Goal: Task Accomplishment & Management: Use online tool/utility

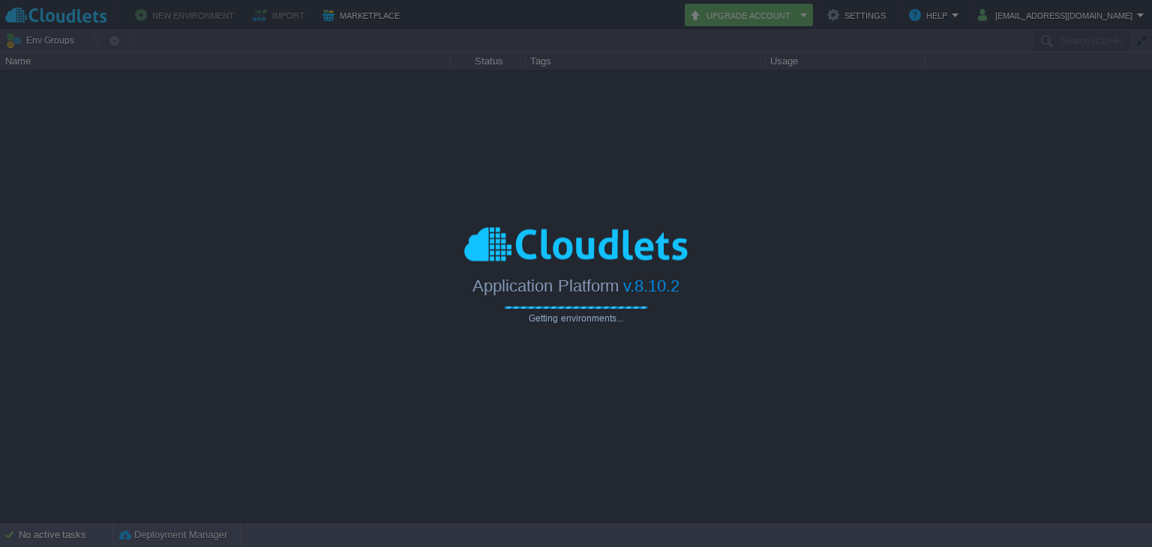
type input "Search (Ctrl+F)"
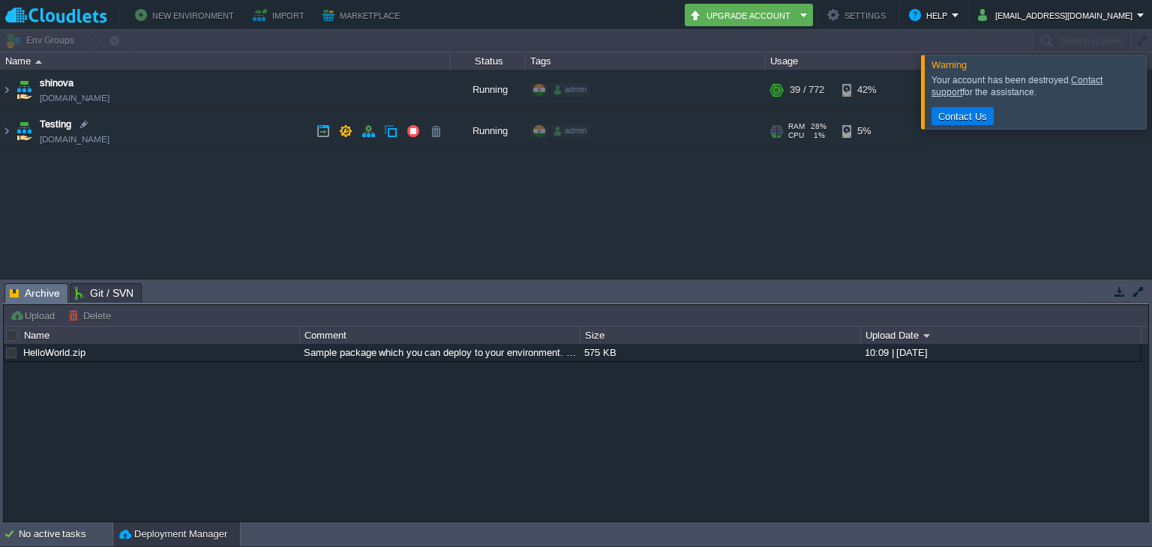
click at [87, 136] on link "[DOMAIN_NAME]" at bounding box center [75, 139] width 70 height 15
click at [163, 124] on td "Testing [DOMAIN_NAME]" at bounding box center [226, 131] width 450 height 41
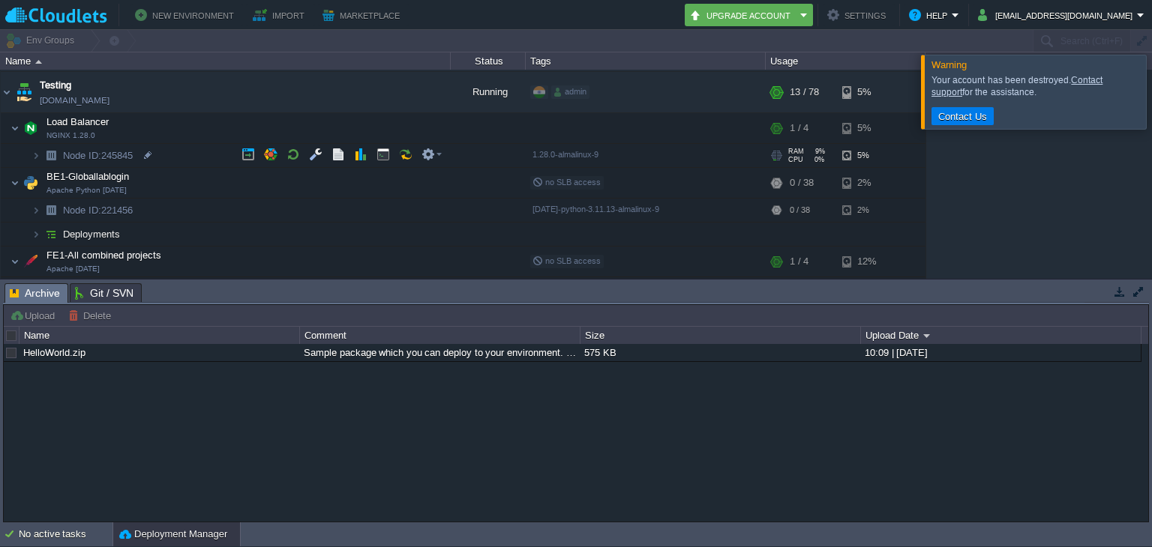
scroll to position [54, 0]
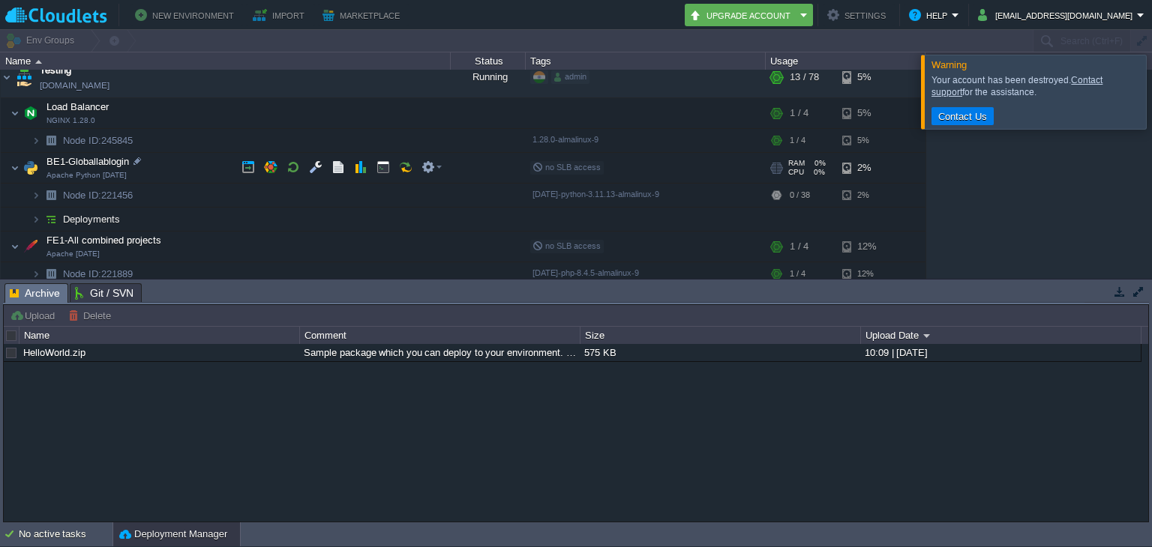
click at [153, 157] on td "BE1-Globallablogin Apache Python [DATE]" at bounding box center [226, 168] width 450 height 31
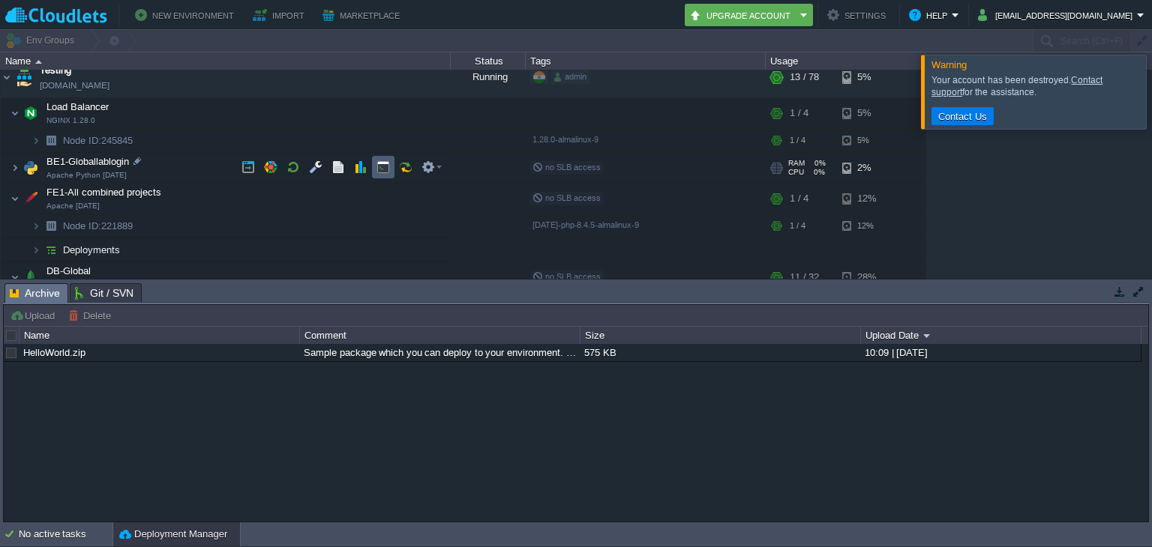
click at [381, 156] on td at bounding box center [383, 167] width 22 height 22
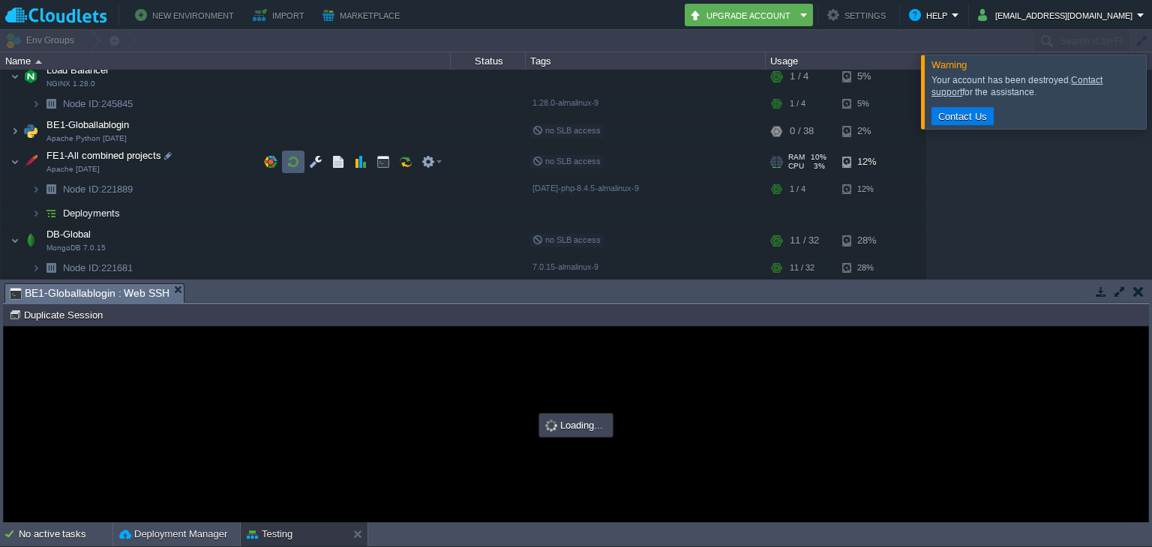
scroll to position [0, 0]
type input "#000000"
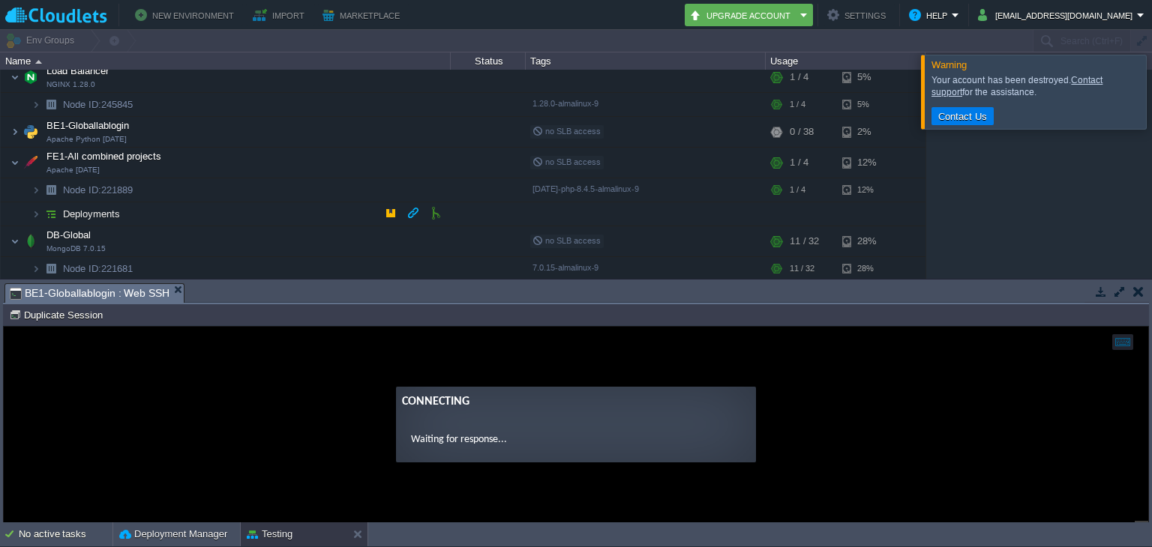
click at [91, 212] on span "Deployments" at bounding box center [91, 214] width 61 height 13
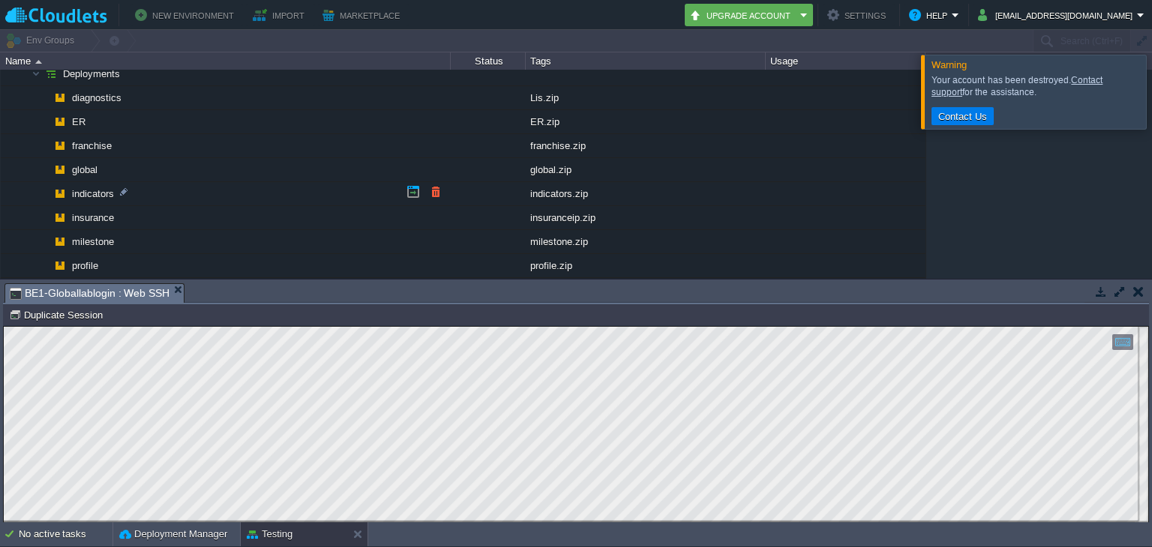
scroll to position [222, 0]
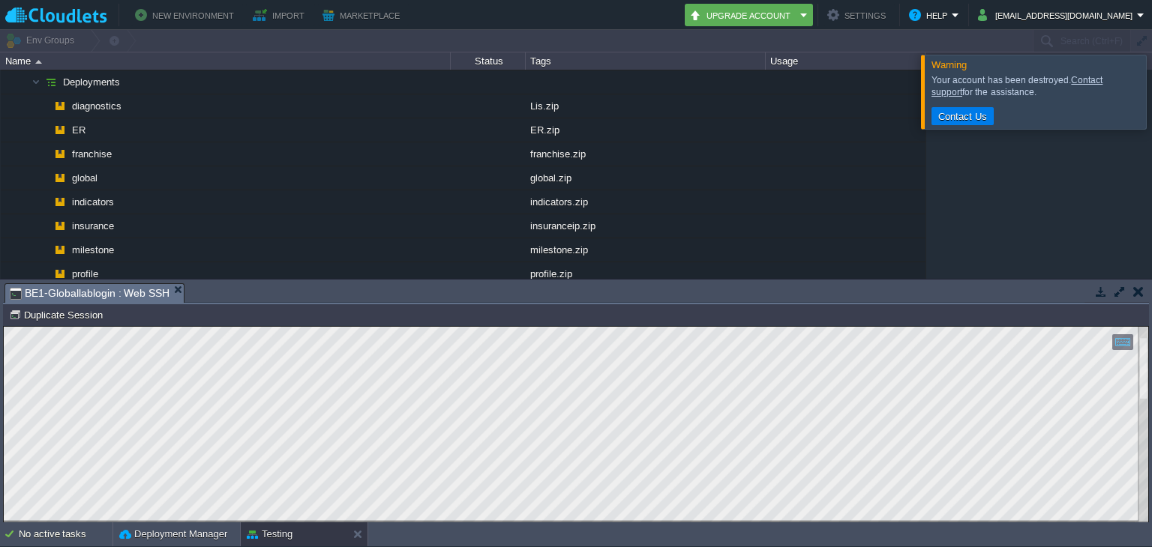
click at [2, 352] on div "Tasks Activity Log Archive Git / SVN BE1-Globallablogin : Web SSH Upload Delete…" at bounding box center [576, 401] width 1152 height 243
click at [4, 327] on html "Copy: Ctrl + Shift + C Paste: Ctrl + V Settings: Ctrl + Shift + Alt 0" at bounding box center [576, 327] width 1144 height 0
click at [387, 327] on html "Copy: Ctrl + Shift + C Paste: Ctrl + V Settings: Ctrl + Shift + Alt 0" at bounding box center [576, 327] width 1144 height 0
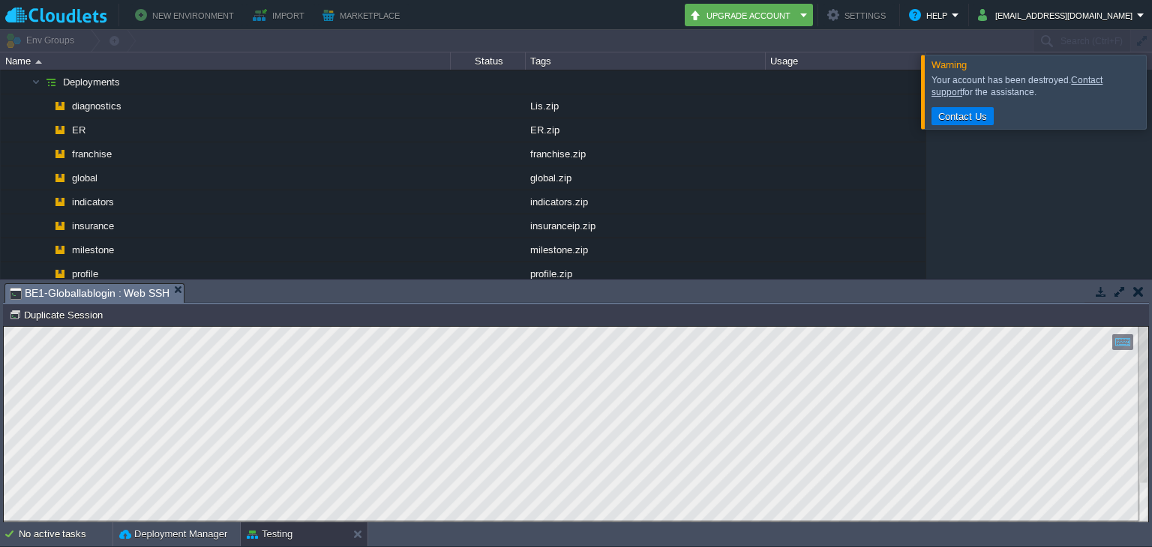
click at [127, 327] on html "Copy: Ctrl + Shift + C Paste: Ctrl + V Settings: Ctrl + Shift + Alt 0" at bounding box center [576, 327] width 1144 height 0
drag, startPoint x: 4, startPoint y: 682, endPoint x: 321, endPoint y: 579, distance: 333.7
click at [321, 327] on html "Copy: Ctrl + Shift + C Paste: Ctrl + V Settings: Ctrl + Shift + Alt 0" at bounding box center [576, 327] width 1144 height 0
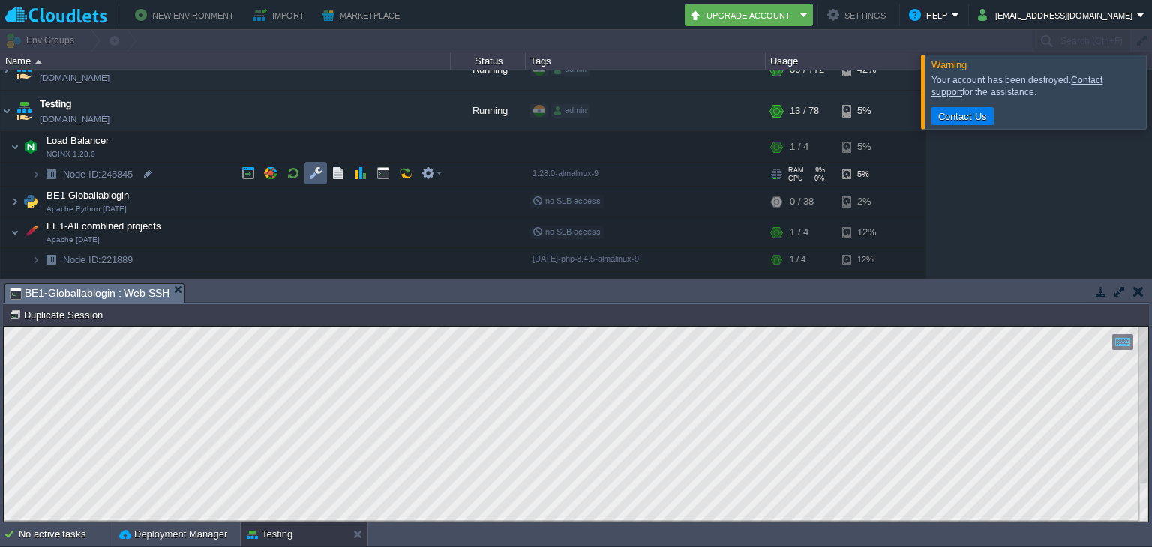
scroll to position [0, 0]
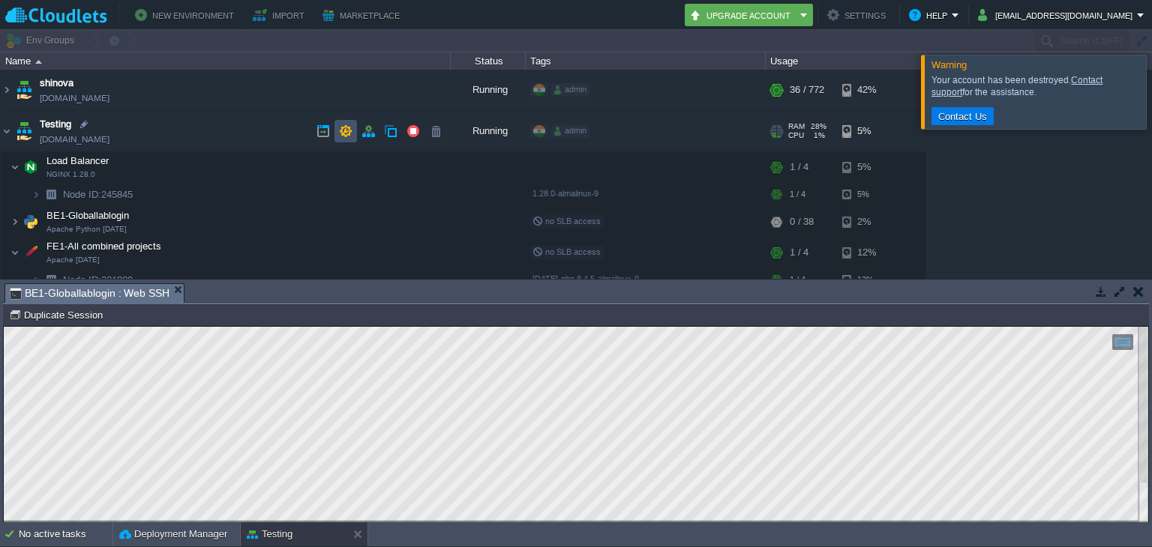
click at [348, 127] on button "button" at bounding box center [345, 130] width 13 height 13
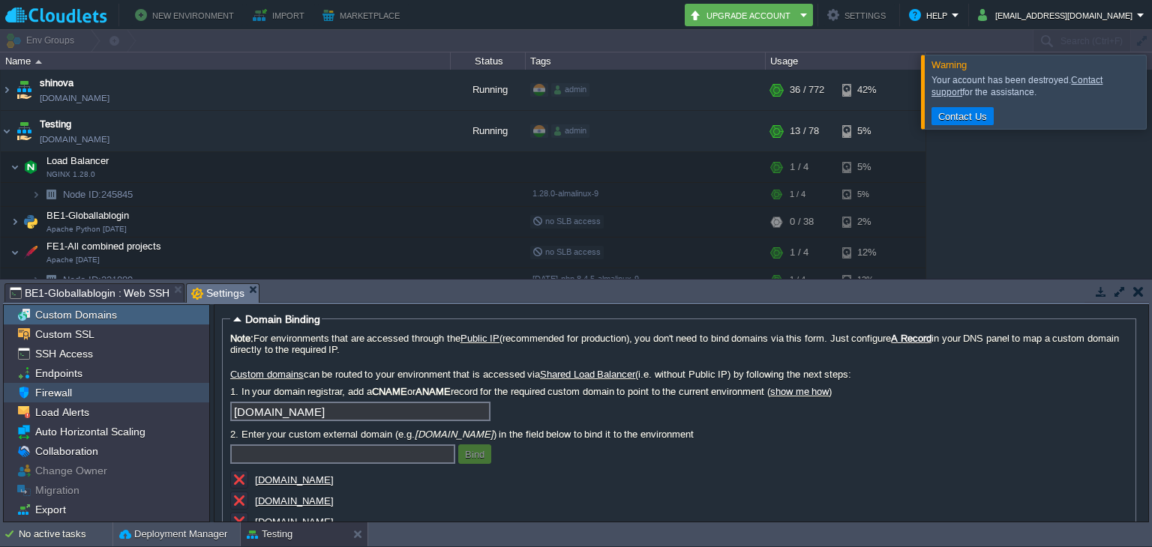
click at [94, 393] on div "Firewall" at bounding box center [106, 392] width 205 height 19
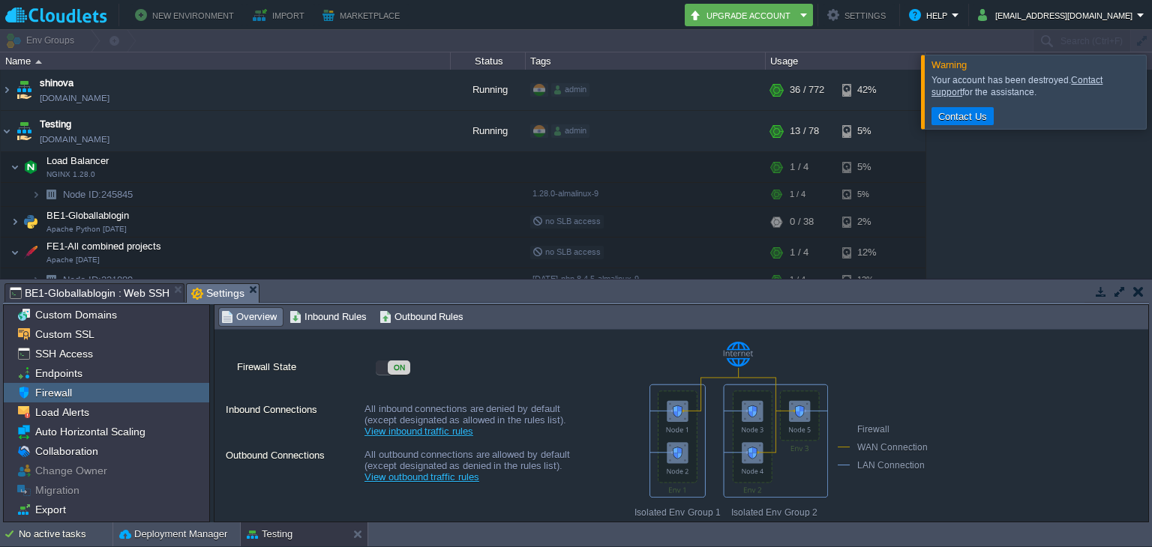
scroll to position [15, 0]
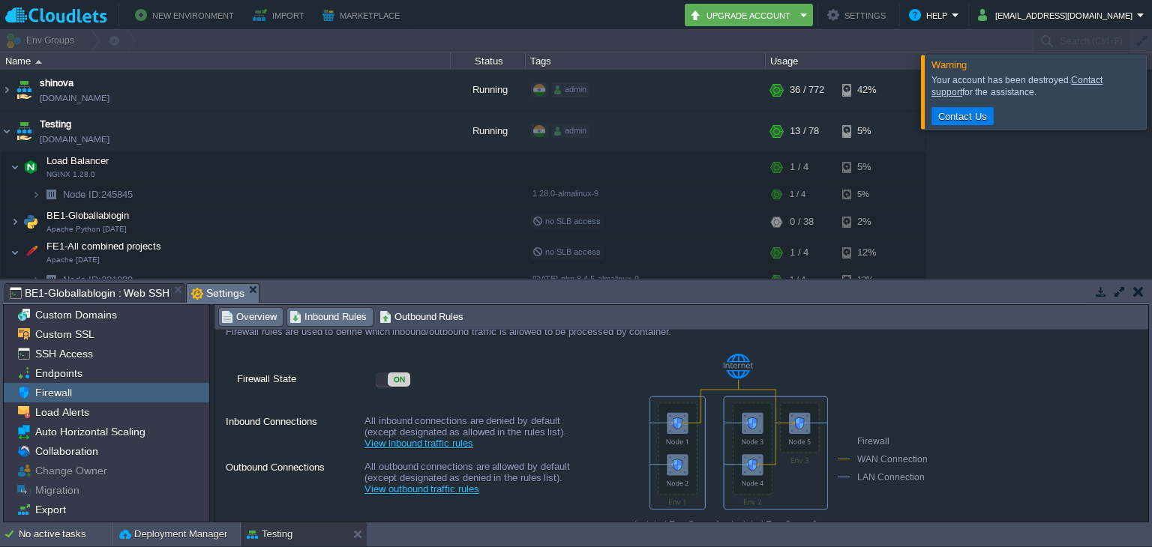
click at [329, 310] on span "Inbound Rules" at bounding box center [327, 317] width 77 height 16
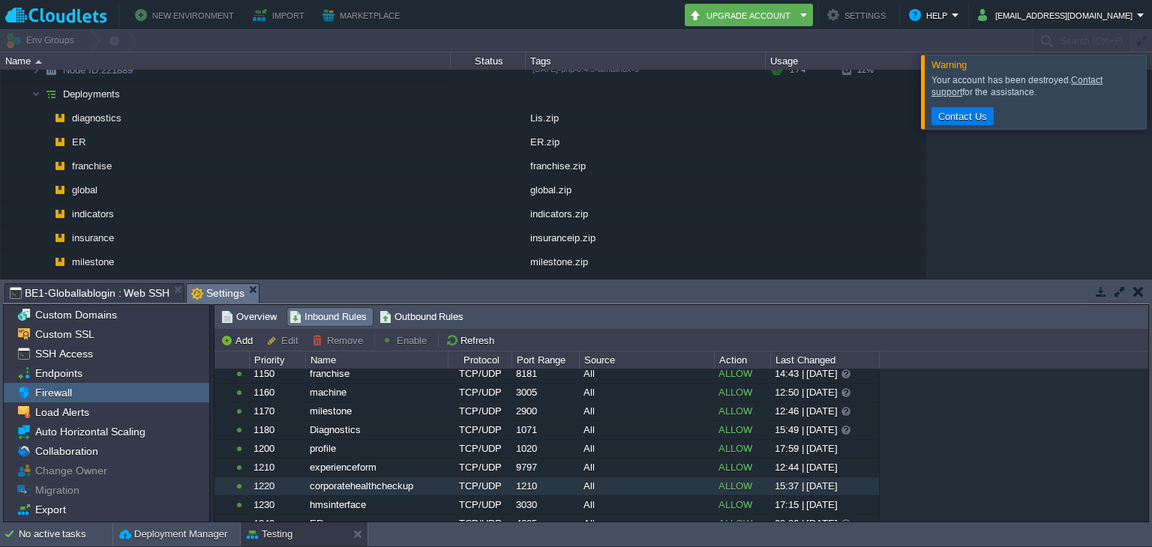
scroll to position [444, 0]
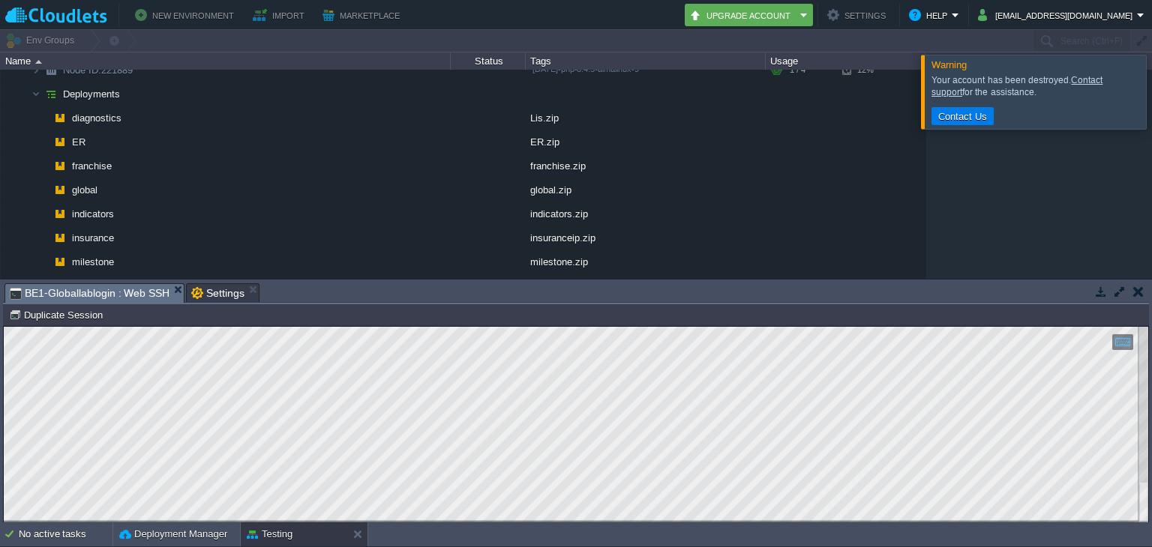
click at [109, 292] on span "BE1-Globallablogin : Web SSH" at bounding box center [90, 293] width 160 height 19
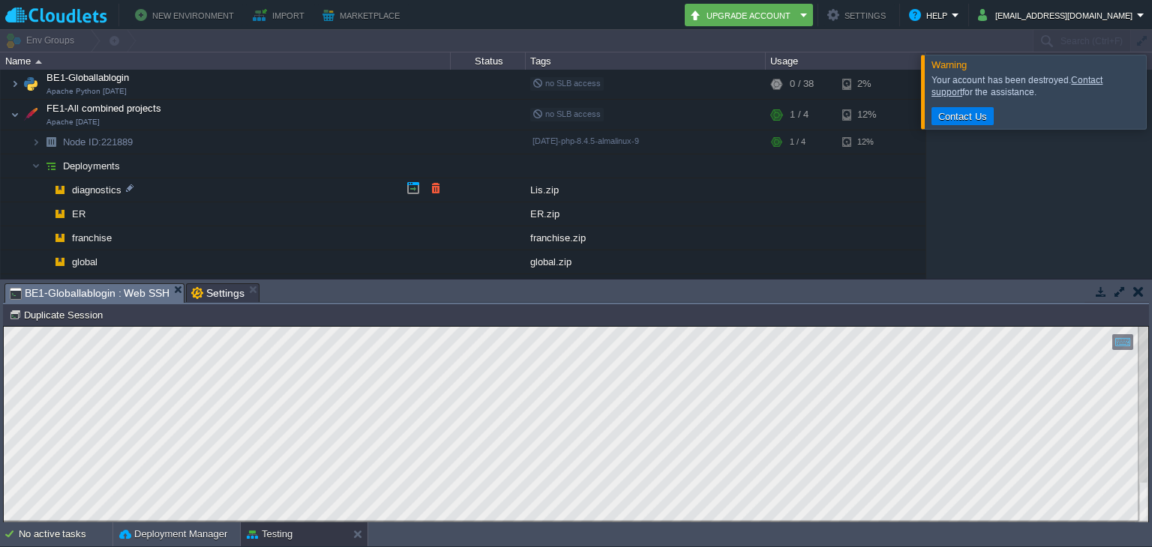
scroll to position [139, 0]
click at [208, 181] on td "diagnostics" at bounding box center [226, 189] width 450 height 24
click at [429, 192] on button "button" at bounding box center [435, 186] width 13 height 13
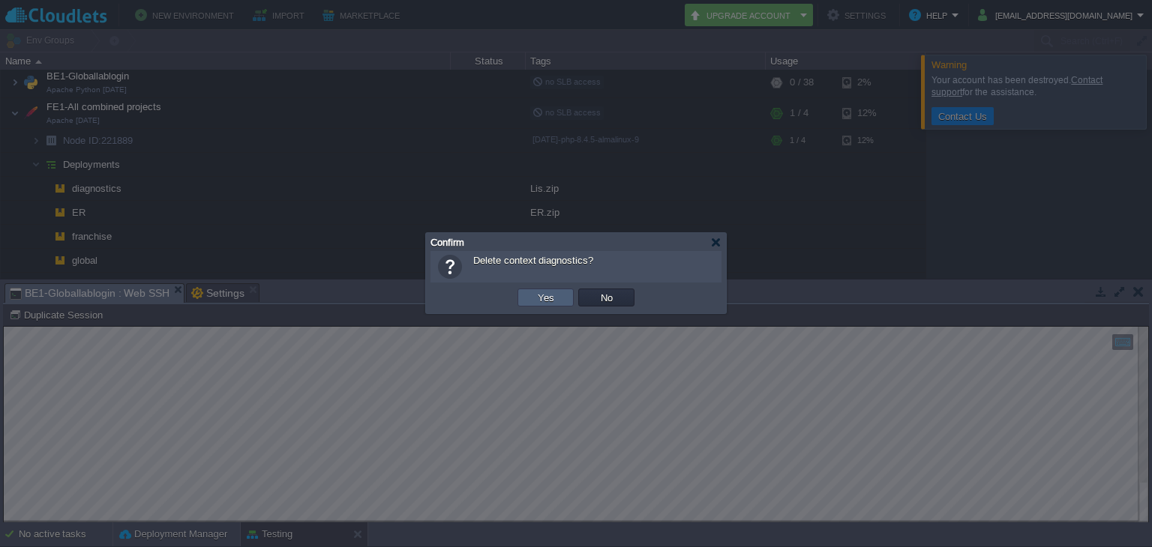
click at [557, 303] on td "Yes" at bounding box center [545, 298] width 56 height 18
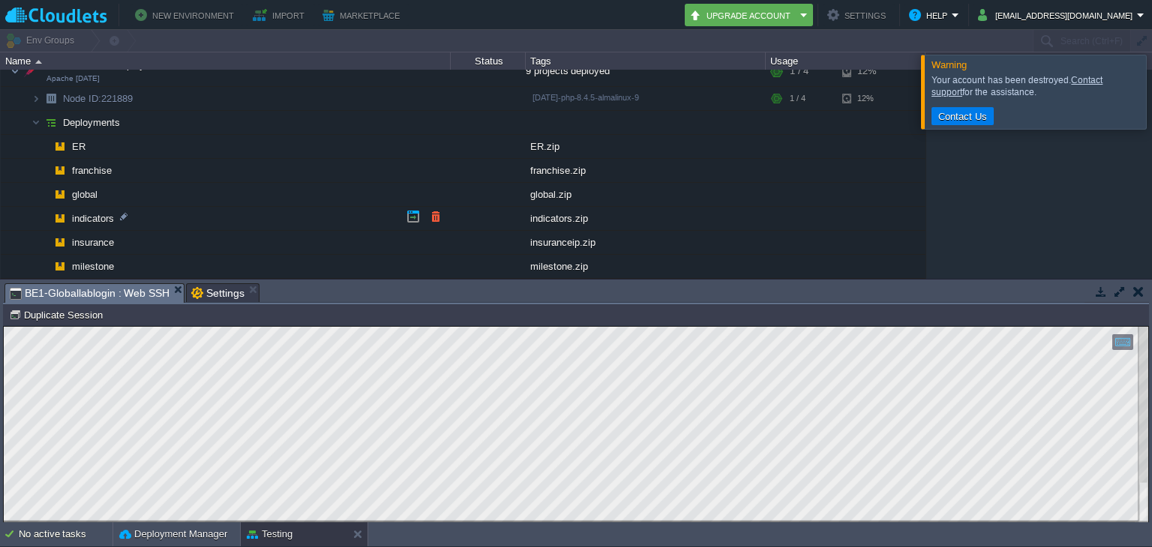
scroll to position [182, 0]
click at [394, 118] on button "button" at bounding box center [390, 119] width 13 height 13
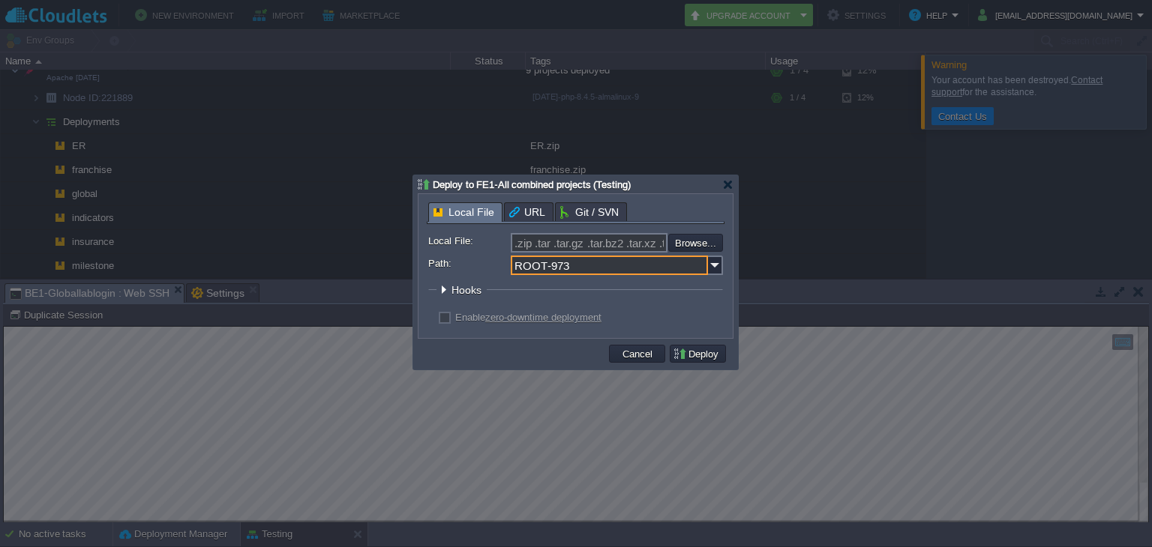
drag, startPoint x: 576, startPoint y: 262, endPoint x: 481, endPoint y: 274, distance: 95.3
click at [481, 274] on div "ROOT-973" at bounding box center [575, 265] width 295 height 19
type input "diagnostics"
click at [679, 247] on input "file" at bounding box center [628, 243] width 190 height 18
type input "C:\fakepath\lis.zip"
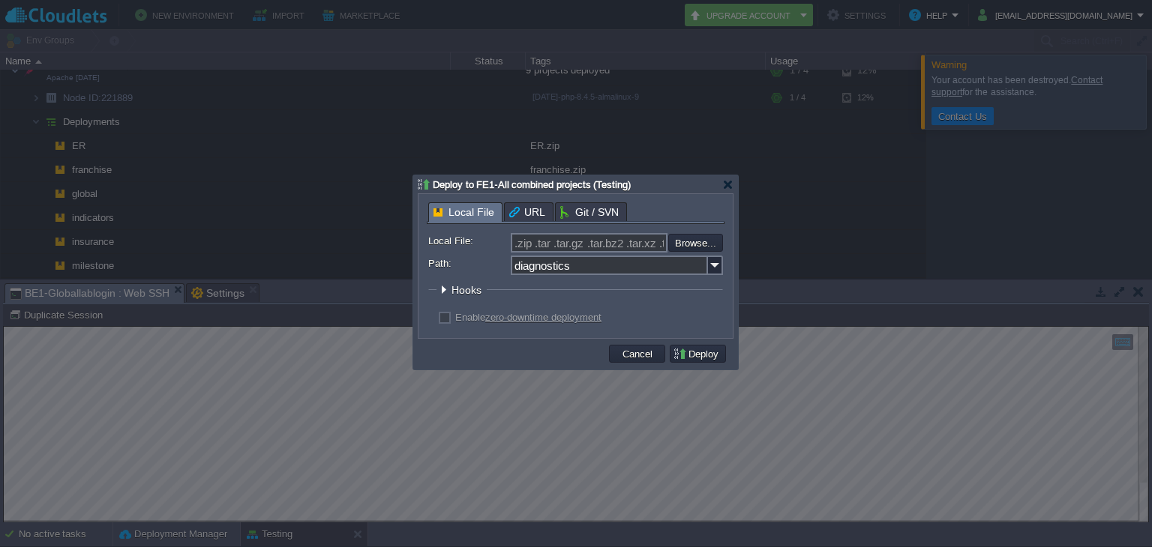
type input "lis.zip"
click at [683, 352] on button "Deploy" at bounding box center [698, 353] width 50 height 13
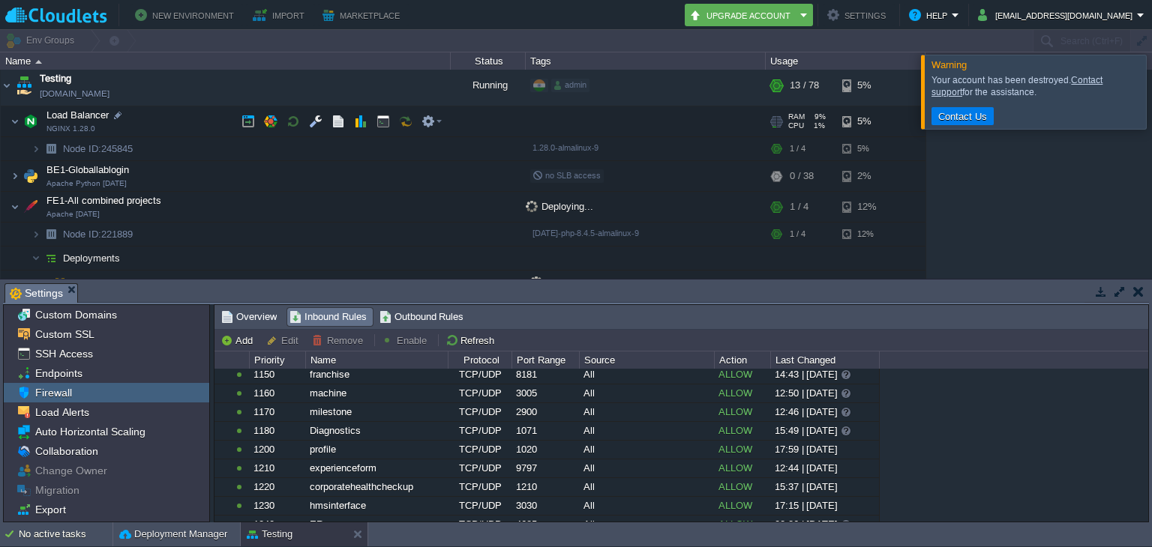
scroll to position [45, 0]
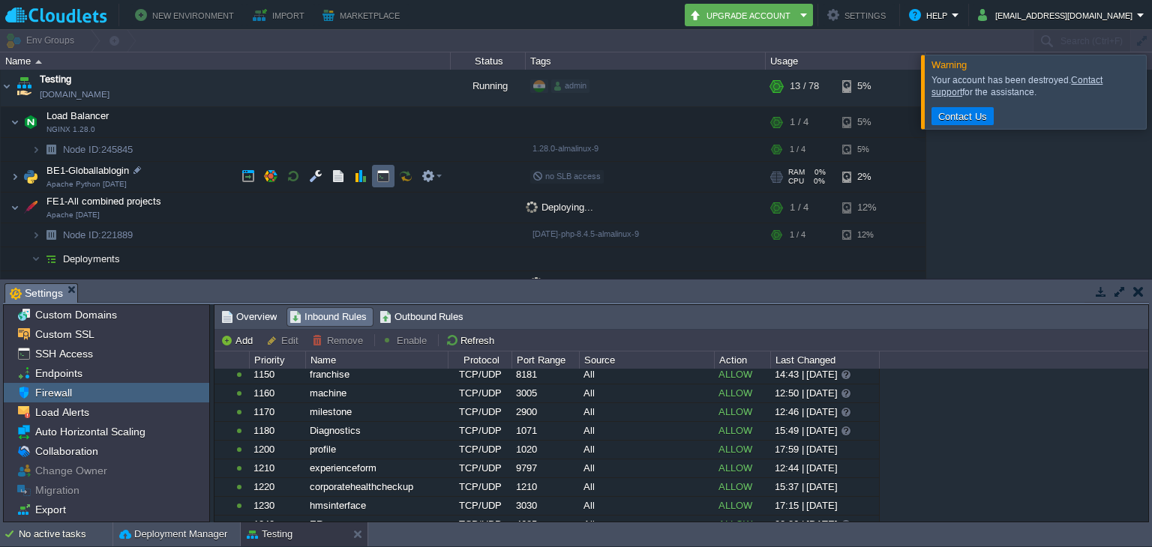
click at [374, 169] on td at bounding box center [383, 176] width 22 height 22
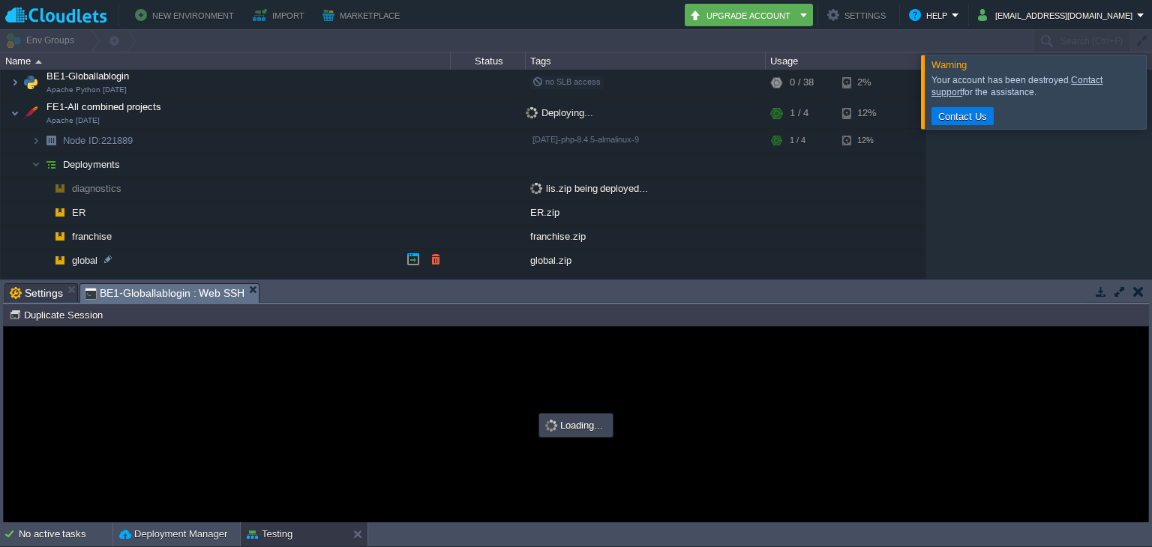
scroll to position [136, 0]
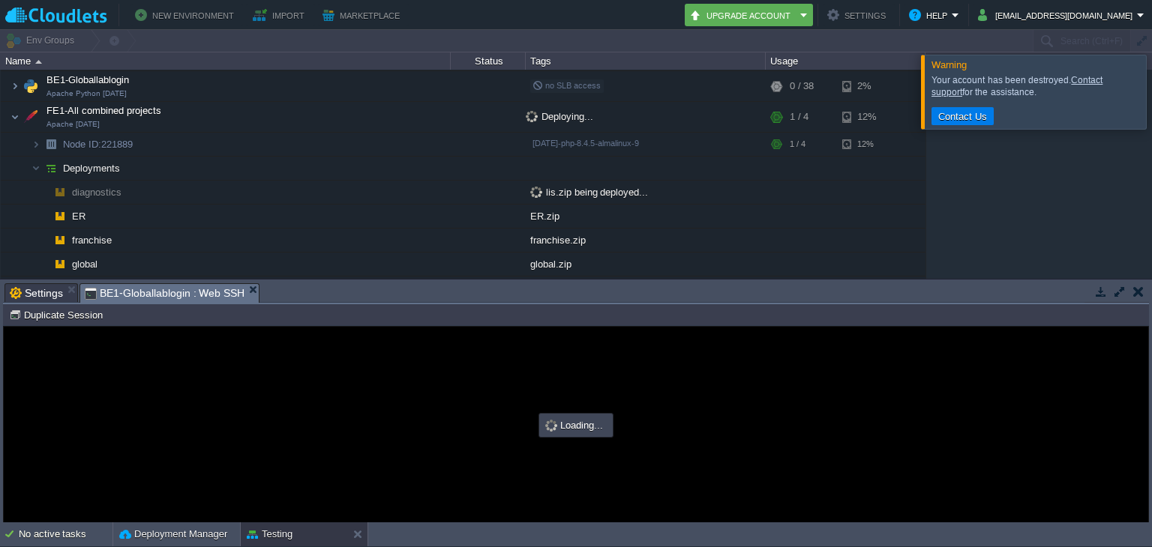
type input "#000000"
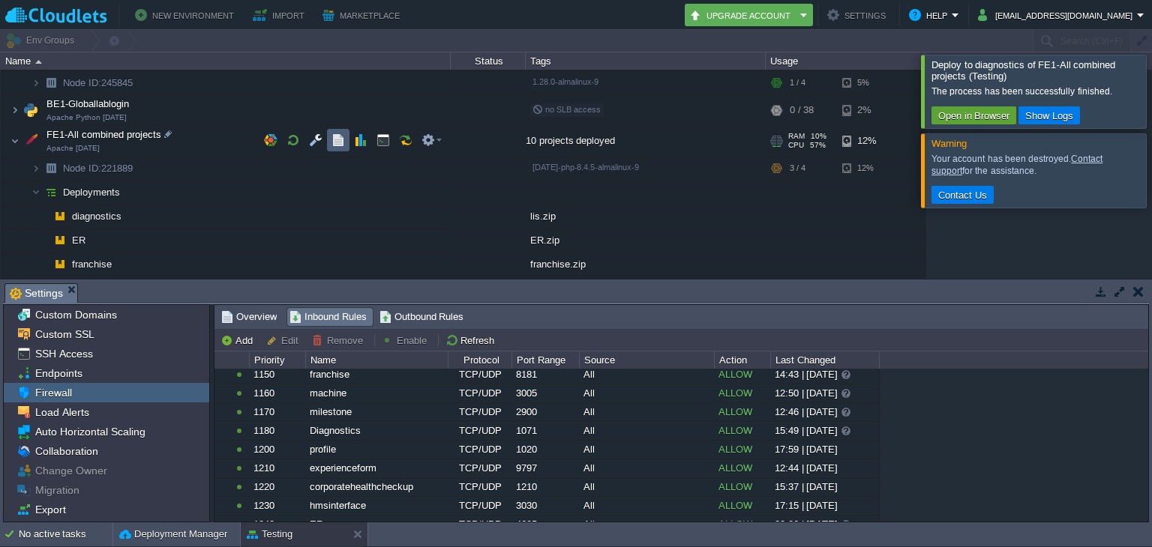
scroll to position [109, 0]
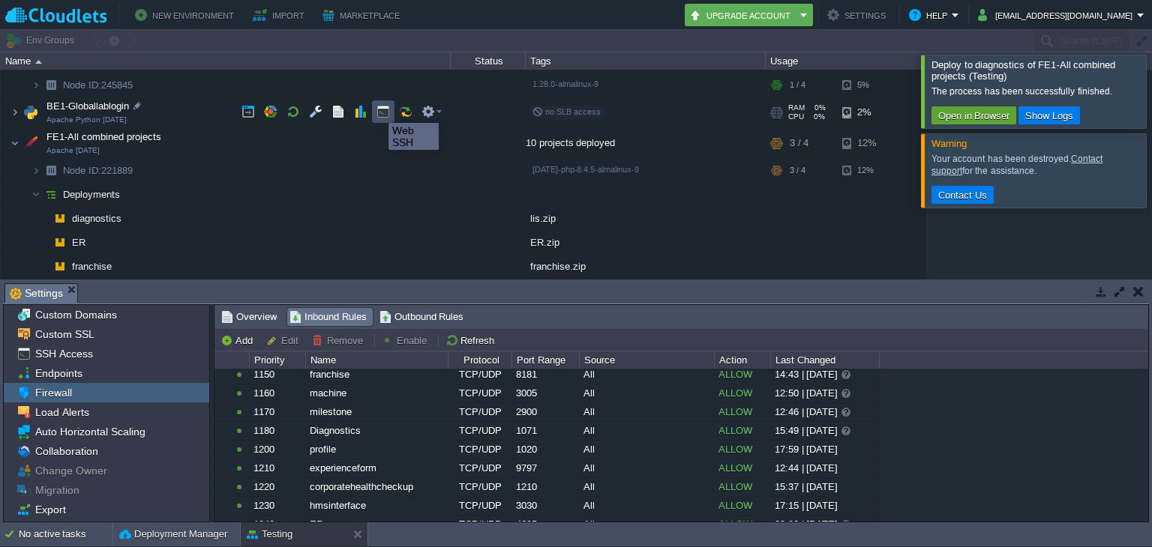
click at [377, 109] on button "button" at bounding box center [382, 111] width 13 height 13
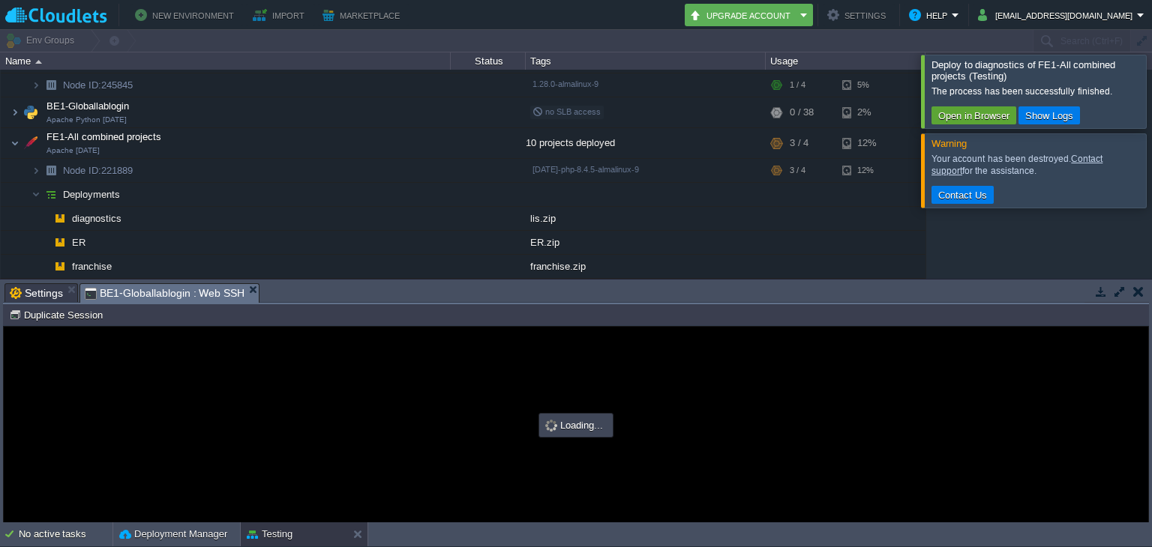
scroll to position [0, 0]
type input "#000000"
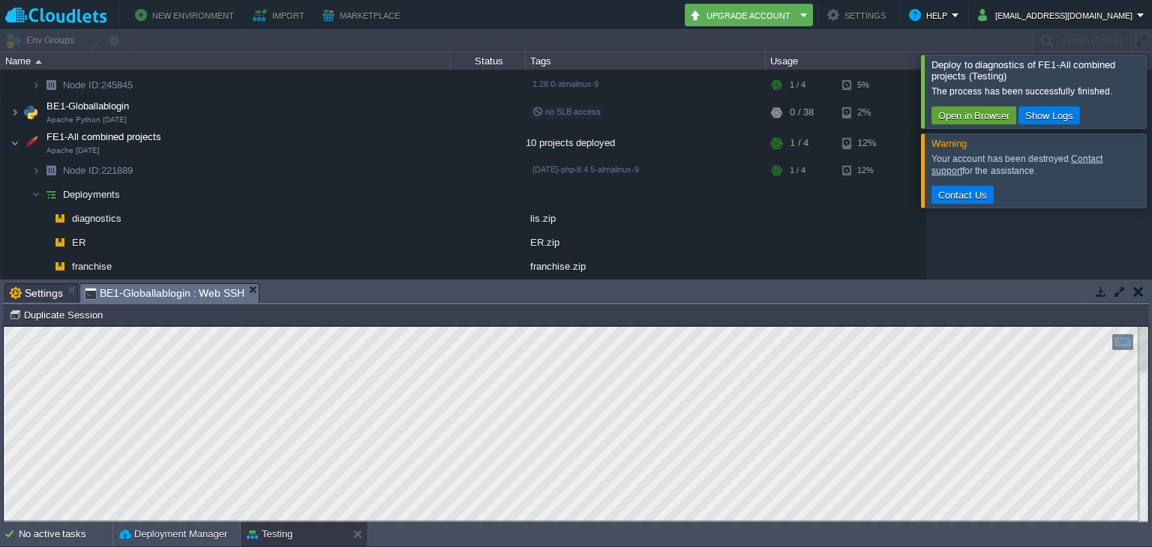
click at [772, 522] on div at bounding box center [576, 425] width 1144 height 196
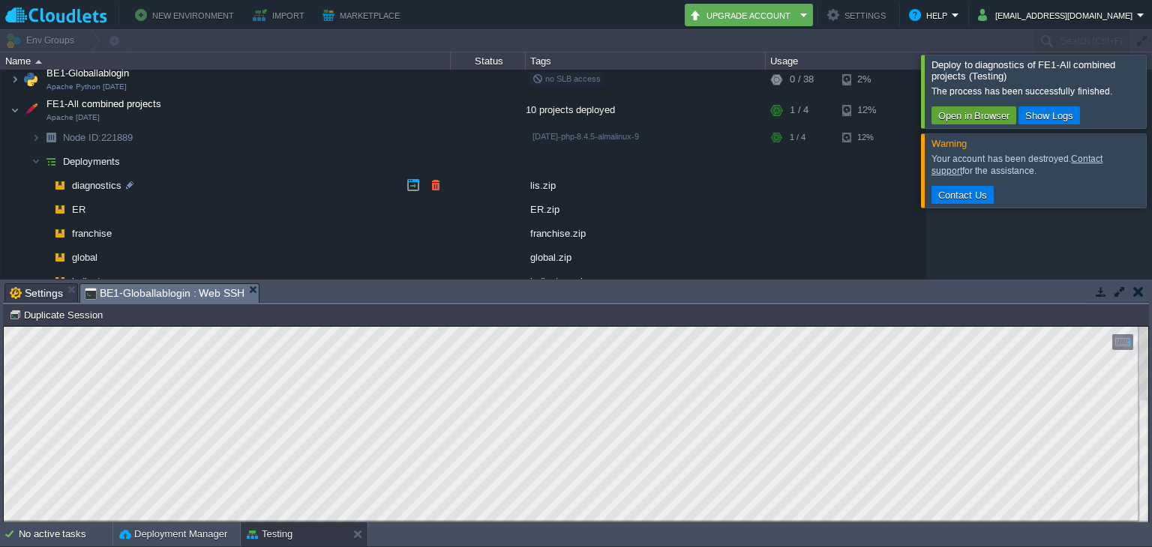
scroll to position [140, 0]
click at [444, 180] on td at bounding box center [435, 186] width 22 height 22
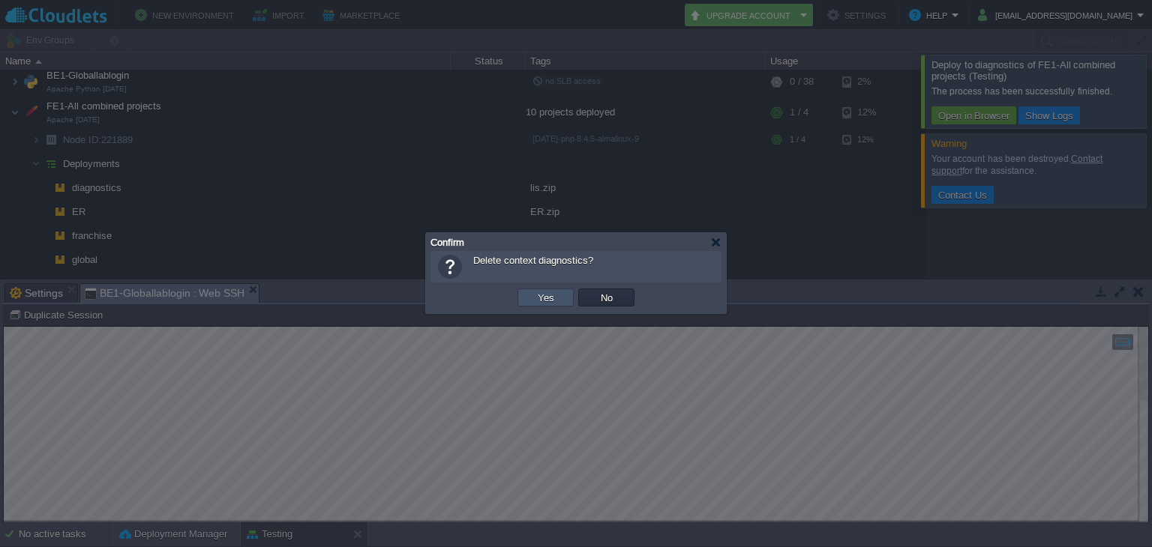
click at [546, 299] on button "Yes" at bounding box center [545, 297] width 25 height 13
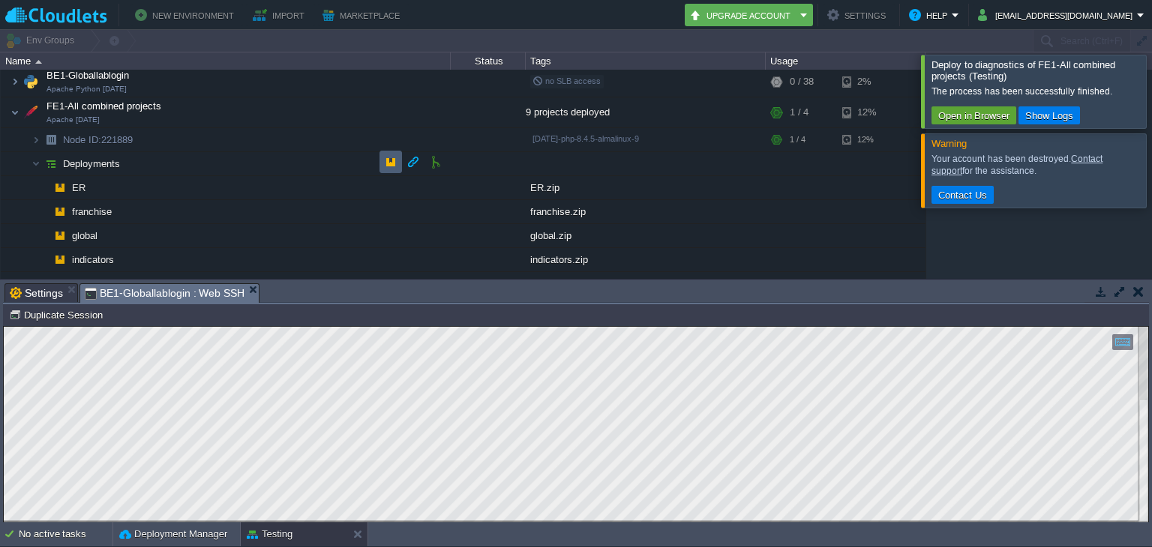
click at [387, 163] on button "button" at bounding box center [390, 161] width 13 height 13
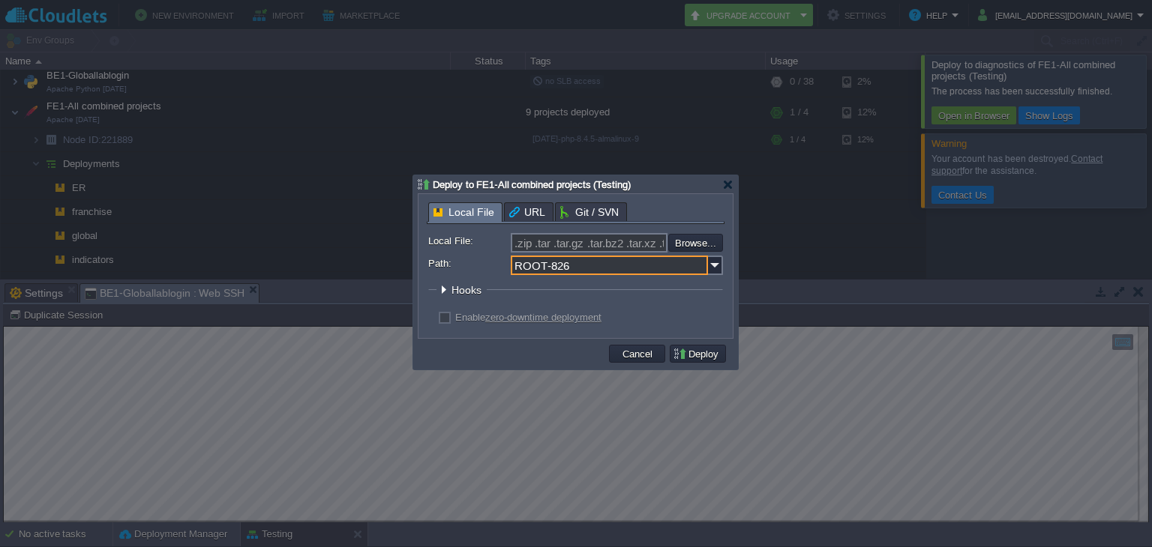
drag, startPoint x: 591, startPoint y: 268, endPoint x: 498, endPoint y: 268, distance: 93.0
click at [498, 268] on div "Path: ROOT-826" at bounding box center [575, 265] width 295 height 19
paste input "diagnostics"
type input "diagnostics"
click at [688, 245] on input "file" at bounding box center [628, 243] width 190 height 18
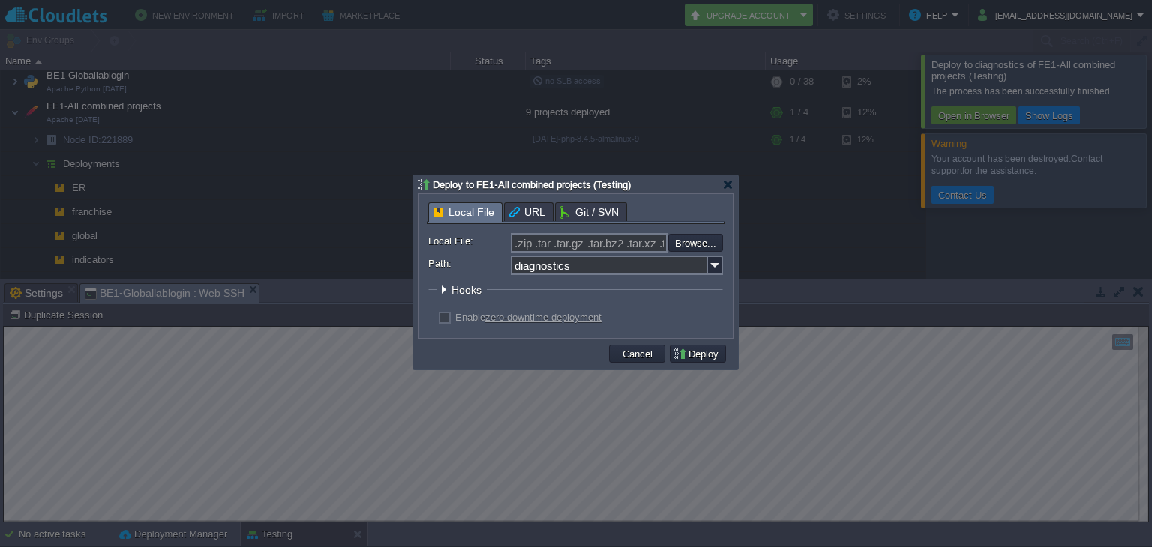
type input "C:\fakepath\lis.zip"
type input "lis.zip"
click at [688, 355] on button "Deploy" at bounding box center [698, 353] width 50 height 13
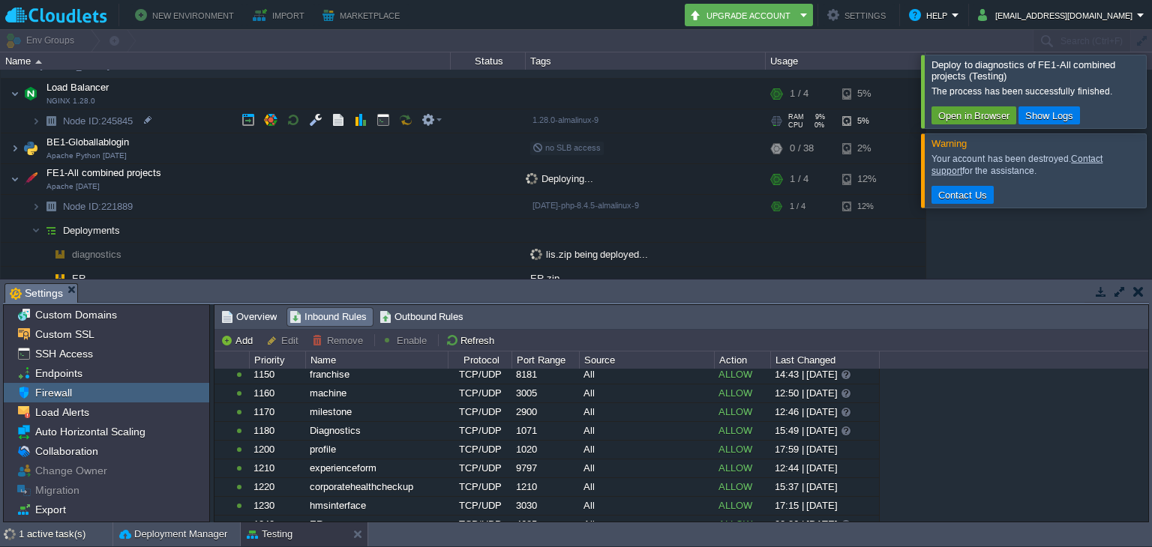
scroll to position [61, 0]
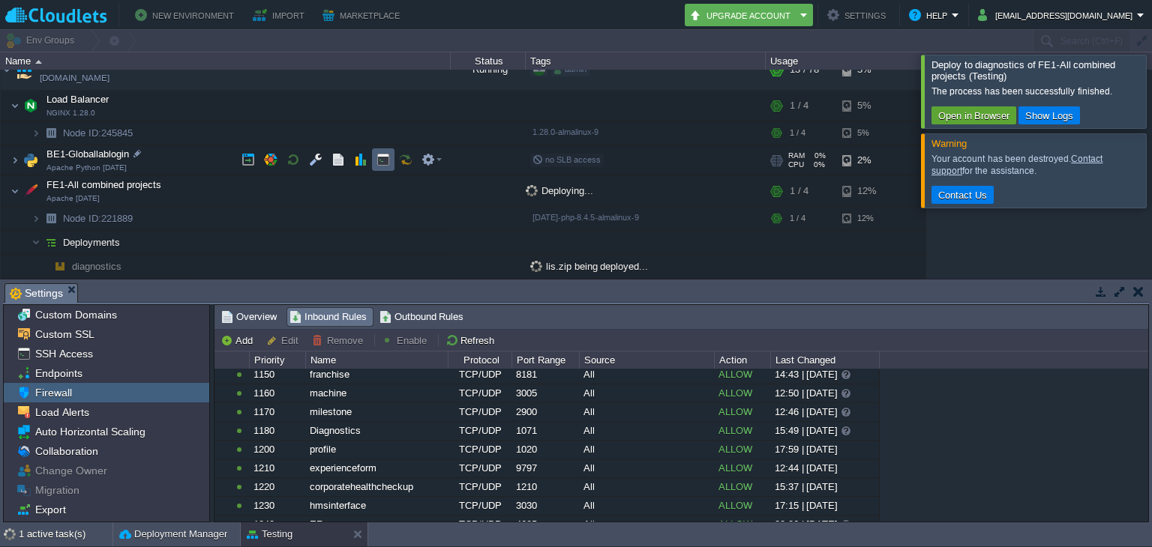
click at [390, 163] on td at bounding box center [383, 159] width 22 height 22
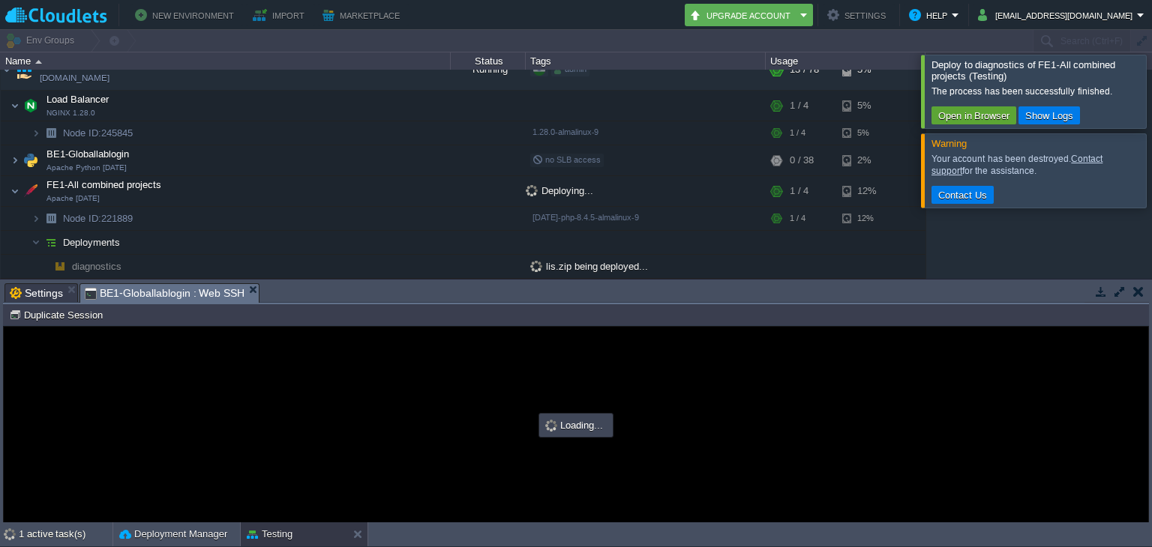
scroll to position [0, 0]
type input "#000000"
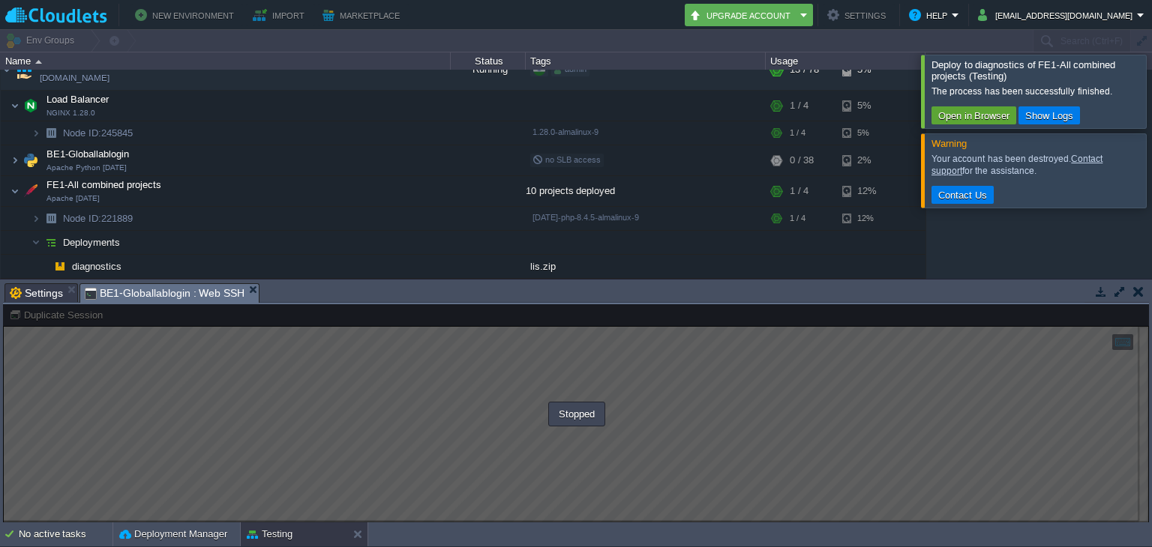
click at [504, 399] on div at bounding box center [576, 413] width 1146 height 219
click at [373, 188] on td at bounding box center [383, 190] width 22 height 22
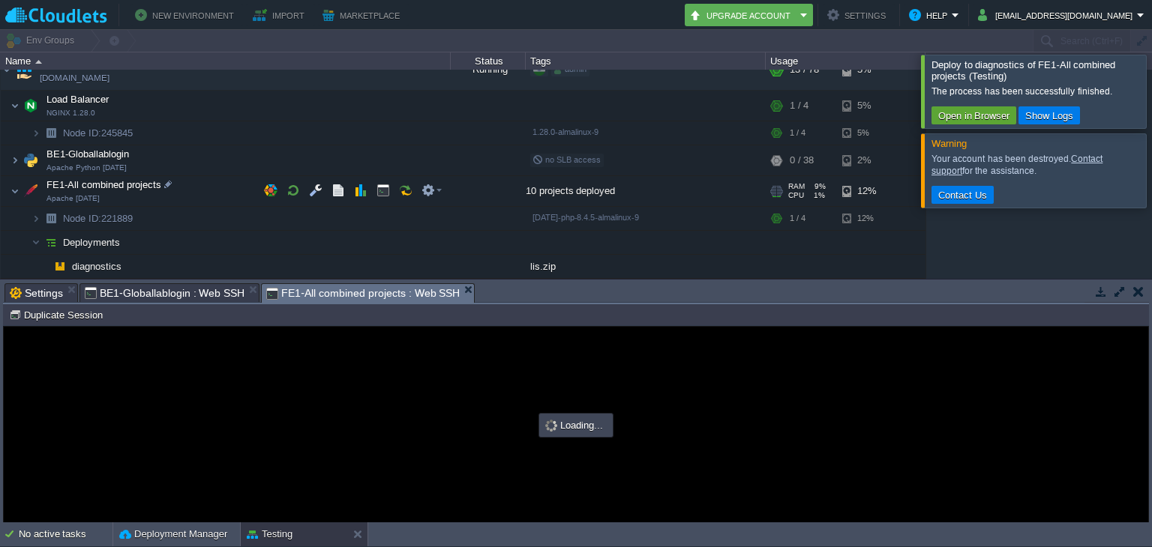
type input "#000000"
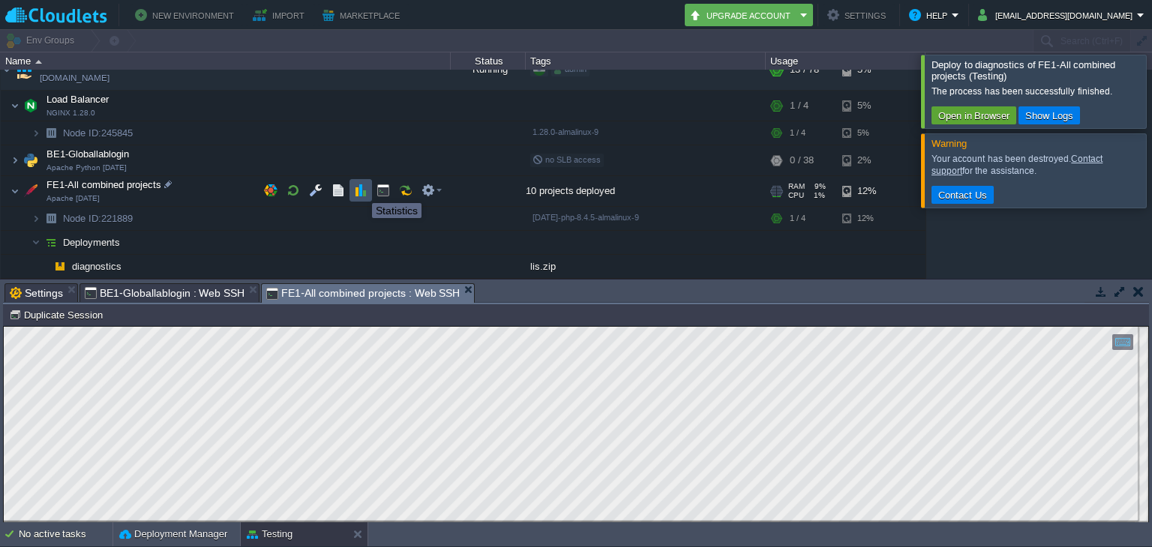
click at [361, 190] on button "button" at bounding box center [360, 190] width 13 height 13
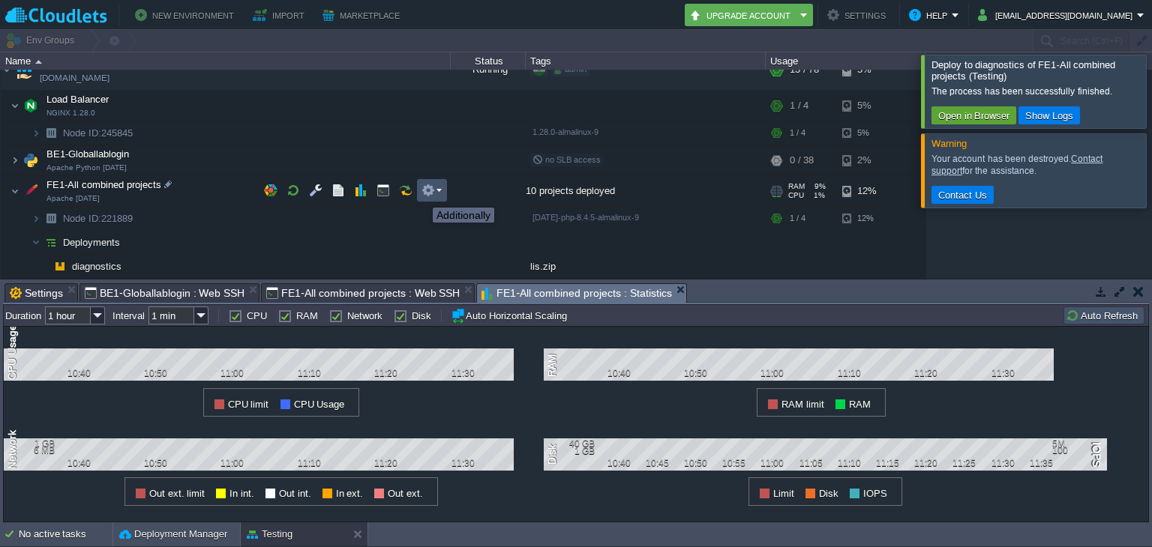
click at [434, 194] on button "button" at bounding box center [427, 190] width 13 height 13
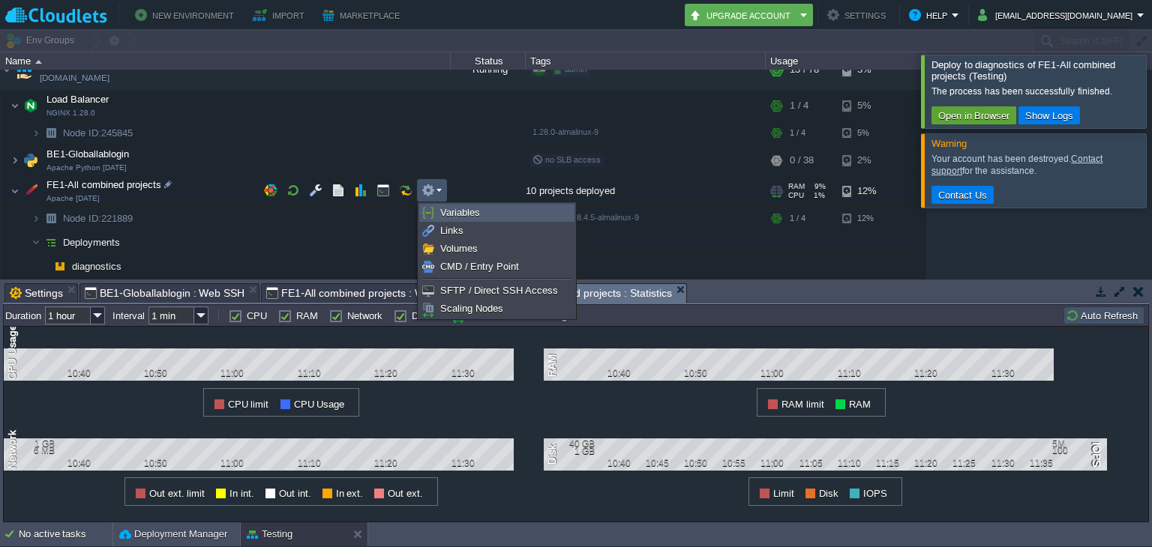
click at [454, 207] on span "Variables" at bounding box center [460, 212] width 40 height 11
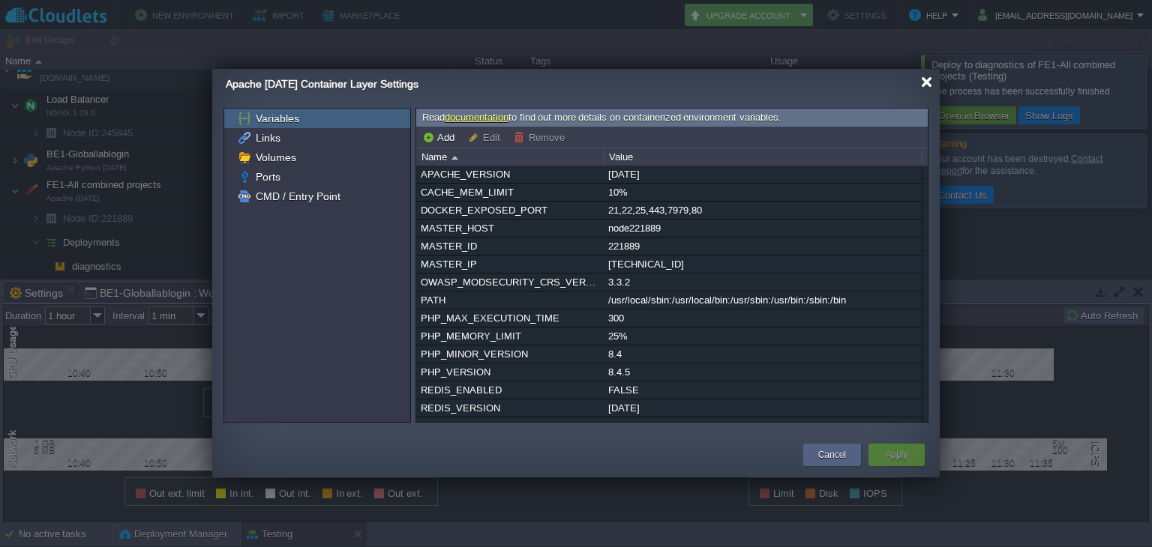
click at [926, 81] on div at bounding box center [926, 81] width 11 height 11
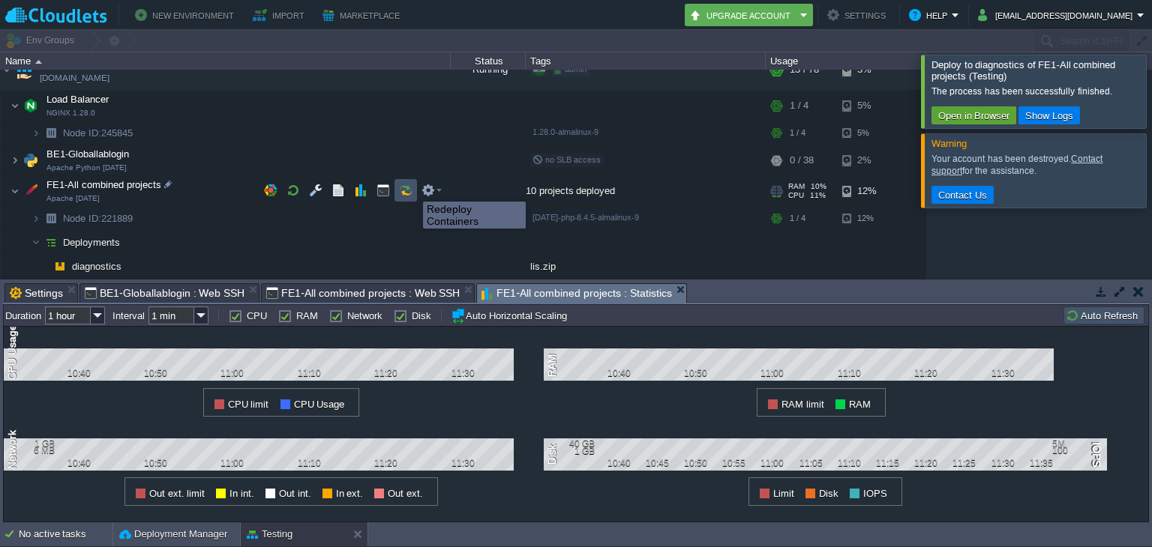
click at [405, 187] on button "button" at bounding box center [405, 190] width 13 height 13
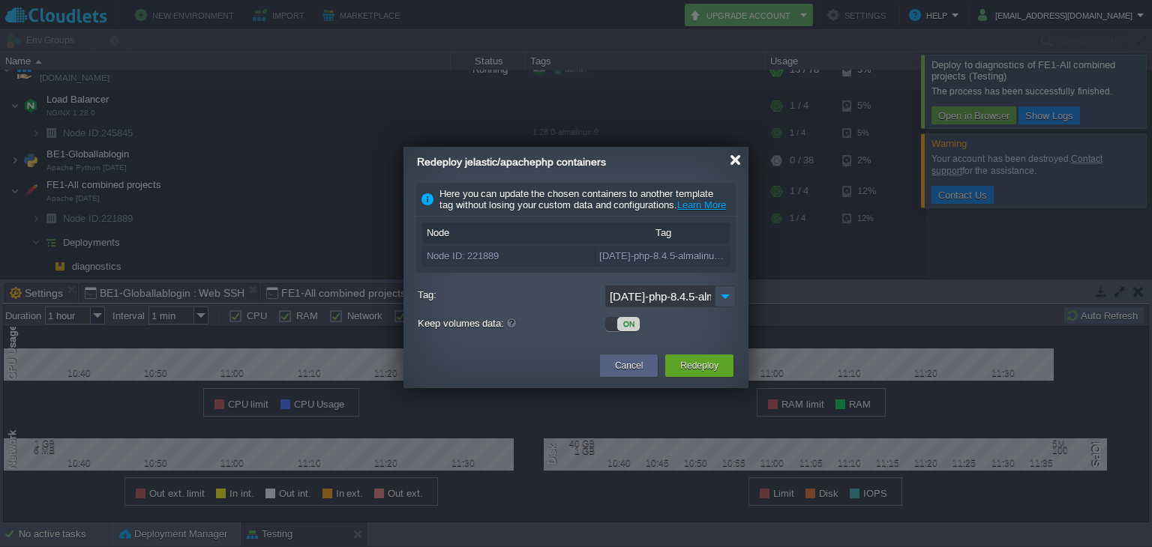
click at [737, 163] on div at bounding box center [735, 159] width 11 height 11
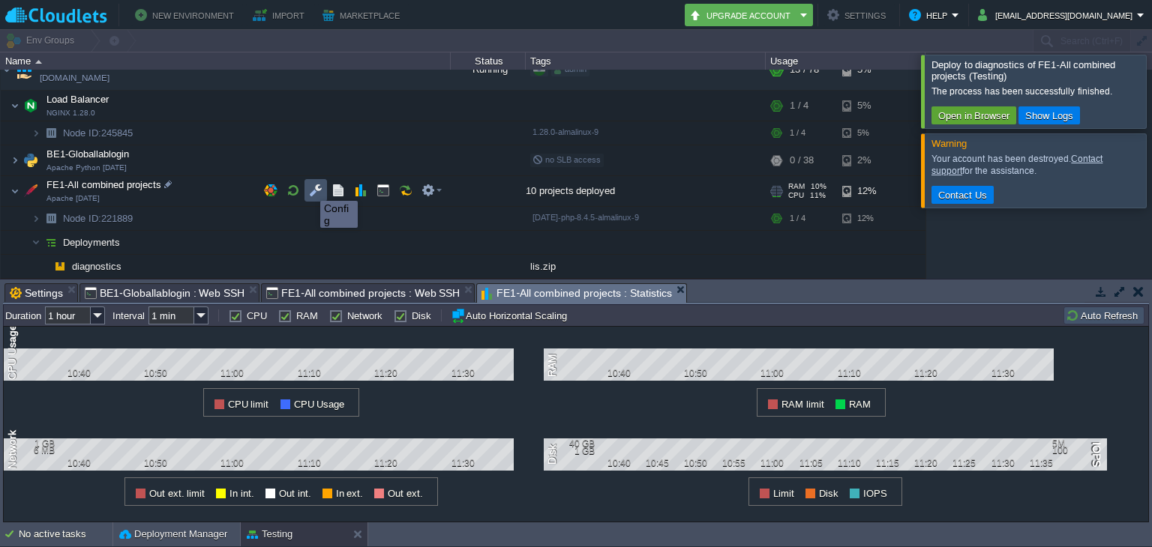
click at [309, 187] on button "button" at bounding box center [315, 190] width 13 height 13
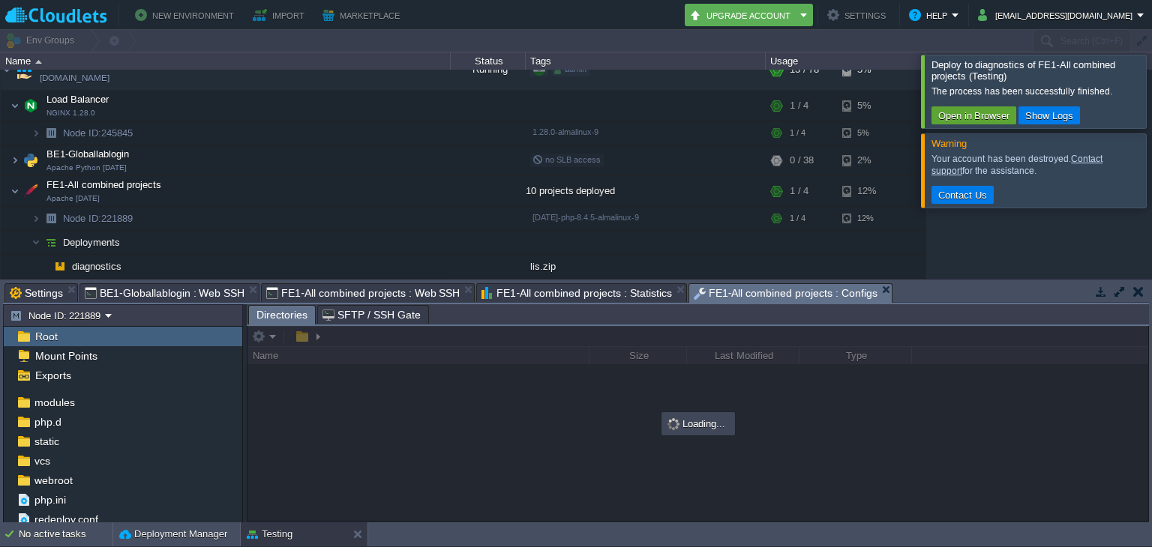
scroll to position [175, 0]
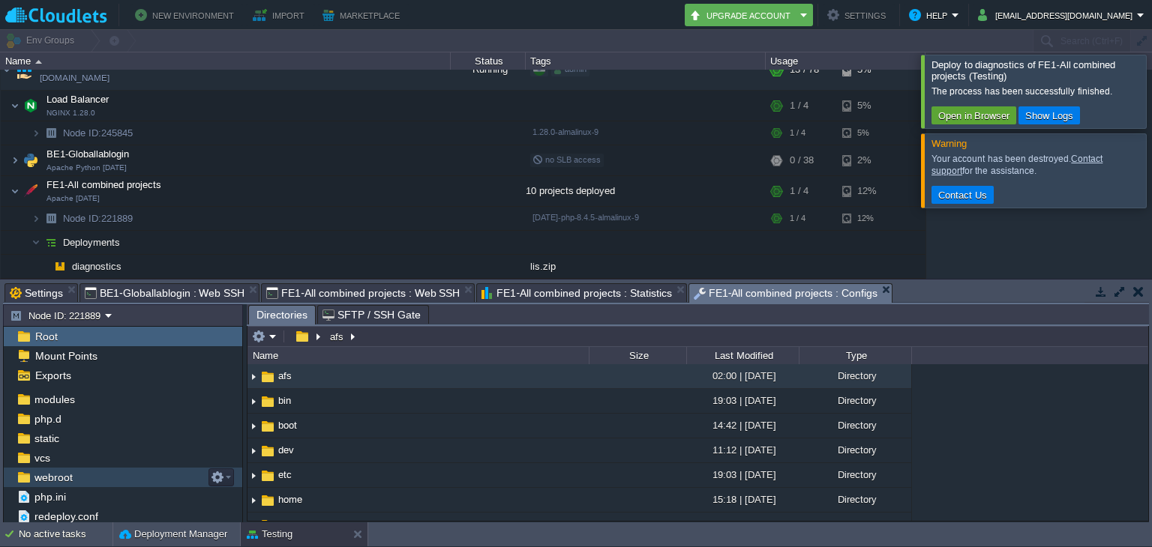
click at [132, 475] on div "webroot" at bounding box center [123, 477] width 238 height 19
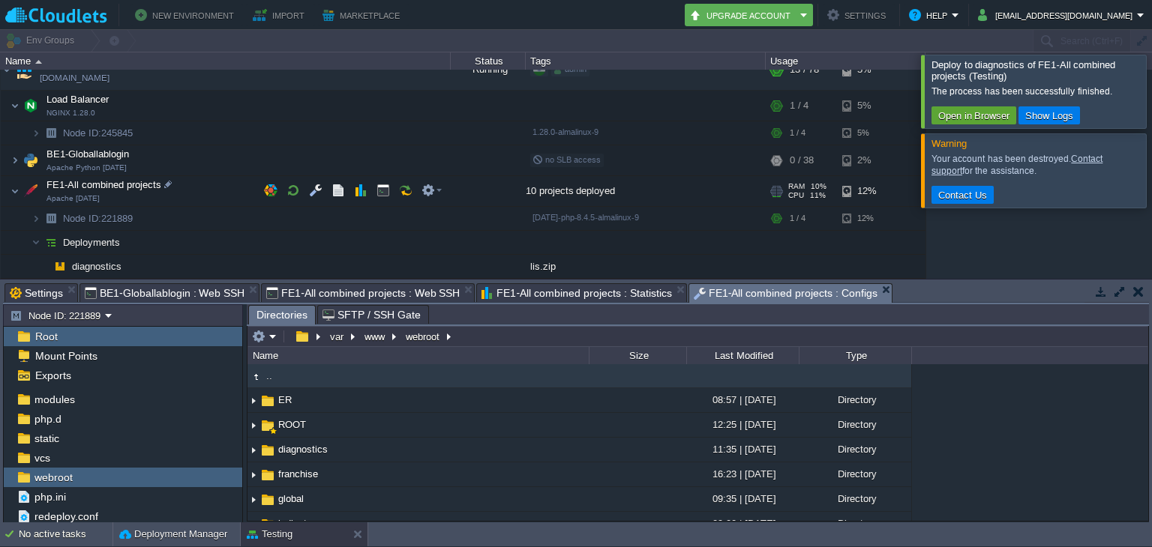
scroll to position [0, 0]
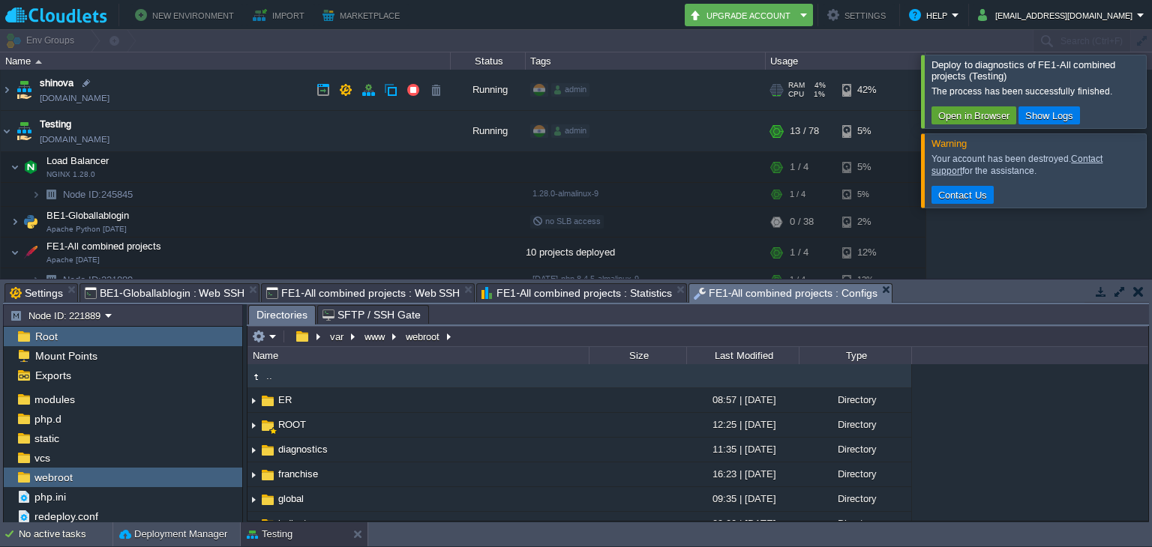
click at [133, 86] on td "shinova [DOMAIN_NAME]" at bounding box center [226, 90] width 450 height 41
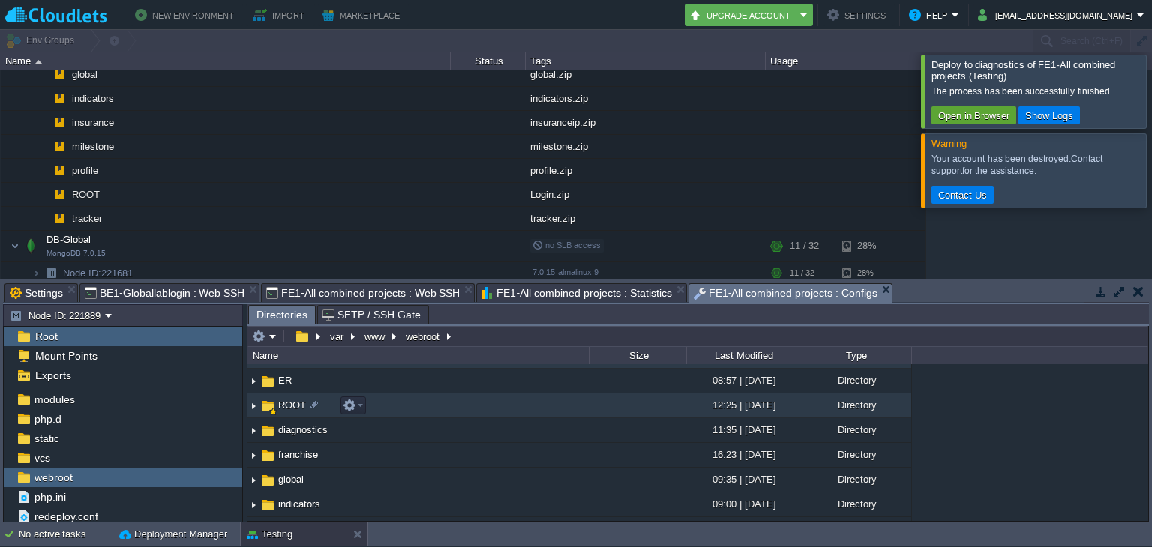
scroll to position [18, 0]
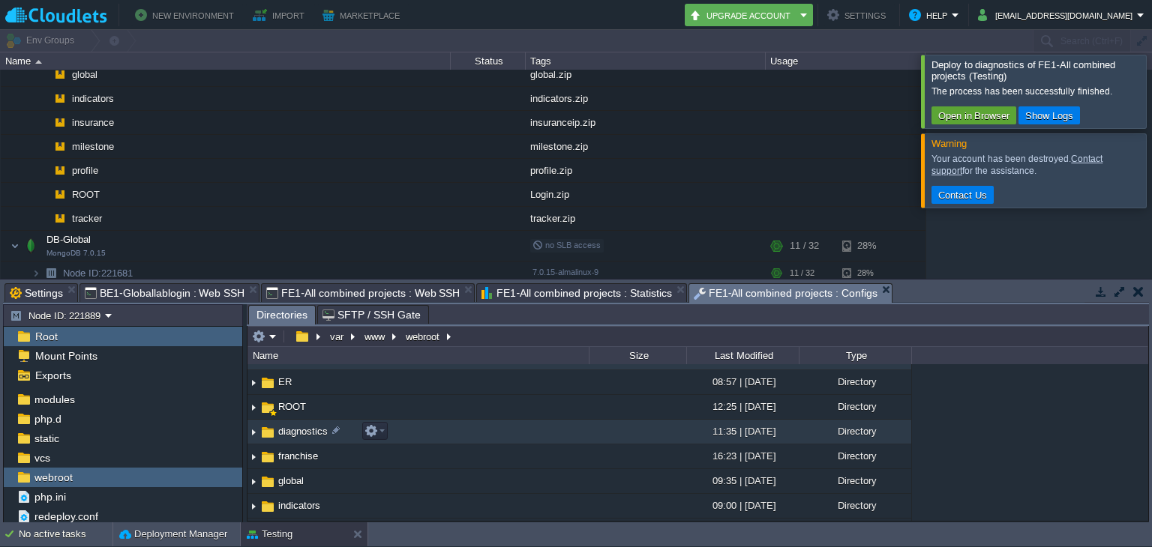
click at [291, 425] on span "diagnostics" at bounding box center [303, 431] width 54 height 13
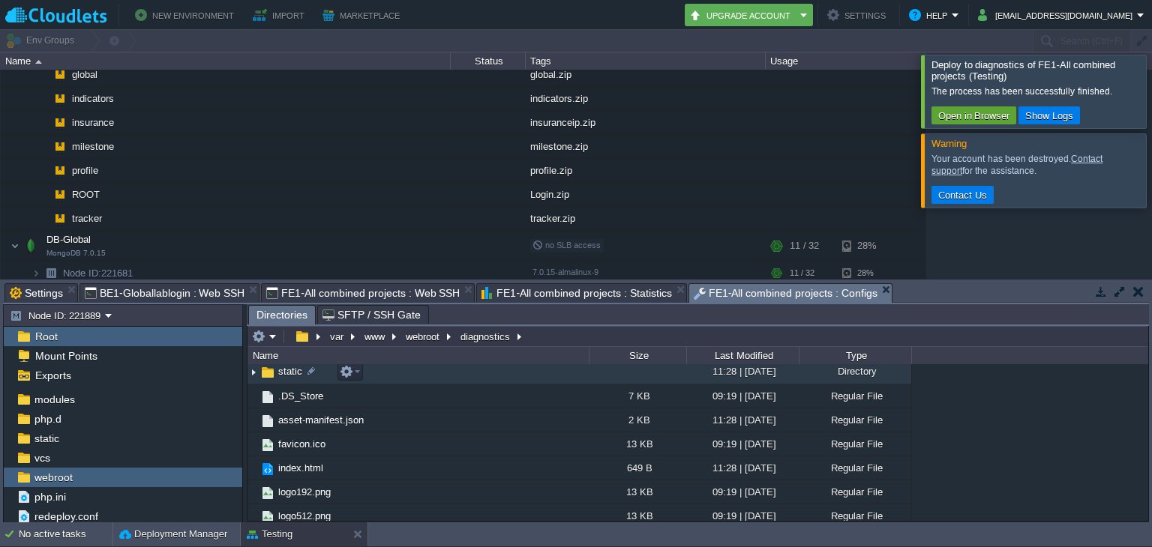
scroll to position [0, 0]
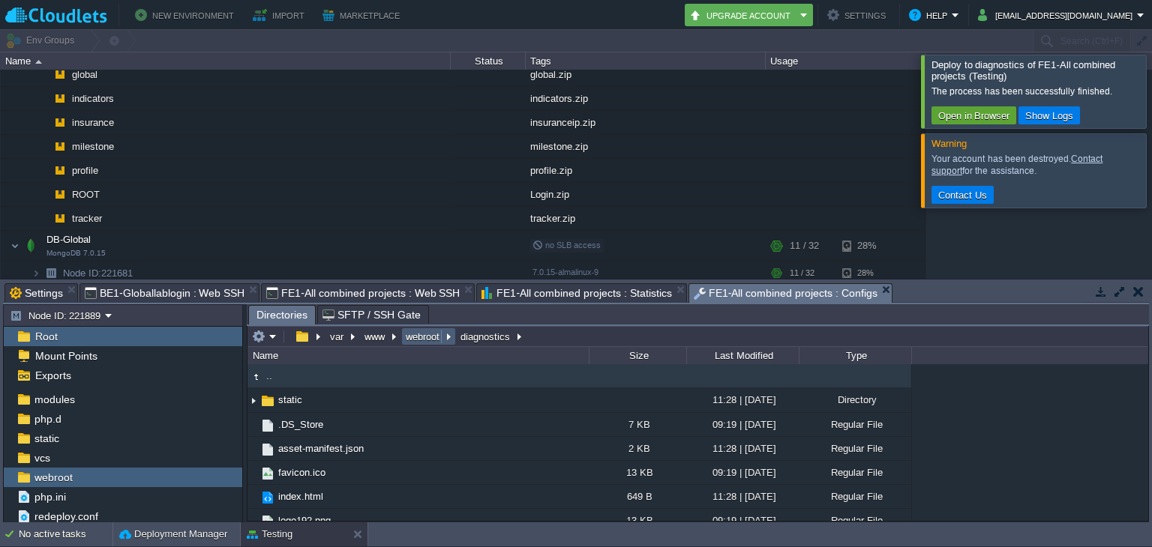
click at [417, 333] on button "webroot" at bounding box center [423, 336] width 40 height 13
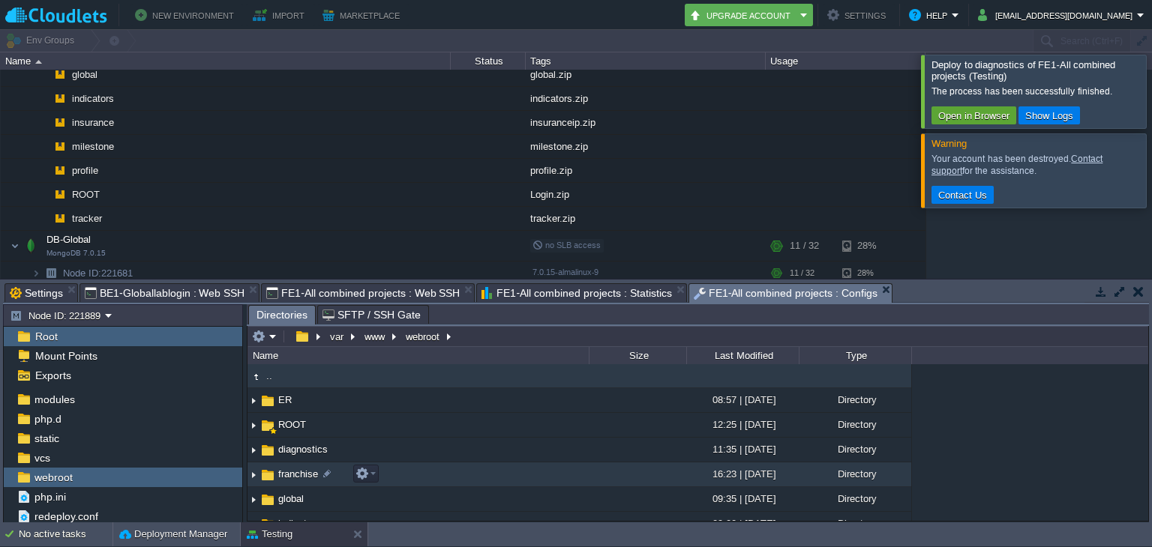
click at [306, 476] on span "franchise" at bounding box center [298, 474] width 44 height 13
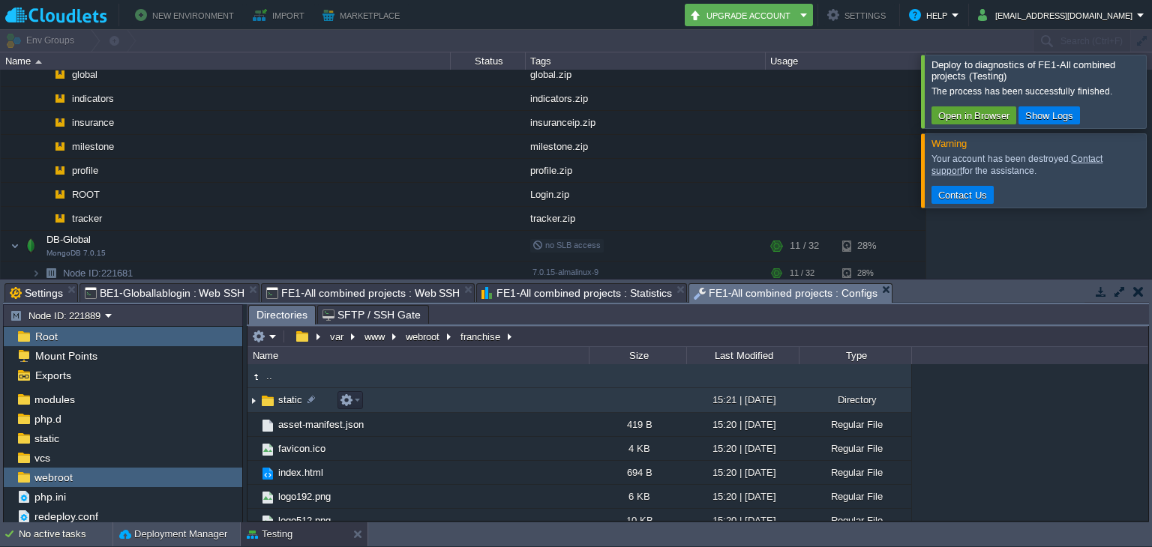
click at [289, 397] on span "static" at bounding box center [290, 400] width 28 height 13
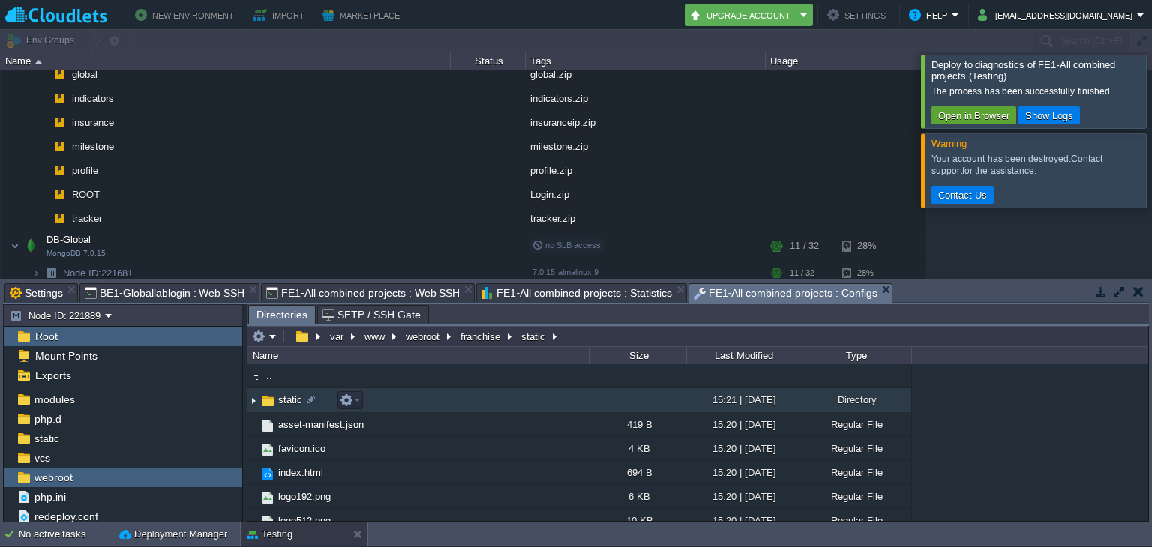
click at [289, 397] on span "static" at bounding box center [290, 400] width 28 height 13
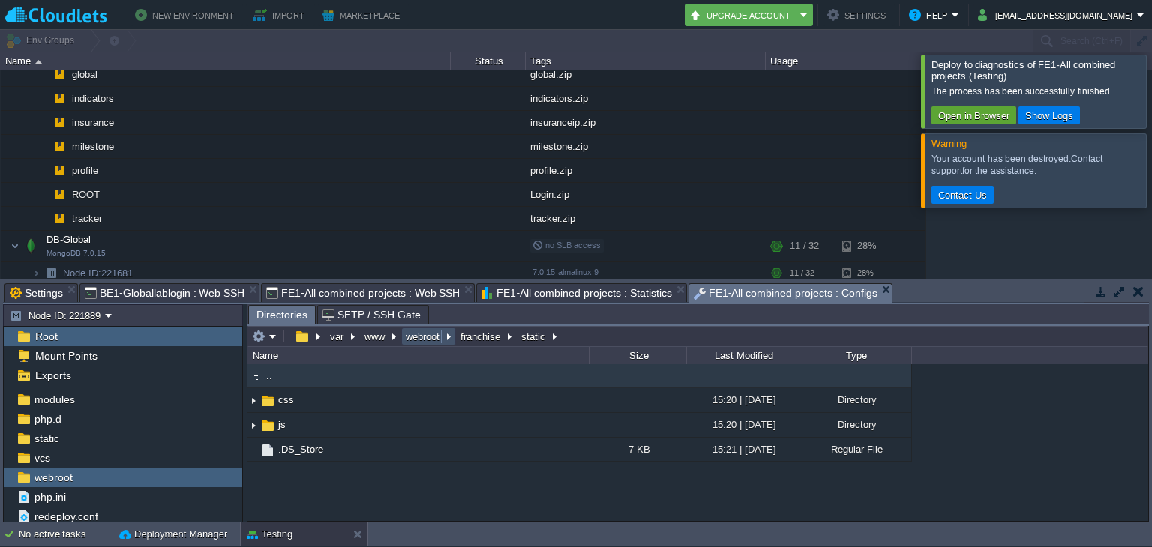
click at [433, 331] on button "webroot" at bounding box center [423, 336] width 40 height 13
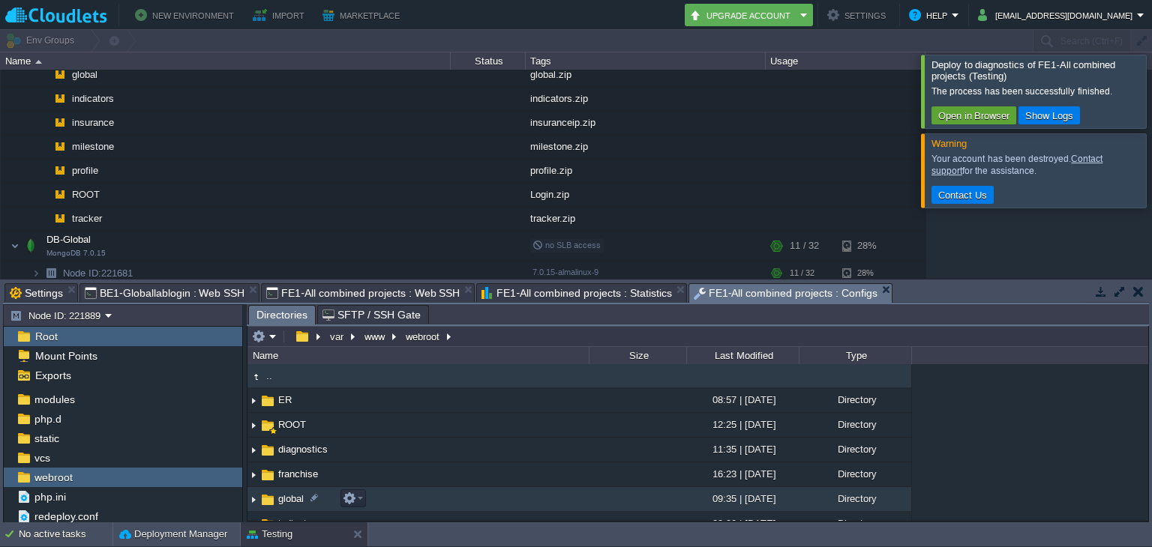
click at [285, 490] on td "global" at bounding box center [417, 499] width 341 height 25
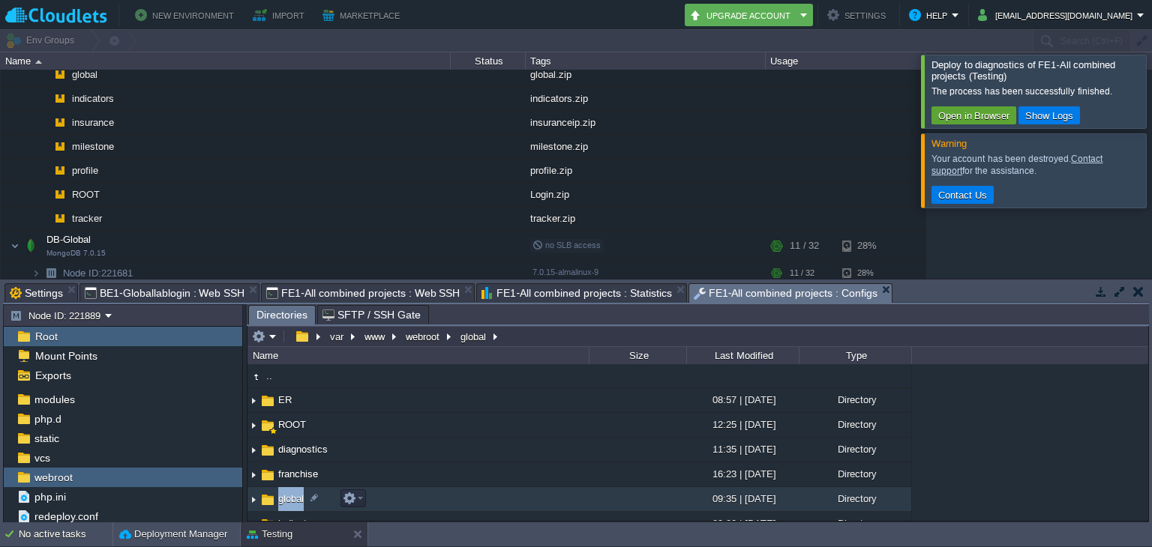
click at [285, 490] on td "global" at bounding box center [417, 499] width 341 height 25
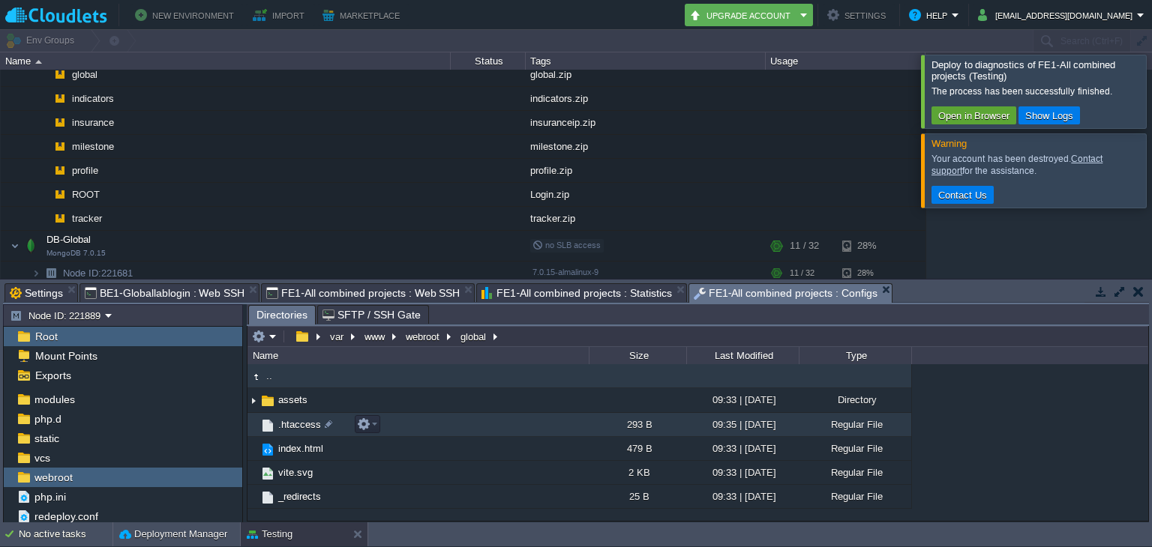
click at [293, 421] on span ".htaccess" at bounding box center [299, 424] width 47 height 13
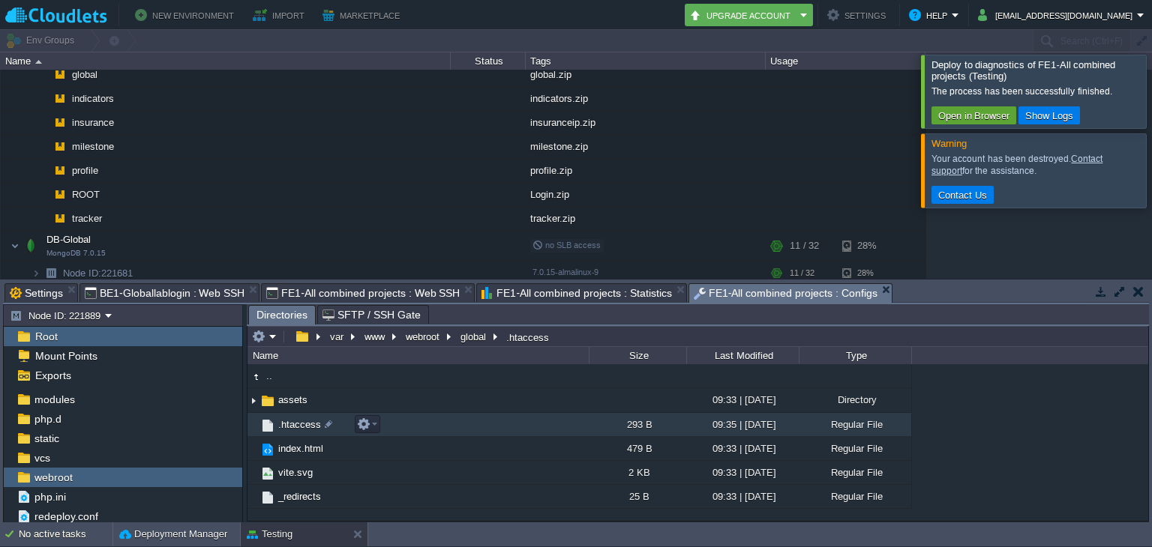
click at [293, 421] on span ".htaccess" at bounding box center [299, 424] width 47 height 13
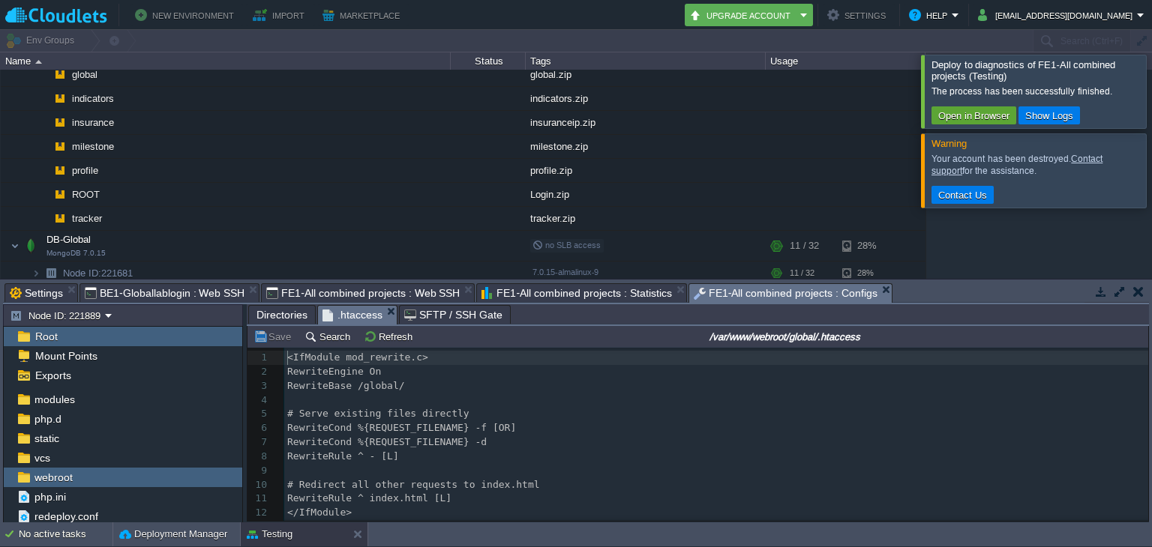
scroll to position [16, 0]
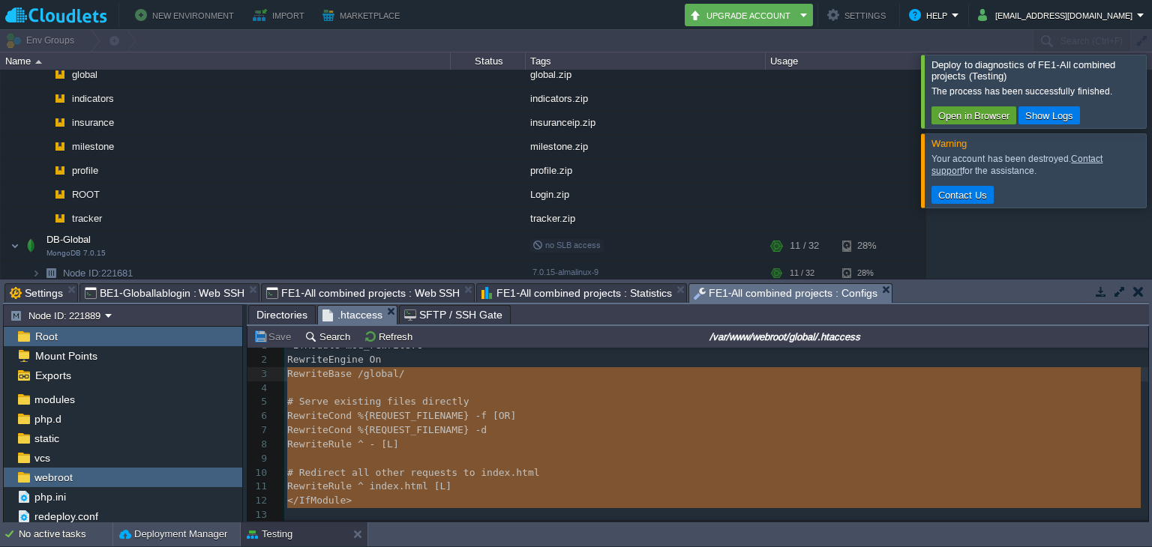
type textarea "<IfModule mod_rewrite.c> RewriteEngine On RewriteBase /global/ # Serve existing…"
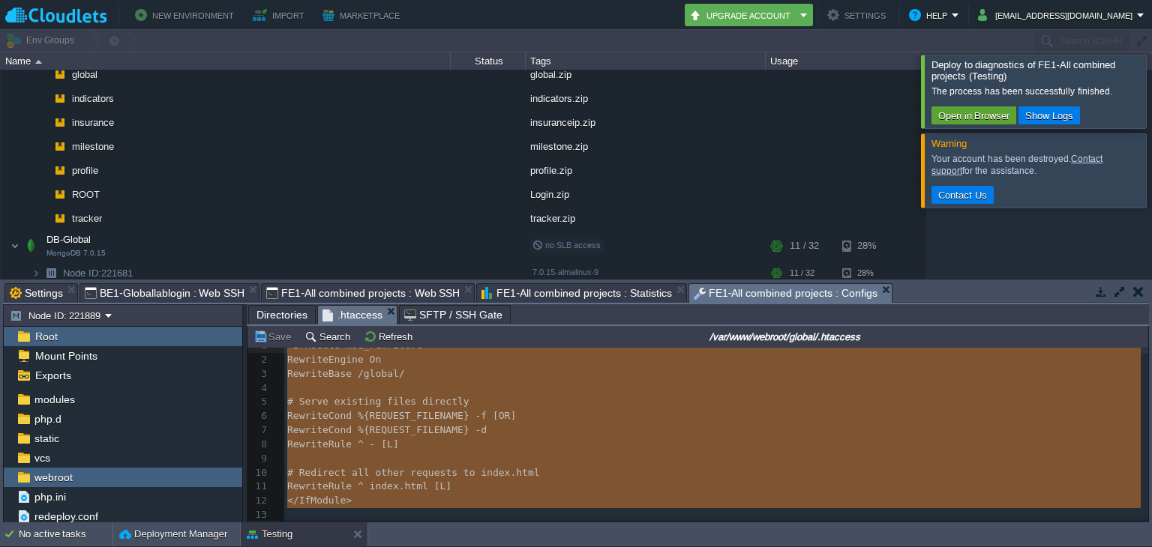
scroll to position [0, 0]
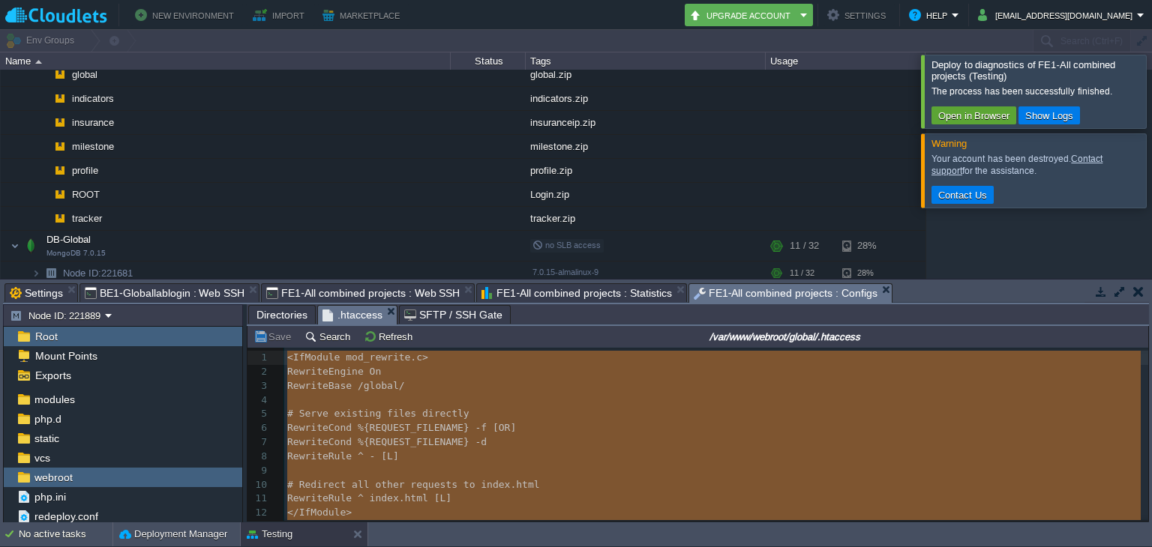
drag, startPoint x: 357, startPoint y: 506, endPoint x: 289, endPoint y: 331, distance: 187.3
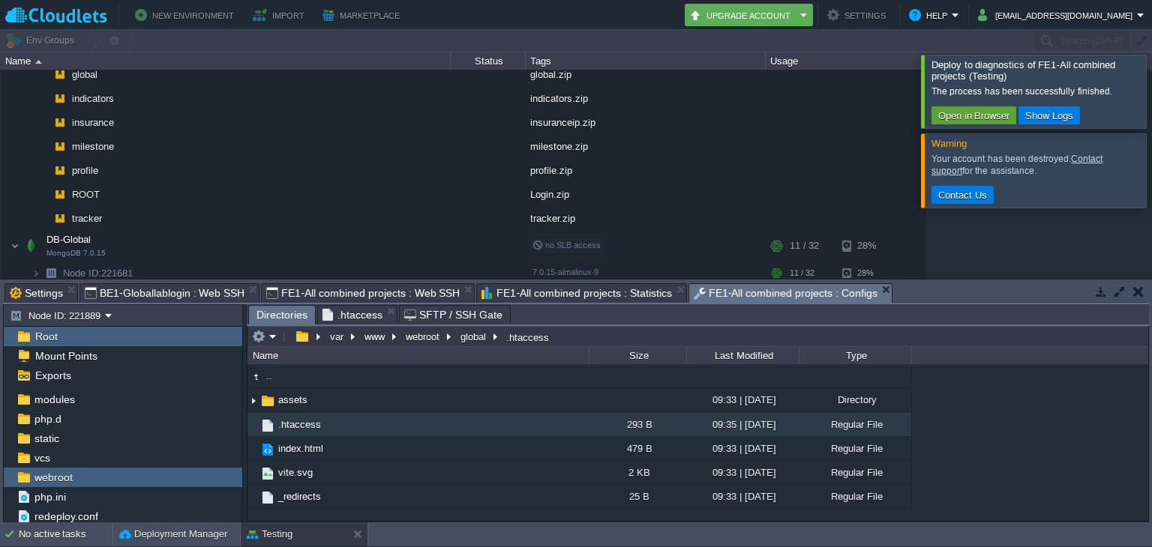
click at [265, 314] on span "Directories" at bounding box center [281, 315] width 51 height 19
click at [431, 332] on button "webroot" at bounding box center [423, 336] width 40 height 13
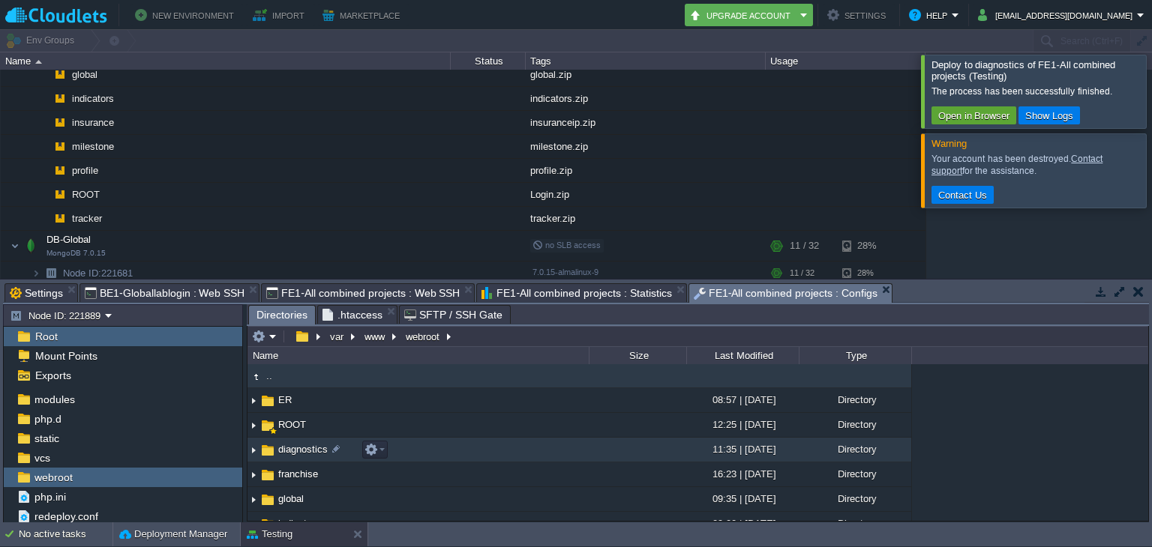
click at [304, 450] on span "diagnostics" at bounding box center [303, 449] width 54 height 13
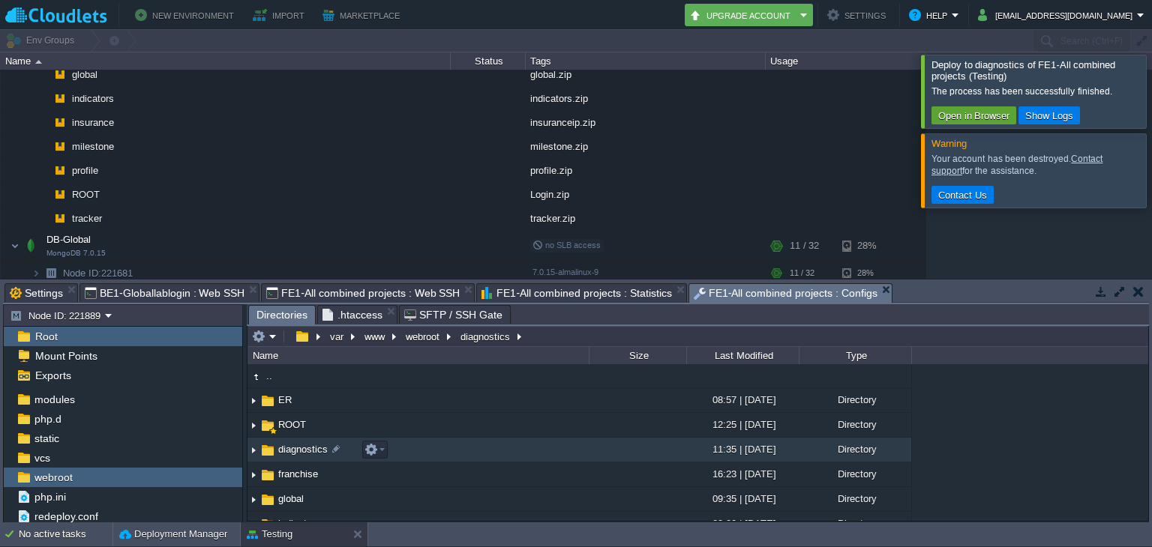
click at [304, 450] on span "diagnostics" at bounding box center [303, 449] width 54 height 13
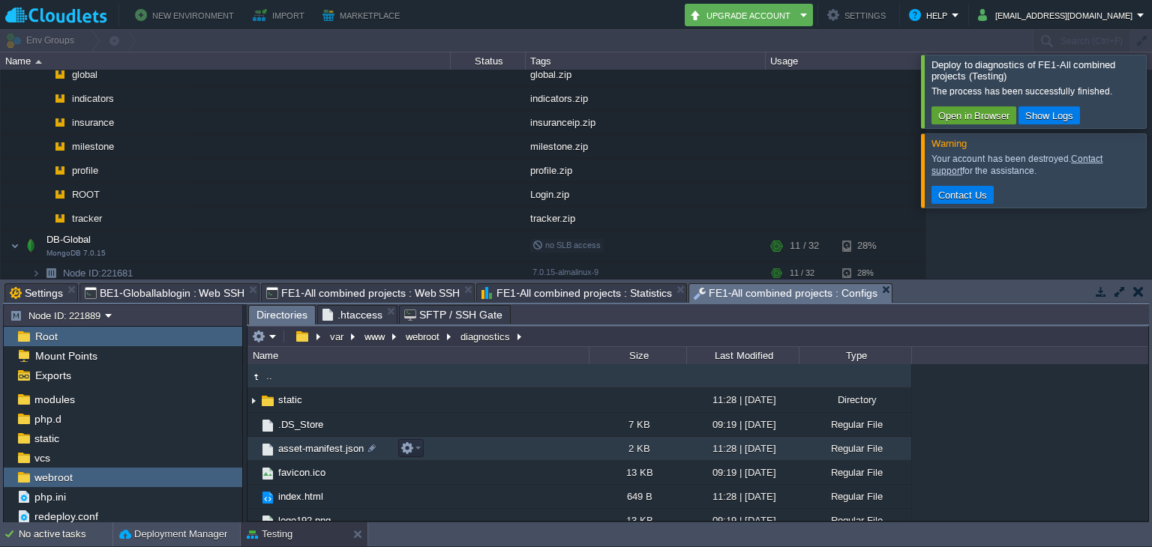
scroll to position [3, 0]
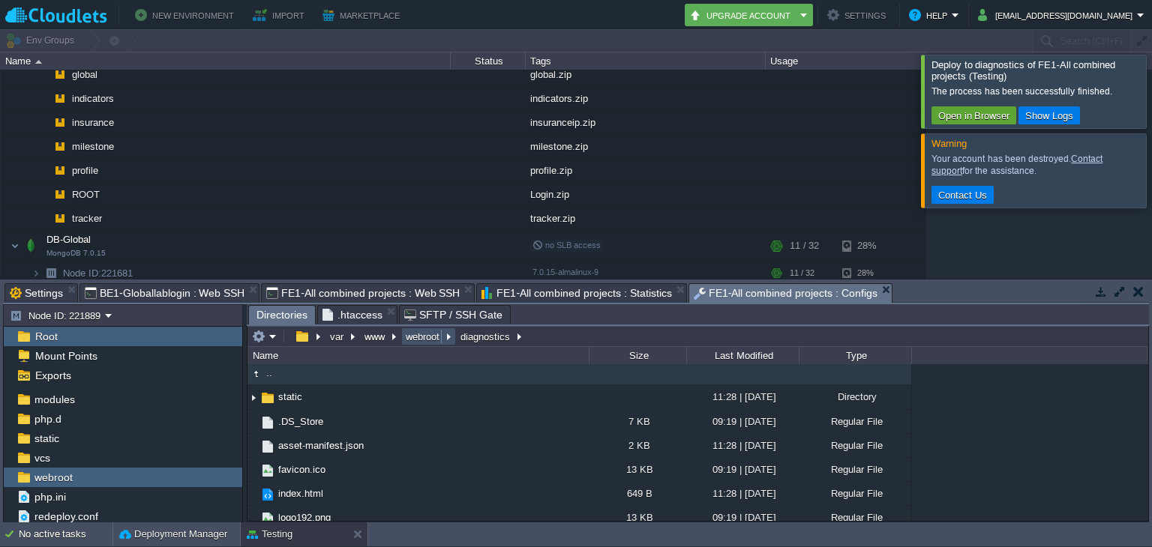
click at [424, 337] on button "webroot" at bounding box center [423, 336] width 40 height 13
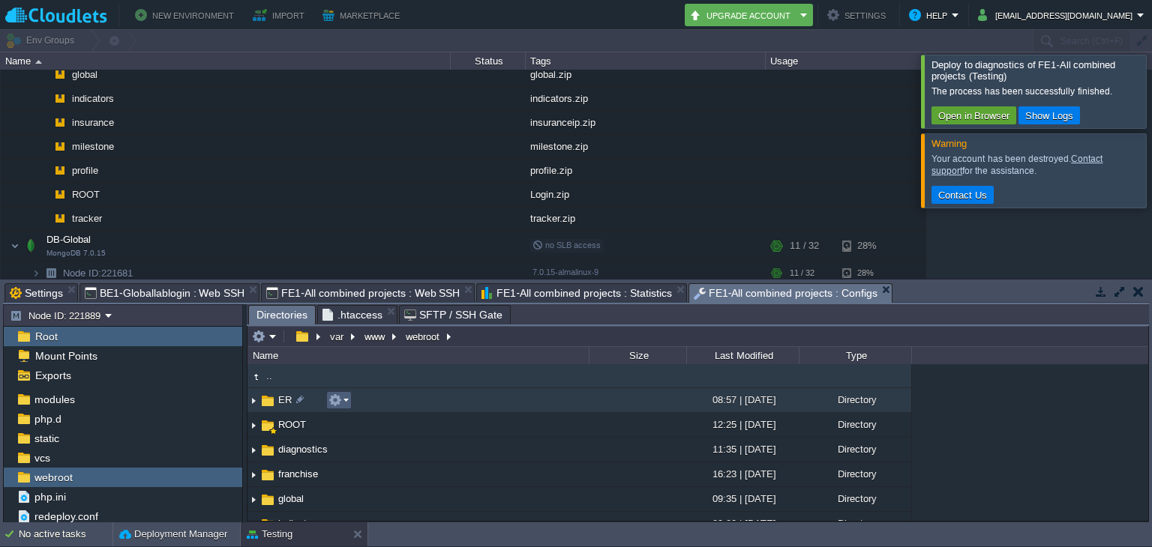
scroll to position [112, 0]
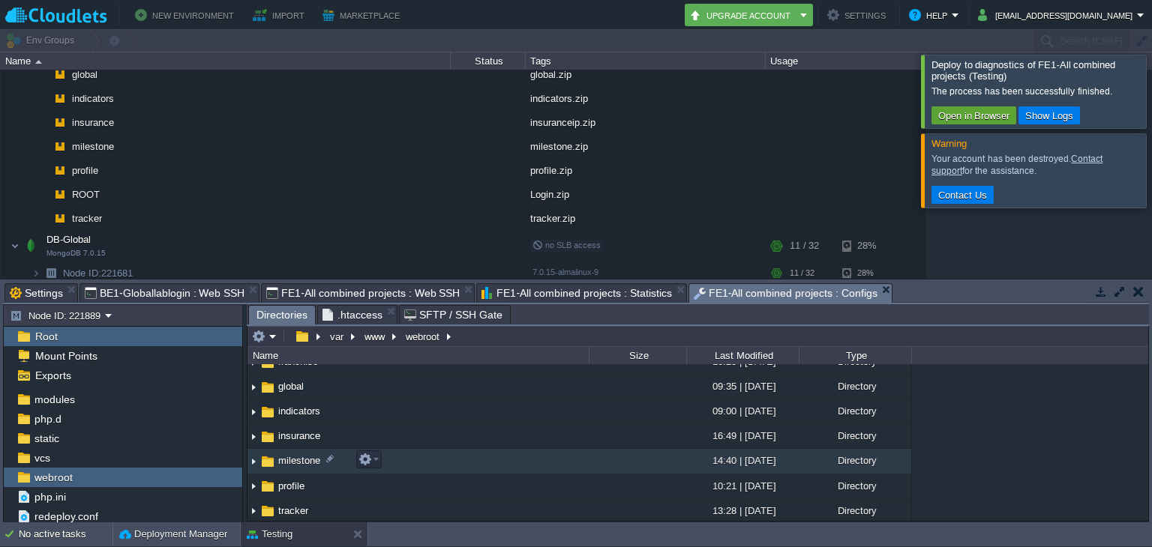
click at [285, 453] on td "milestone" at bounding box center [417, 461] width 341 height 25
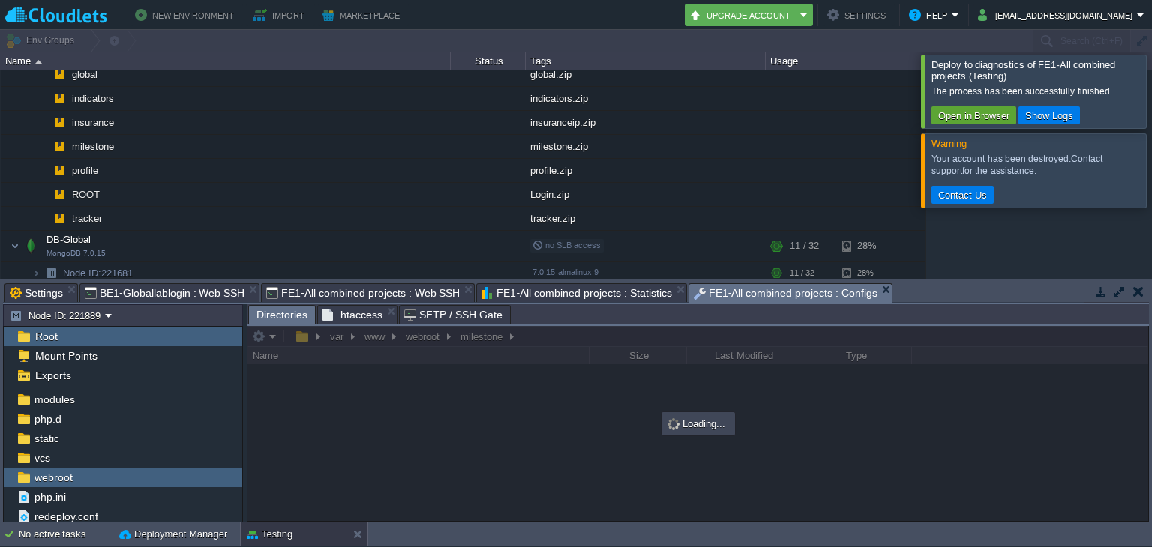
scroll to position [0, 0]
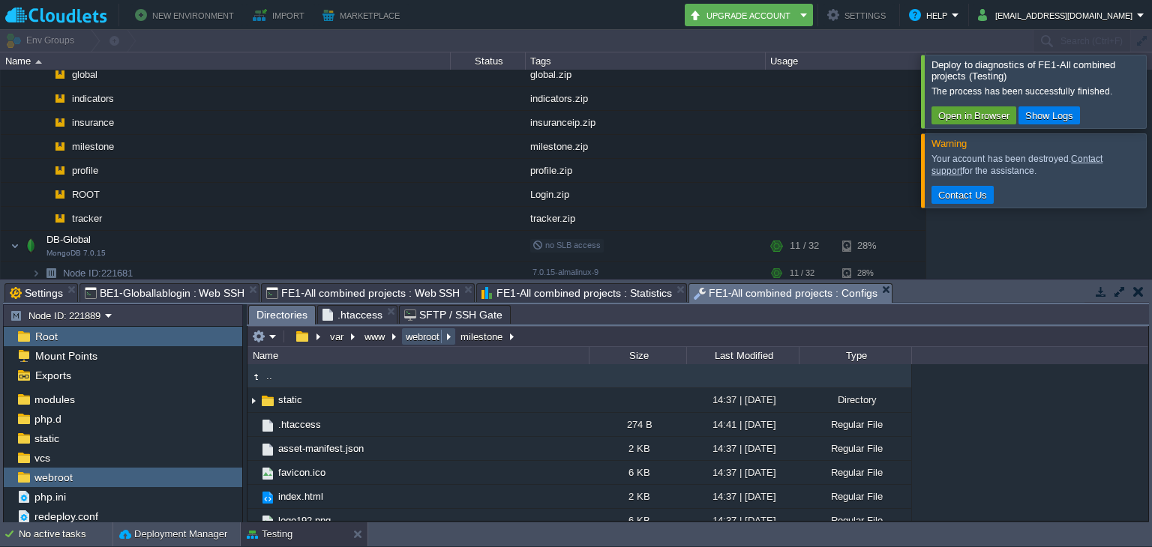
click at [427, 341] on button "webroot" at bounding box center [423, 336] width 40 height 13
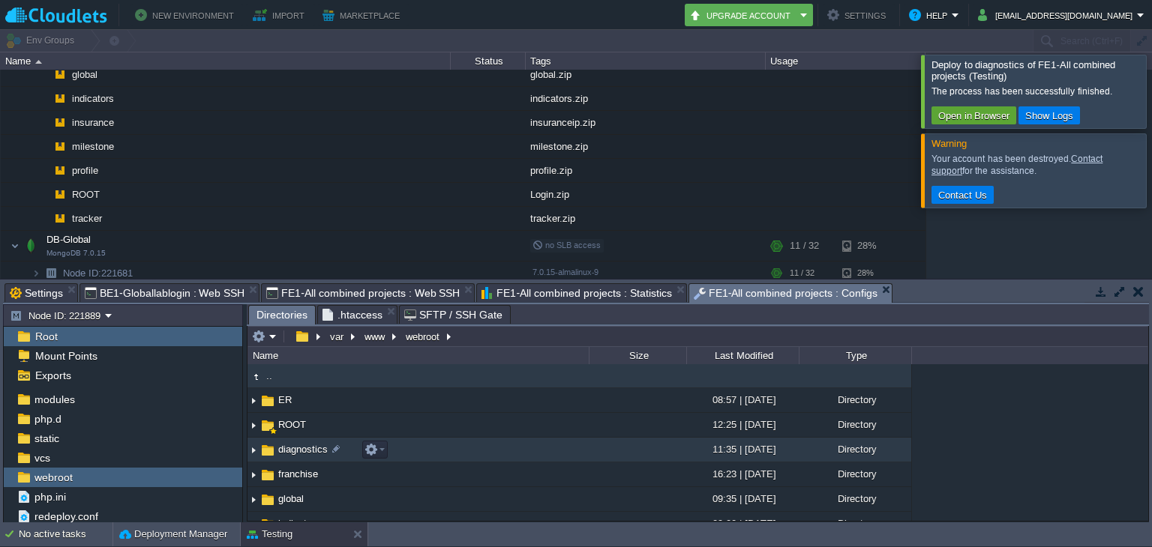
click at [307, 455] on span "diagnostics" at bounding box center [303, 449] width 54 height 13
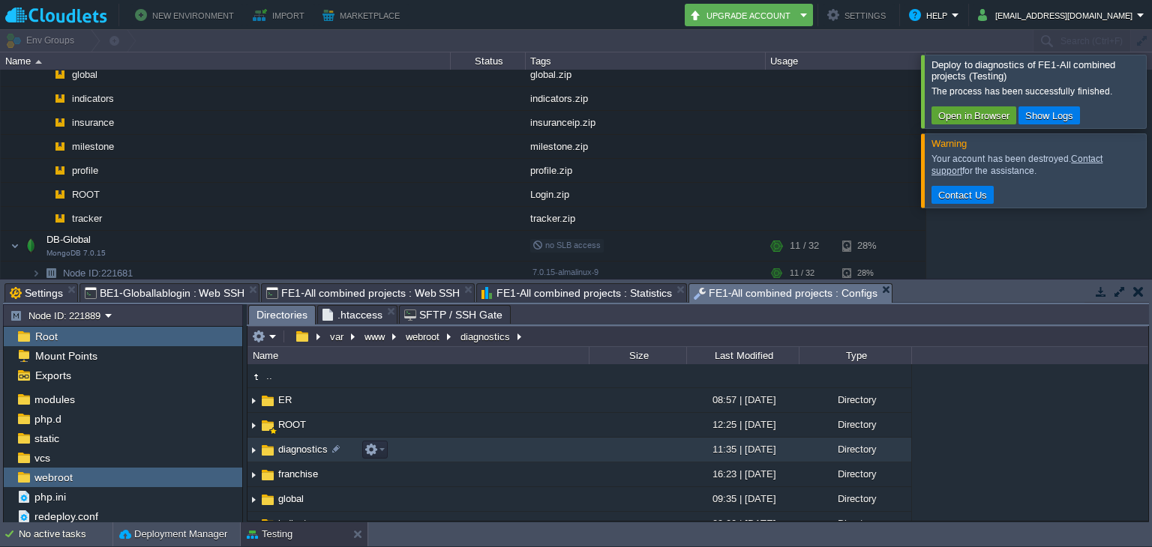
click at [307, 455] on span "diagnostics" at bounding box center [303, 449] width 54 height 13
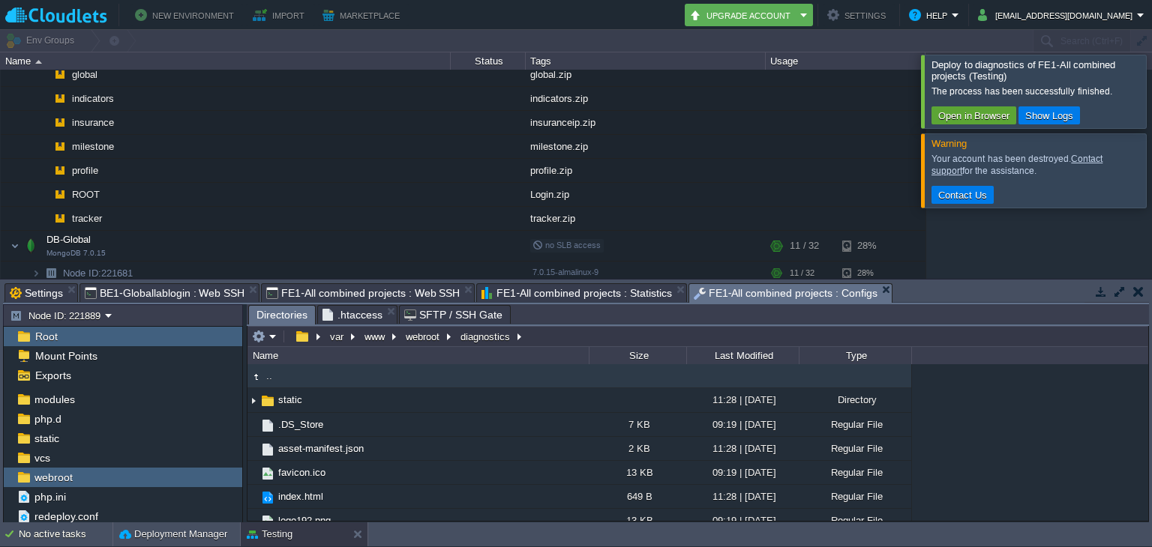
click at [268, 378] on span ".." at bounding box center [269, 376] width 10 height 13
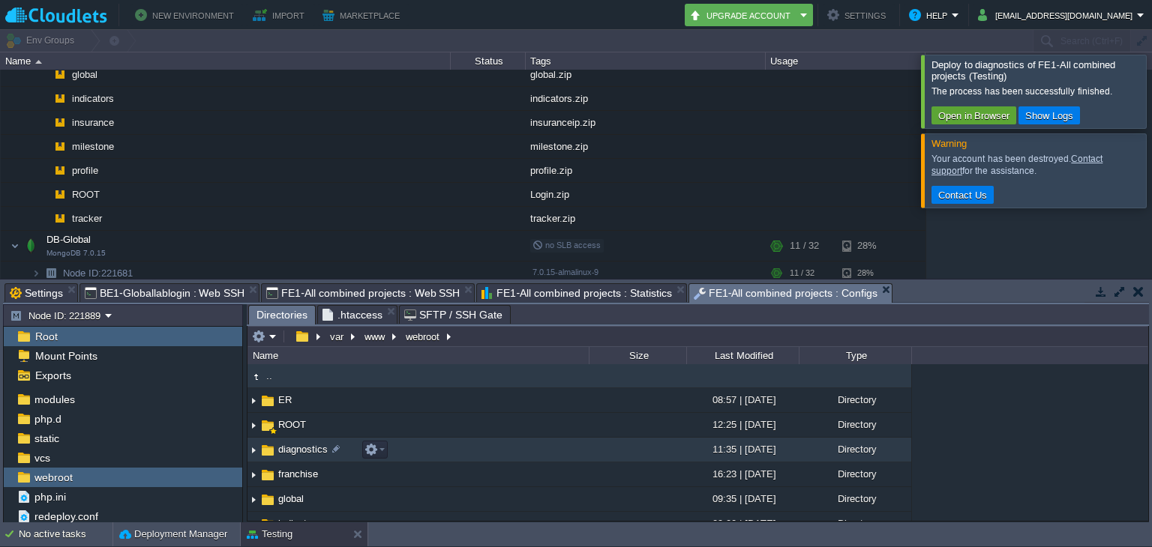
click at [292, 448] on span "diagnostics" at bounding box center [303, 449] width 54 height 13
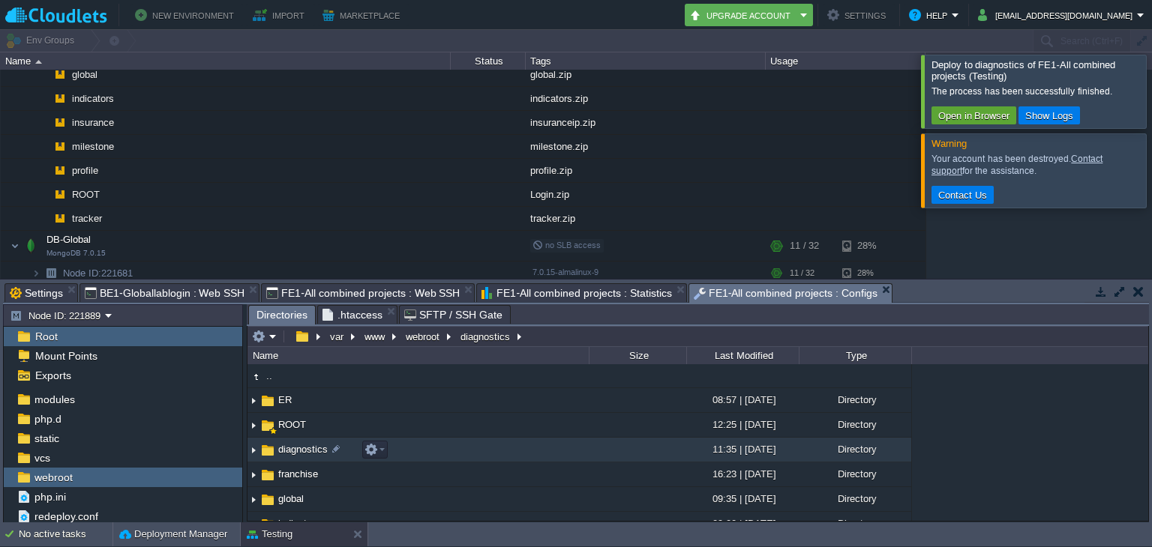
click at [292, 448] on span "diagnostics" at bounding box center [303, 449] width 54 height 13
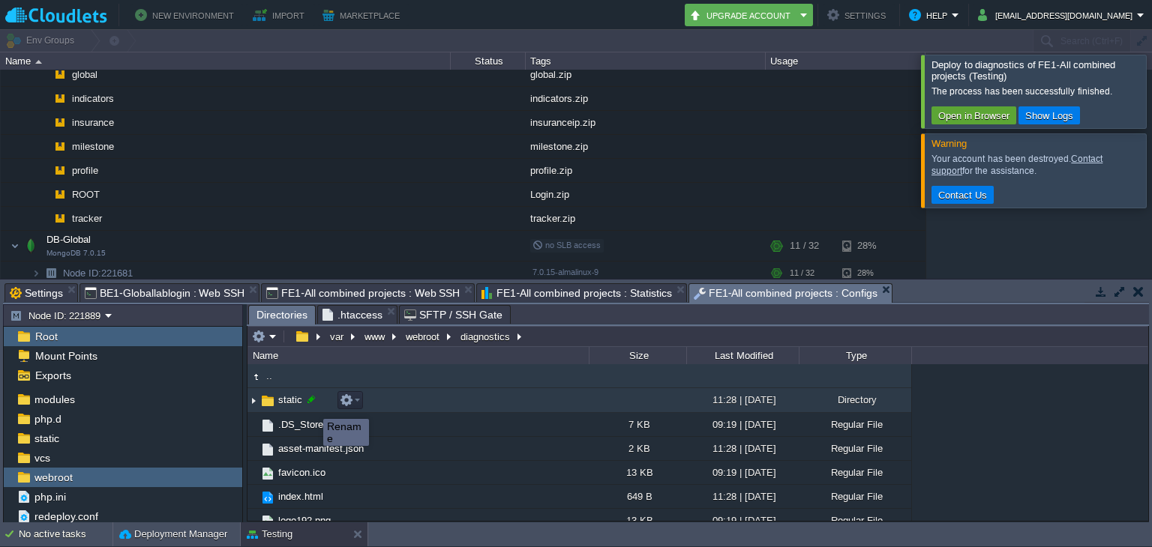
click at [312, 406] on div at bounding box center [310, 399] width 13 height 13
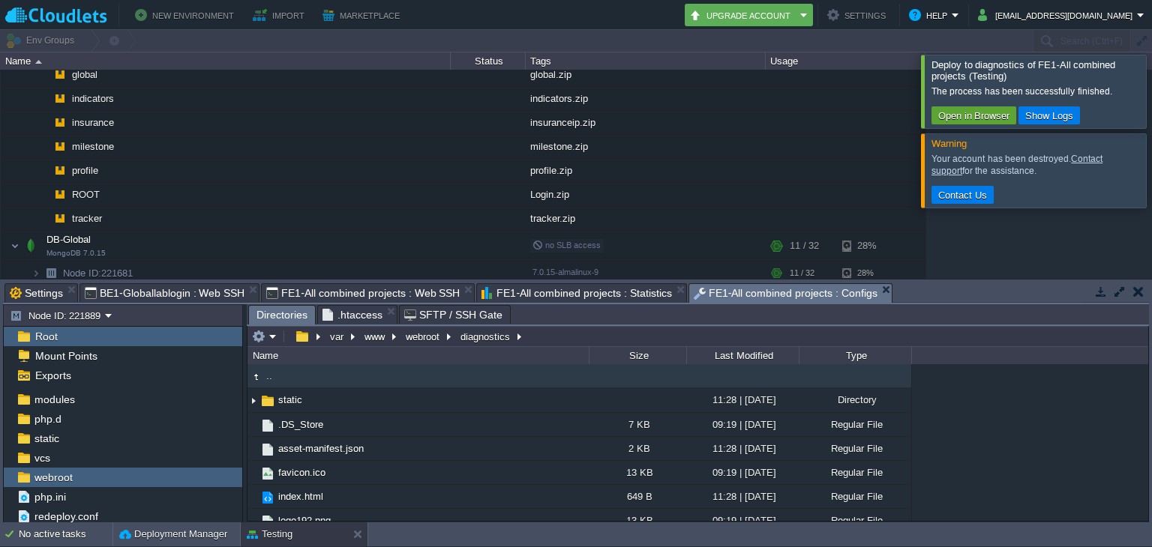
click at [366, 364] on div "Name" at bounding box center [419, 355] width 340 height 17
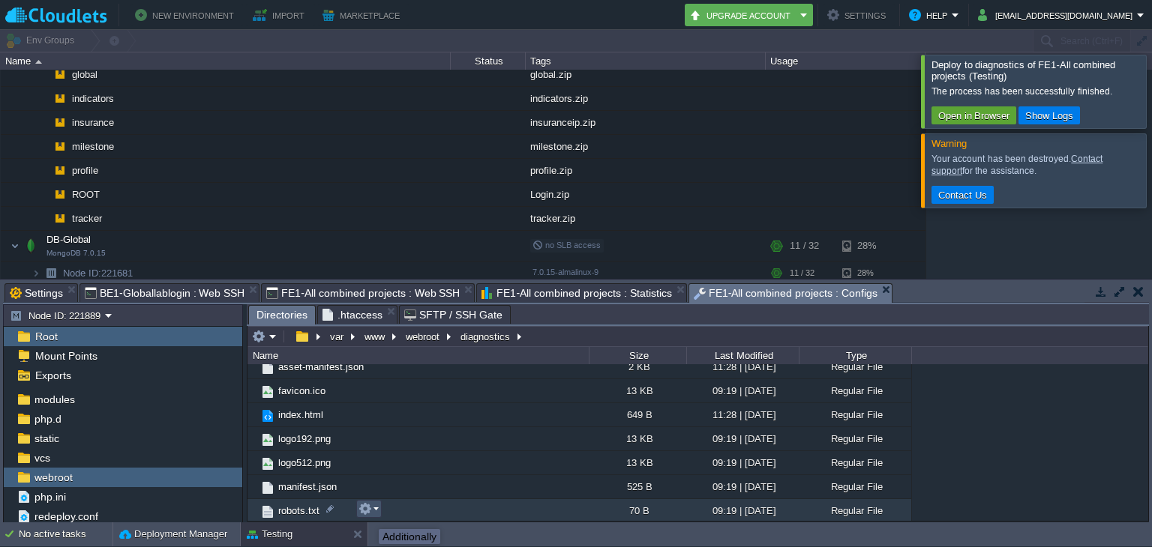
click at [367, 516] on button "button" at bounding box center [364, 508] width 13 height 13
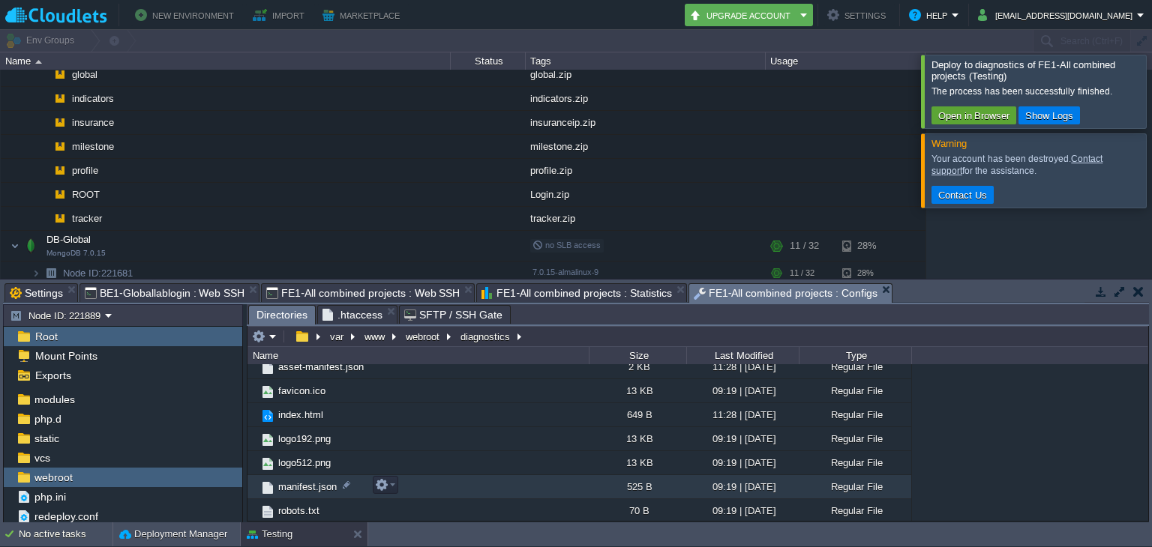
click at [587, 483] on td "manifest.json" at bounding box center [417, 487] width 341 height 24
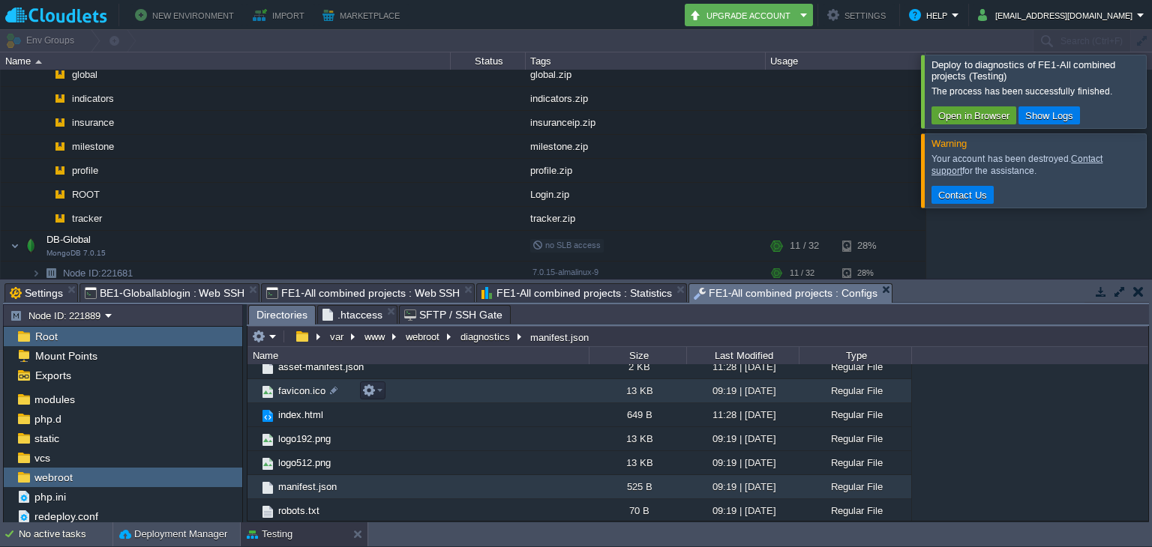
scroll to position [0, 0]
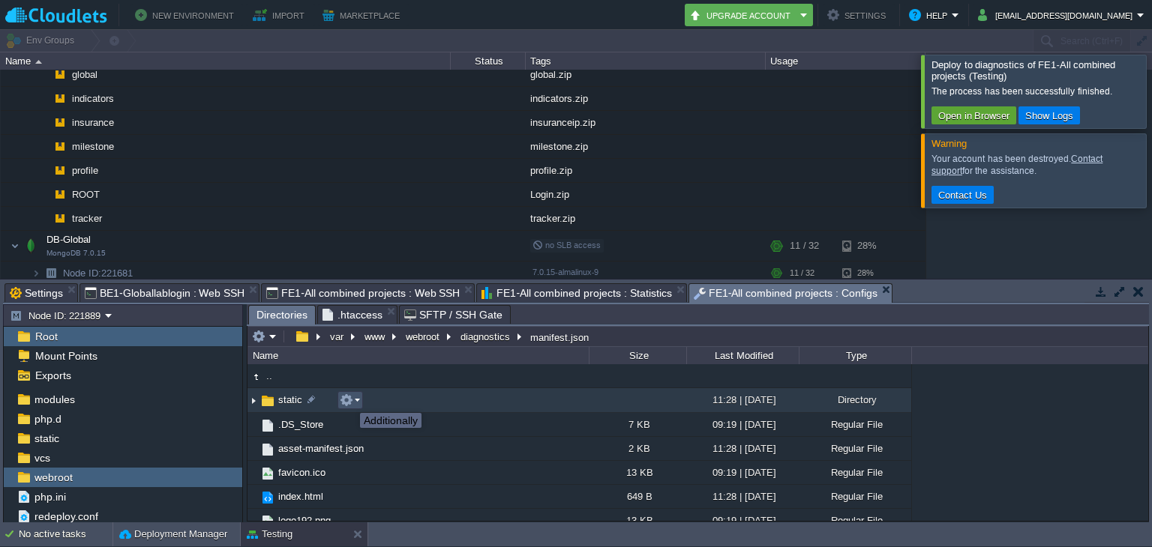
click at [349, 400] on button "button" at bounding box center [346, 400] width 13 height 13
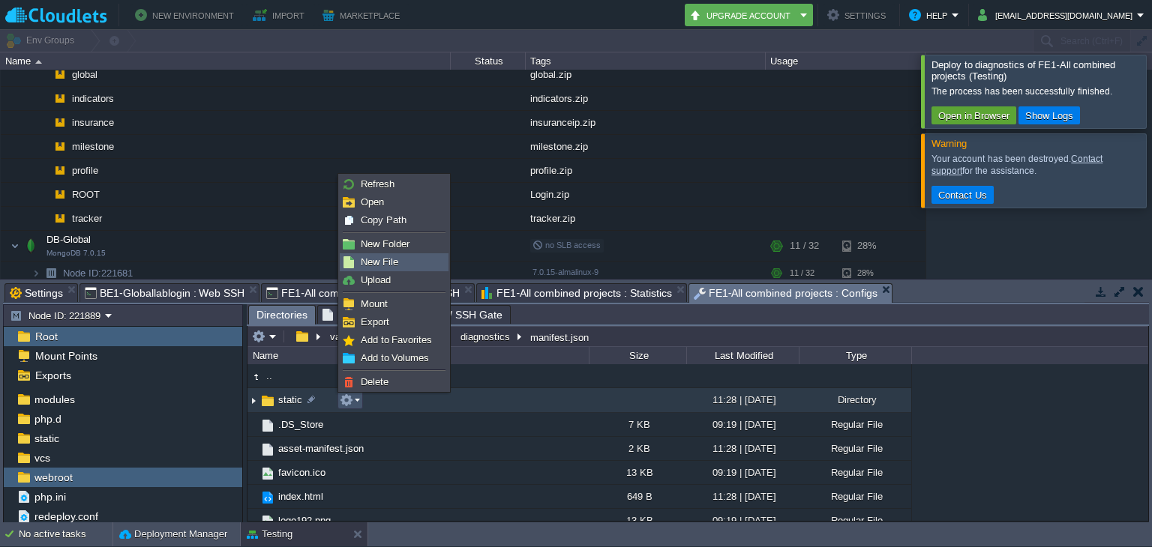
click at [381, 265] on span "New File" at bounding box center [379, 261] width 37 height 11
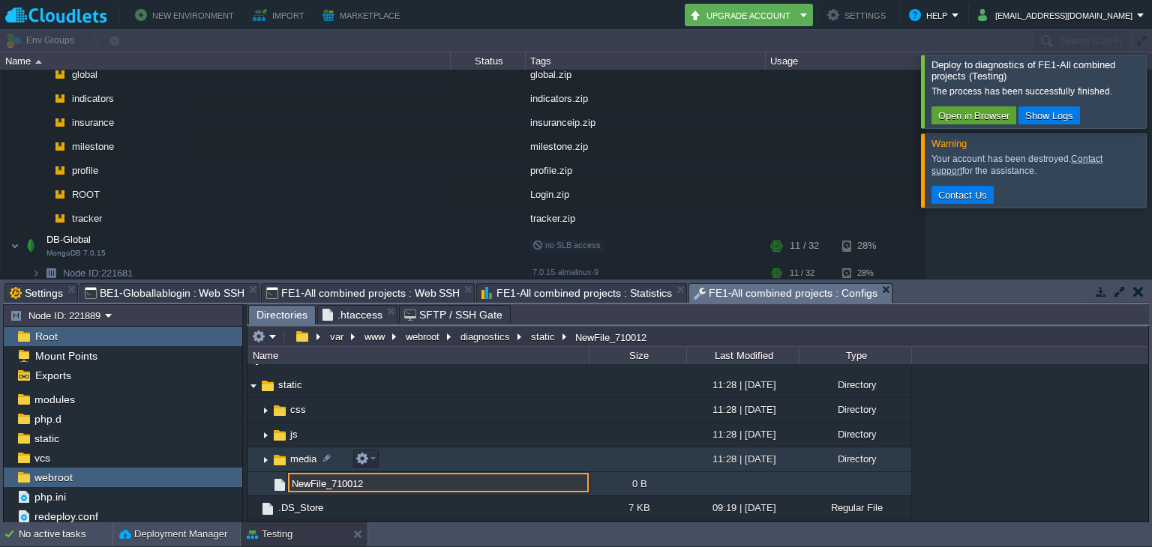
scroll to position [10, 0]
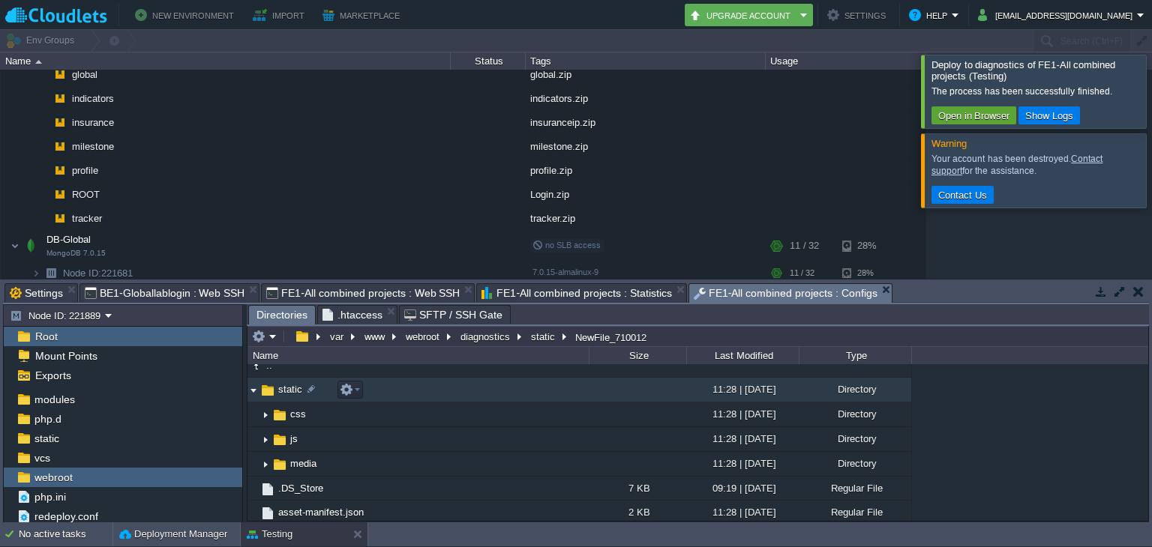
click at [254, 391] on img at bounding box center [253, 390] width 12 height 23
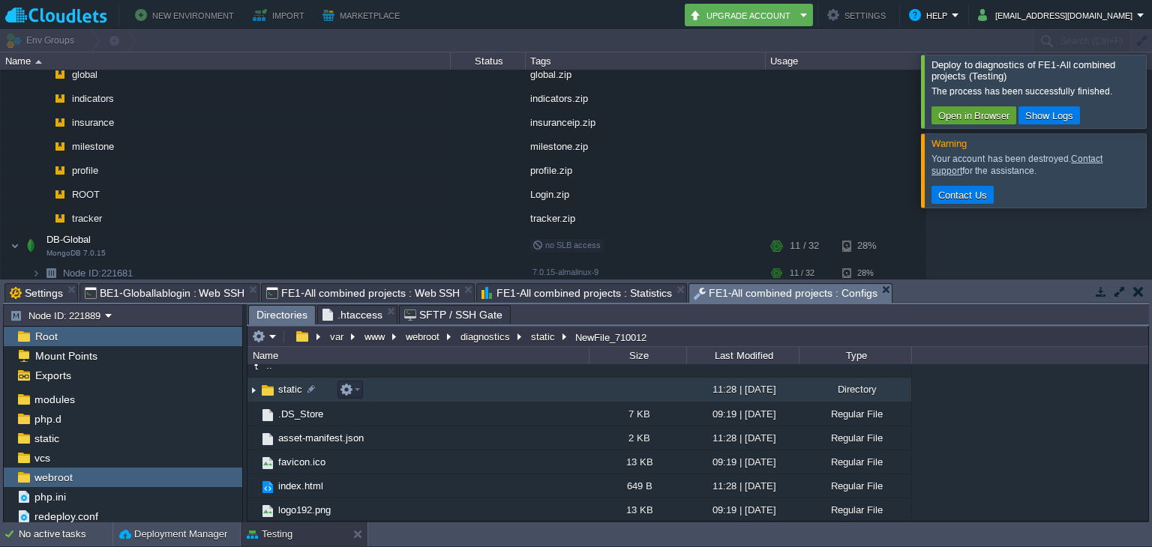
scroll to position [0, 0]
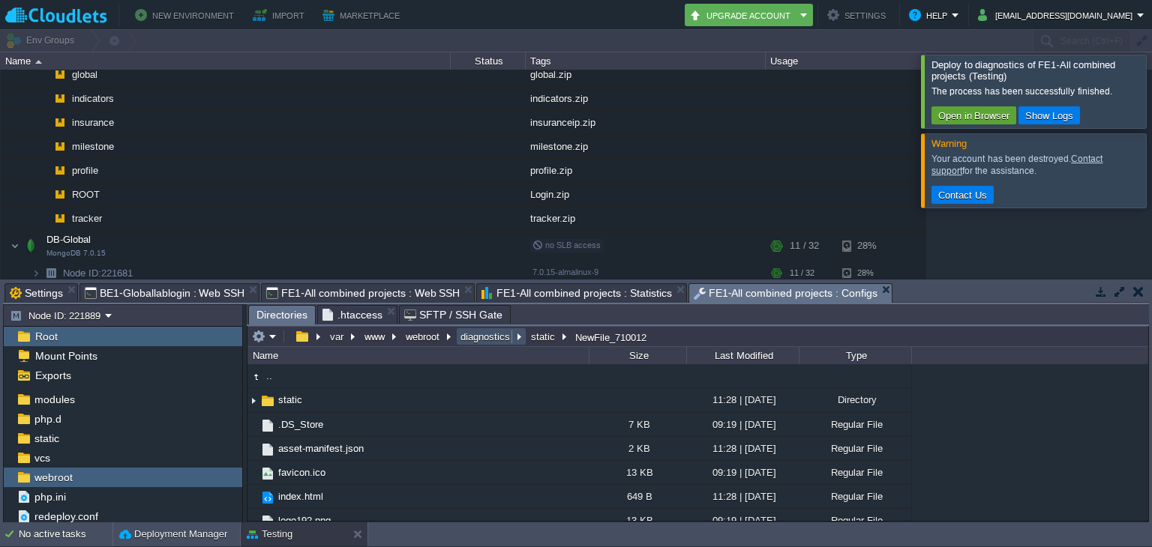
click at [489, 339] on button "diagnostics" at bounding box center [485, 336] width 55 height 13
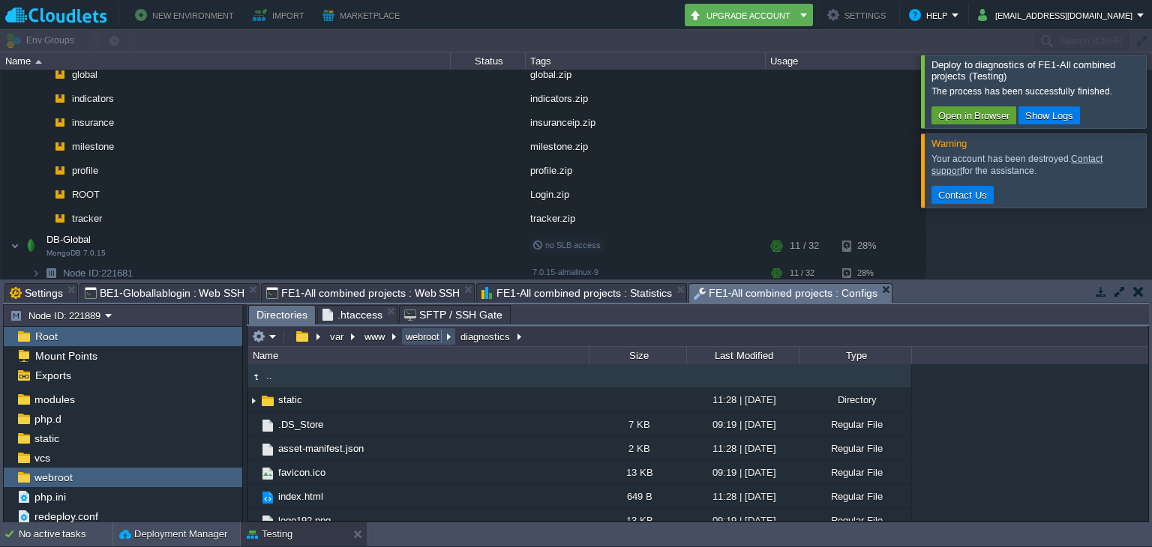
click at [428, 336] on button "webroot" at bounding box center [423, 336] width 40 height 13
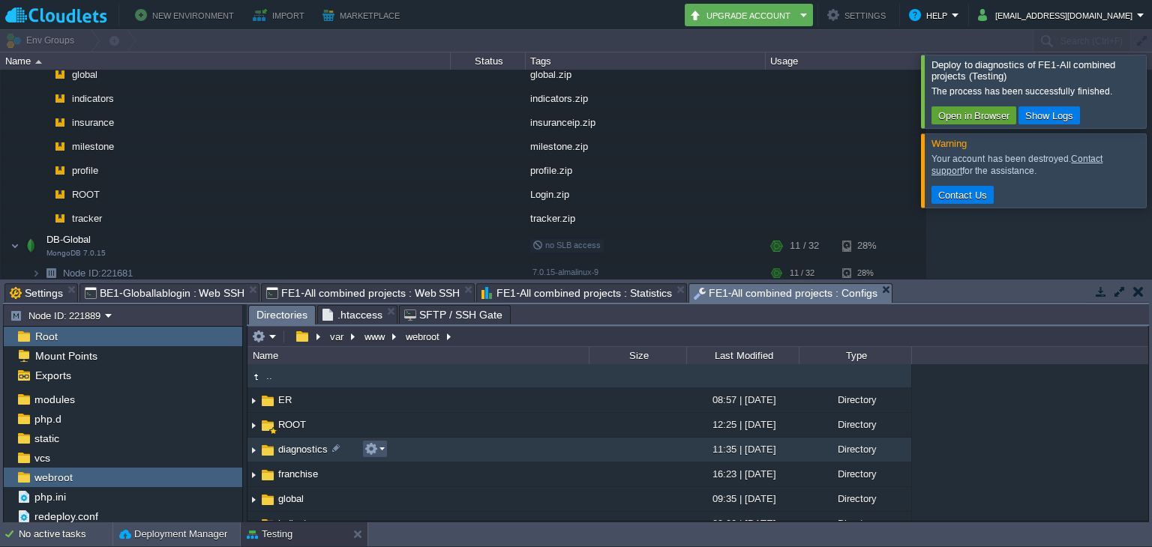
click at [365, 448] on button "button" at bounding box center [370, 448] width 13 height 13
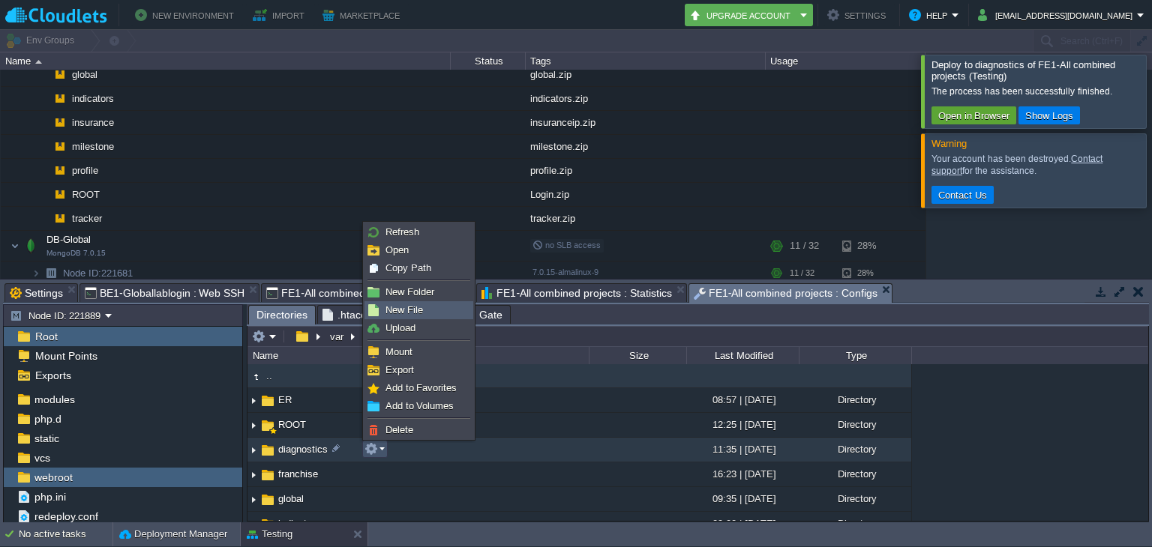
click at [406, 308] on span "New File" at bounding box center [403, 309] width 37 height 11
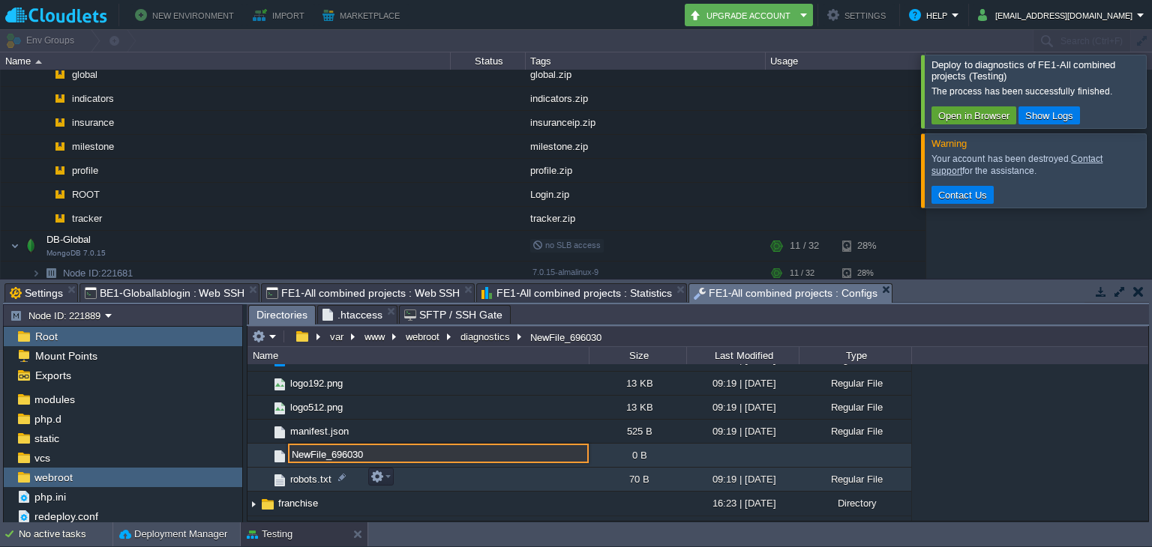
scroll to position [211, 0]
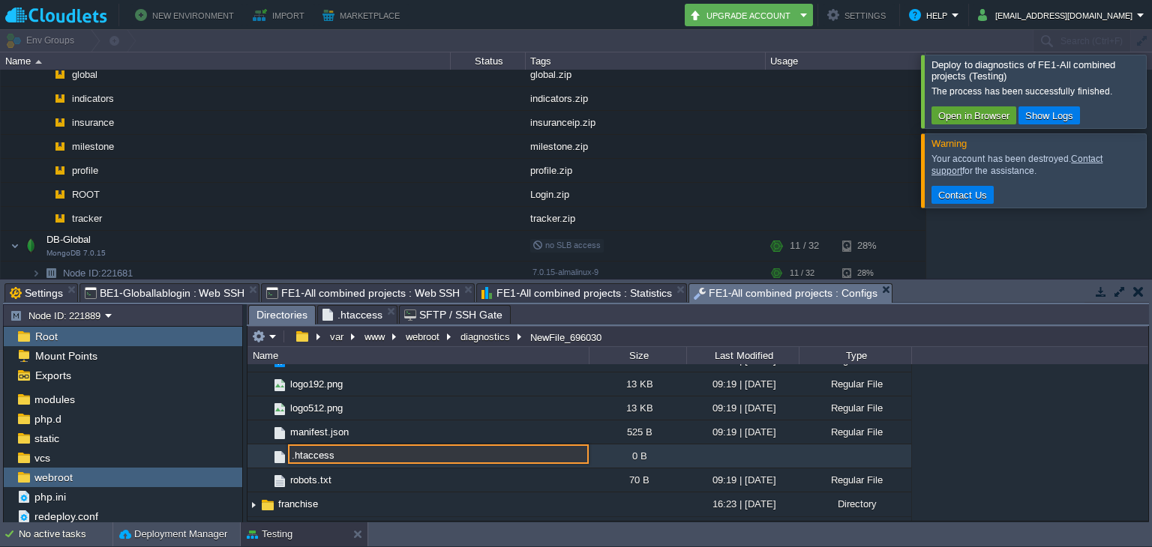
click at [398, 454] on input ".htaccess" at bounding box center [438, 454] width 301 height 19
type input ".htaccess"
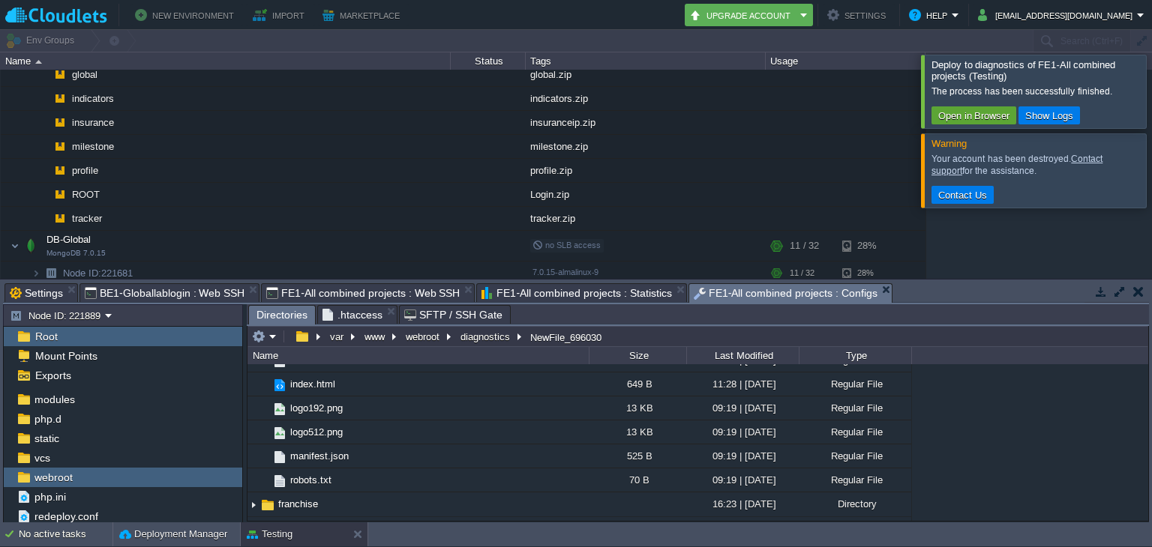
scroll to position [78, 0]
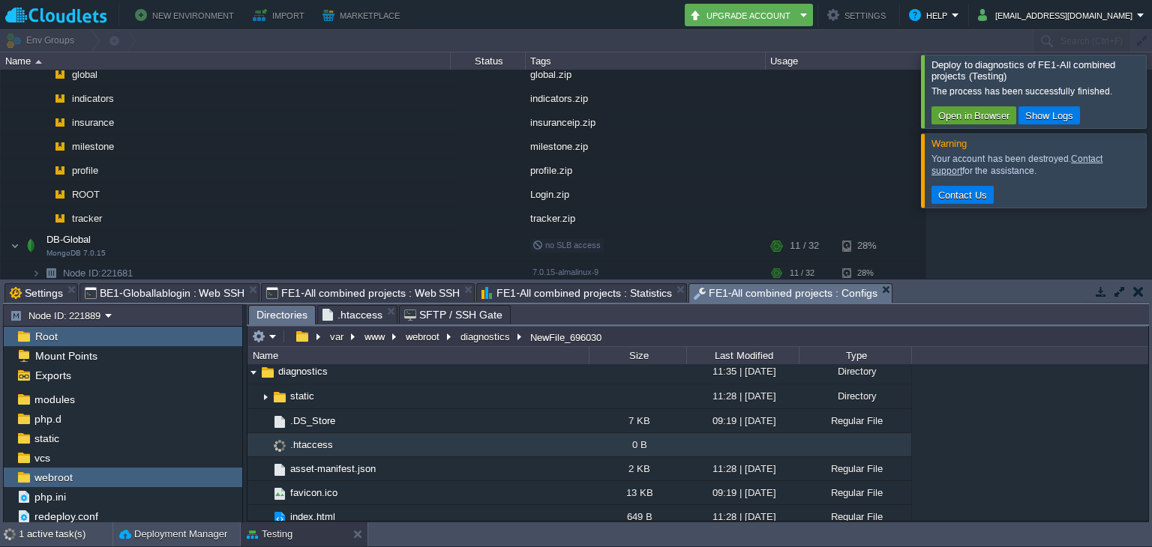
click at [364, 445] on td ".htaccess" at bounding box center [417, 445] width 341 height 24
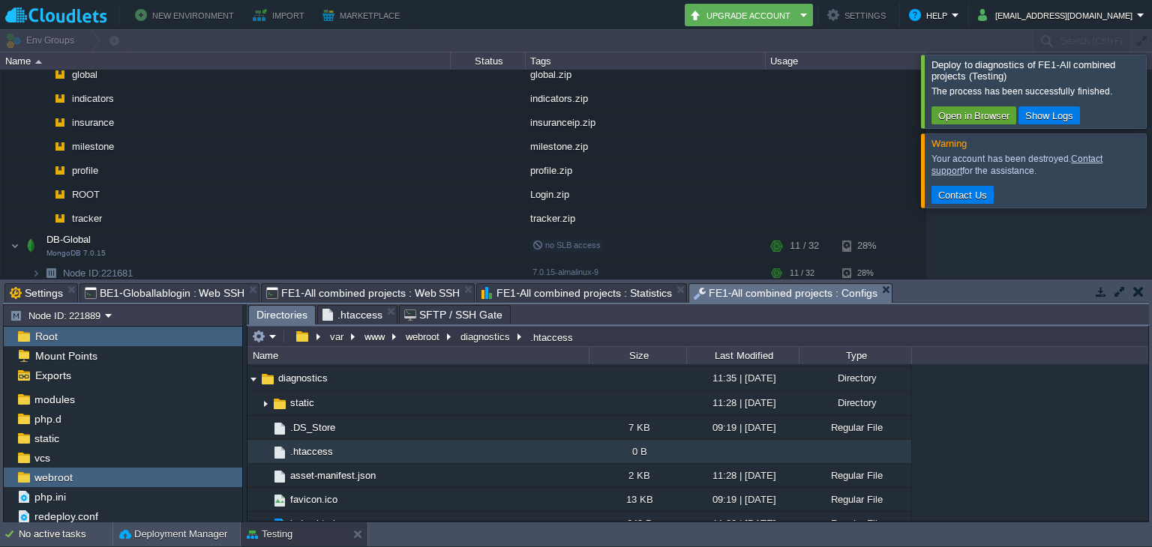
scroll to position [72, 0]
click at [364, 445] on td ".htaccess" at bounding box center [417, 451] width 341 height 24
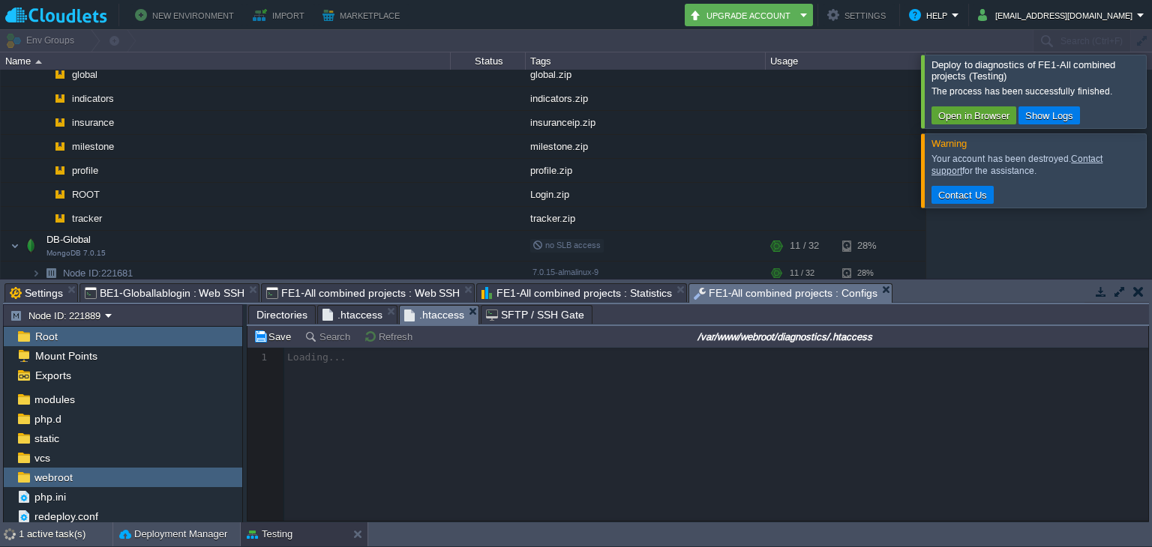
click at [411, 435] on div at bounding box center [697, 434] width 901 height 173
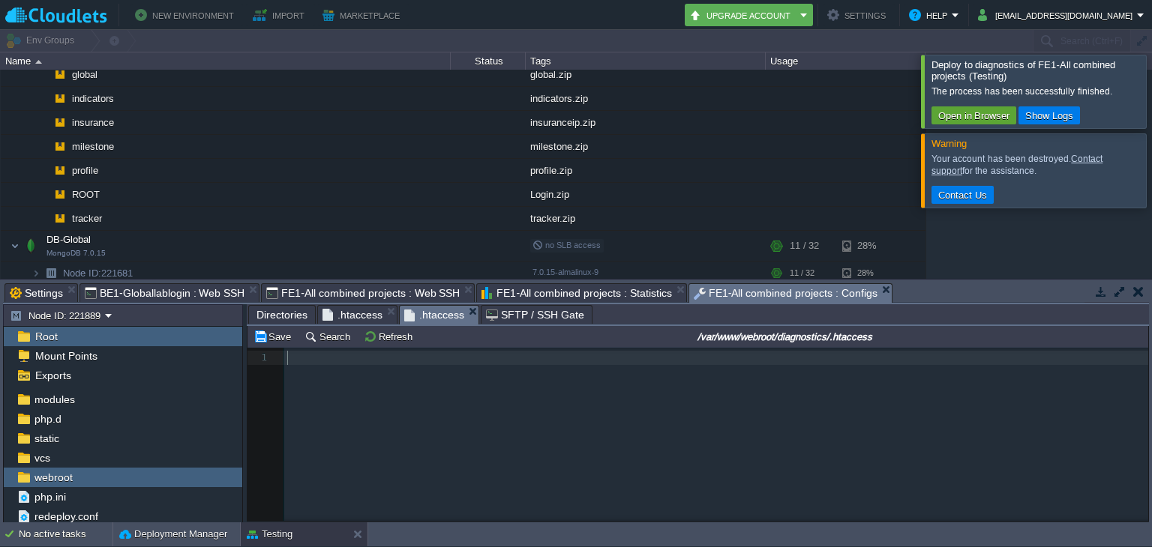
scroll to position [16, 0]
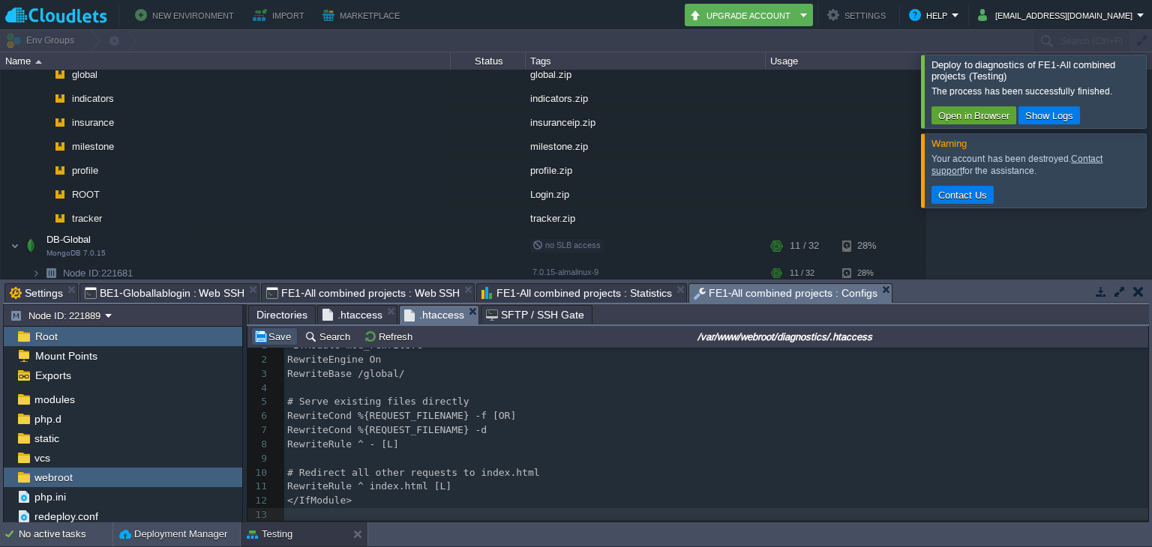
click at [285, 337] on button "Save" at bounding box center [274, 336] width 42 height 13
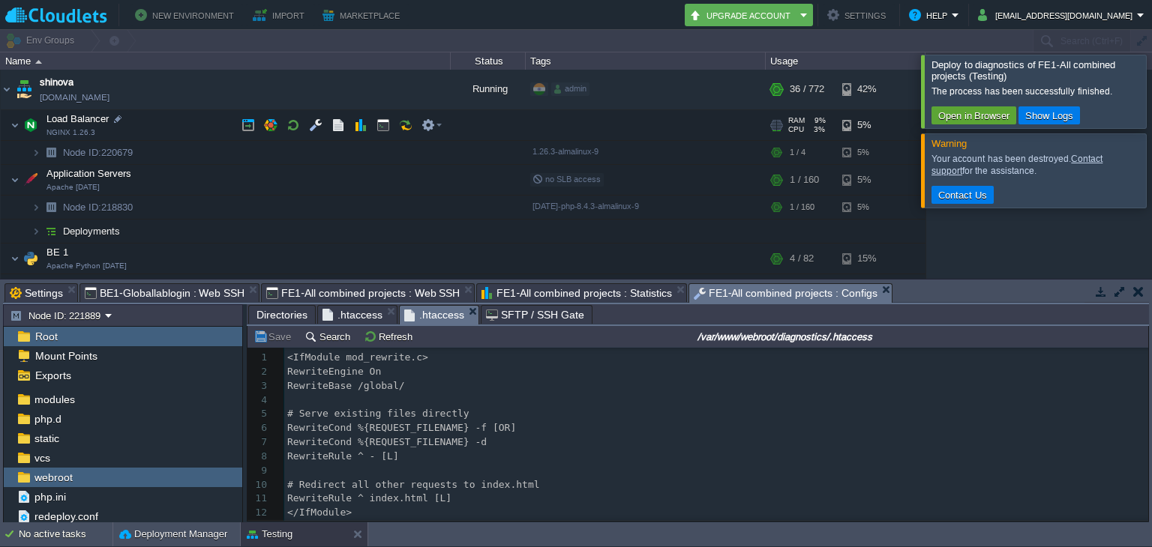
scroll to position [0, 0]
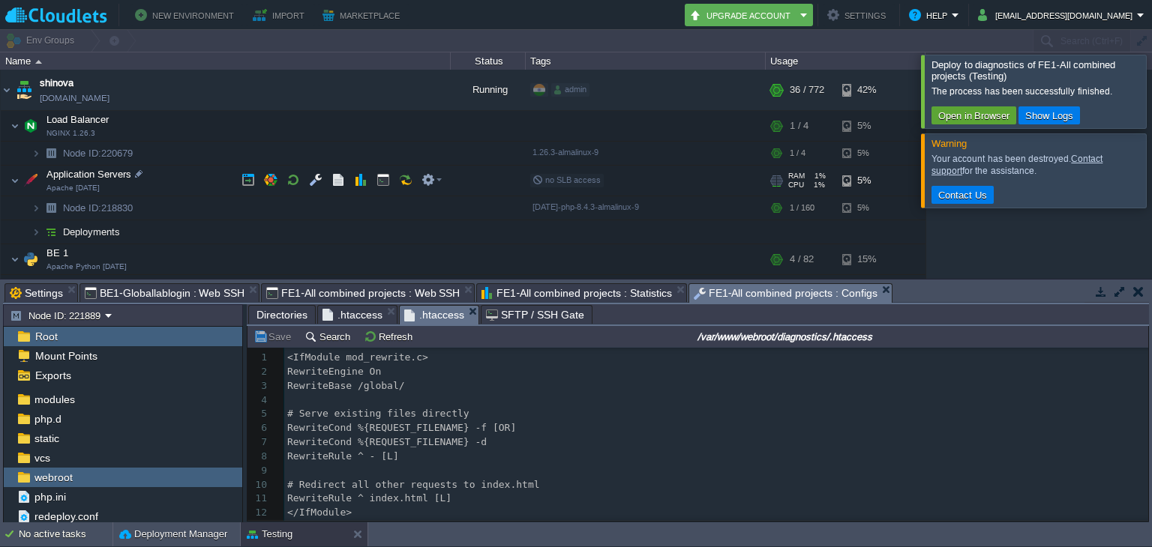
click at [145, 181] on td "Application Servers Apache [DATE]" at bounding box center [226, 181] width 450 height 31
click at [159, 170] on td "Application Servers Apache [DATE]" at bounding box center [226, 181] width 450 height 31
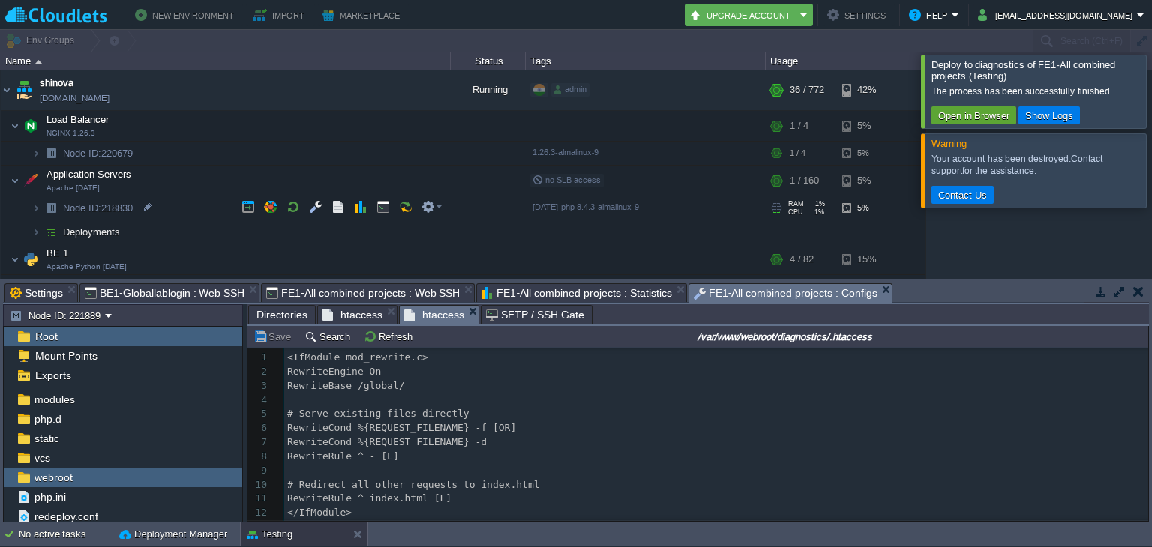
scroll to position [54, 0]
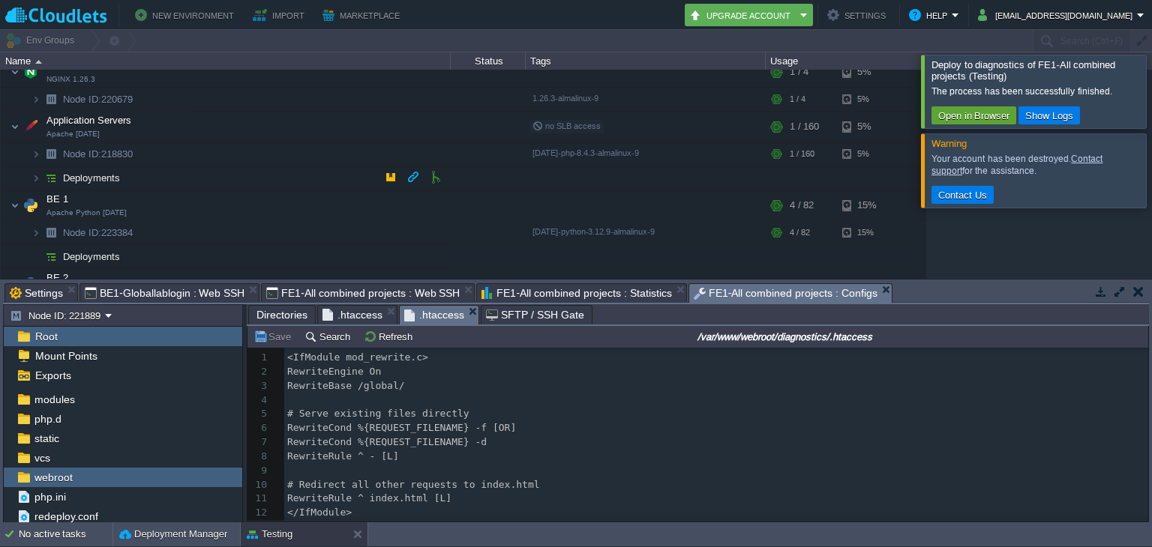
click at [102, 175] on span "Deployments" at bounding box center [91, 178] width 61 height 13
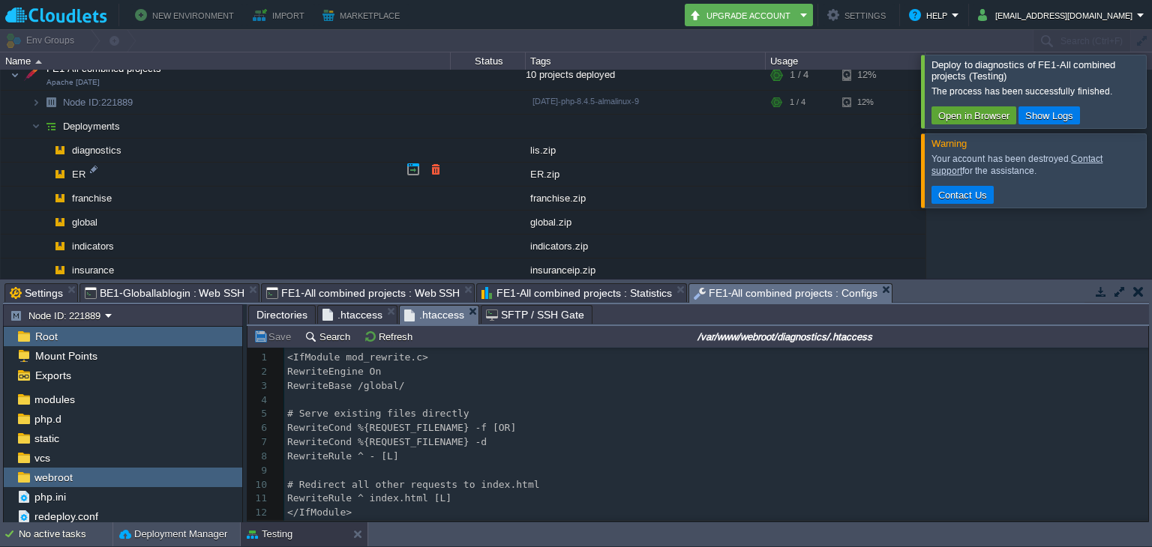
scroll to position [769, 0]
click at [133, 145] on div at bounding box center [129, 146] width 13 height 13
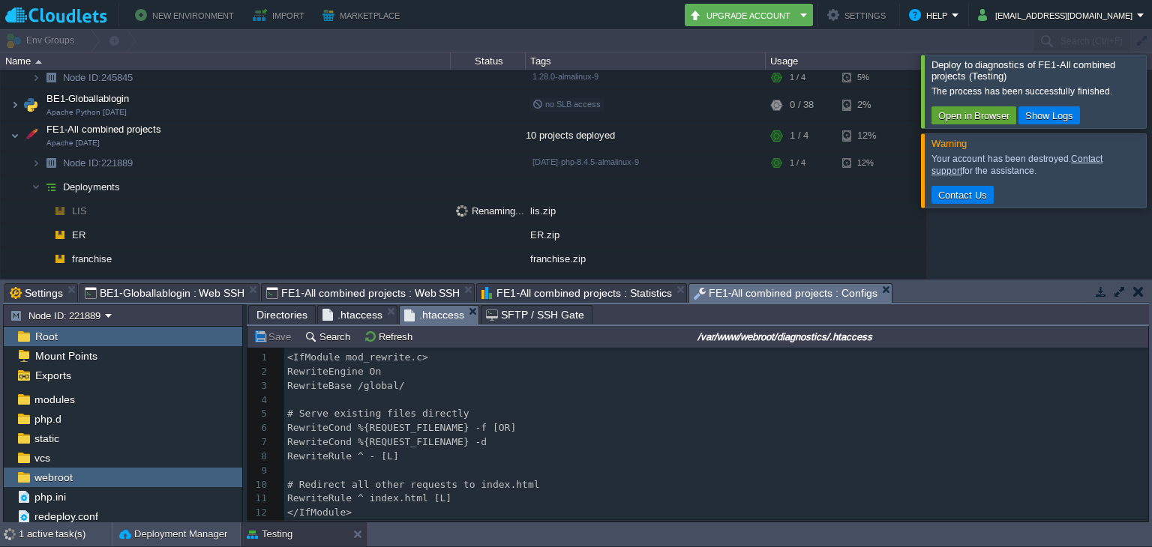
scroll to position [711, 0]
click at [94, 198] on div at bounding box center [96, 204] width 13 height 13
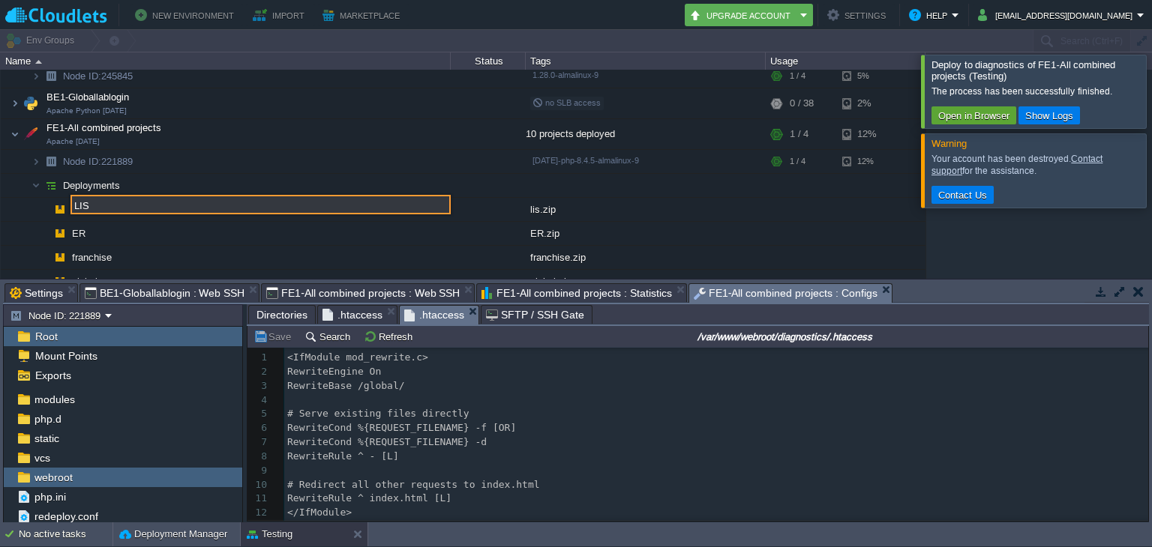
type input "D"
type input "diagnostics"
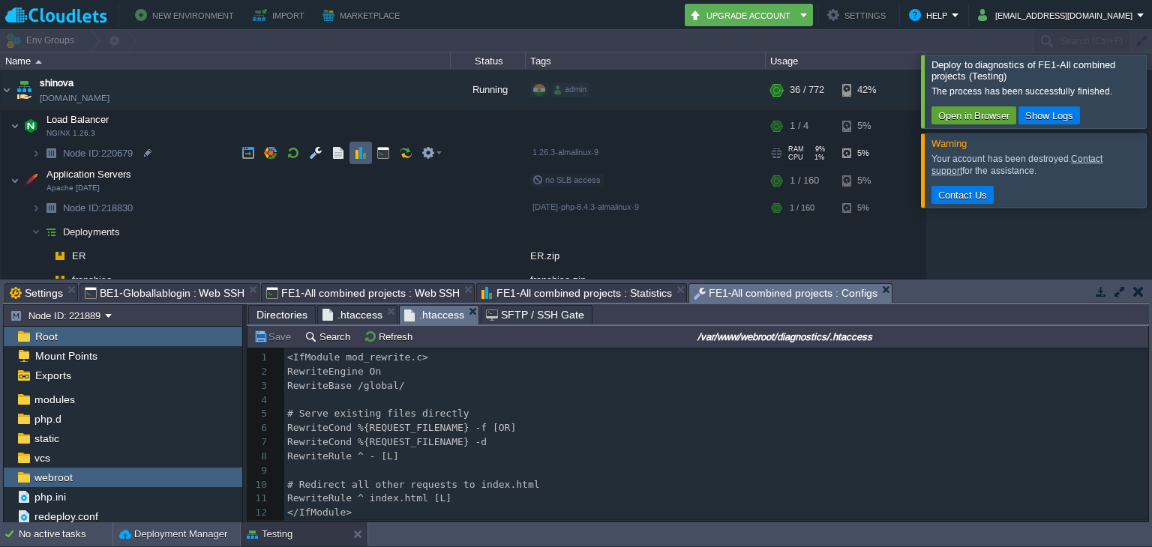
scroll to position [0, 0]
click at [132, 83] on td "shinova [DOMAIN_NAME]" at bounding box center [226, 90] width 450 height 41
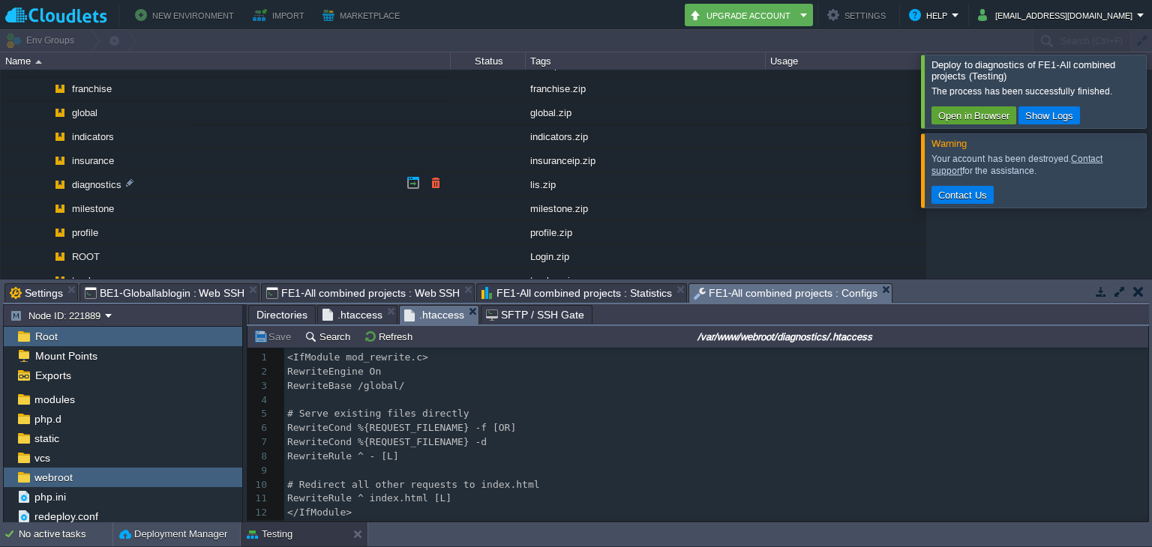
scroll to position [268, 0]
